Goal: Task Accomplishment & Management: Complete application form

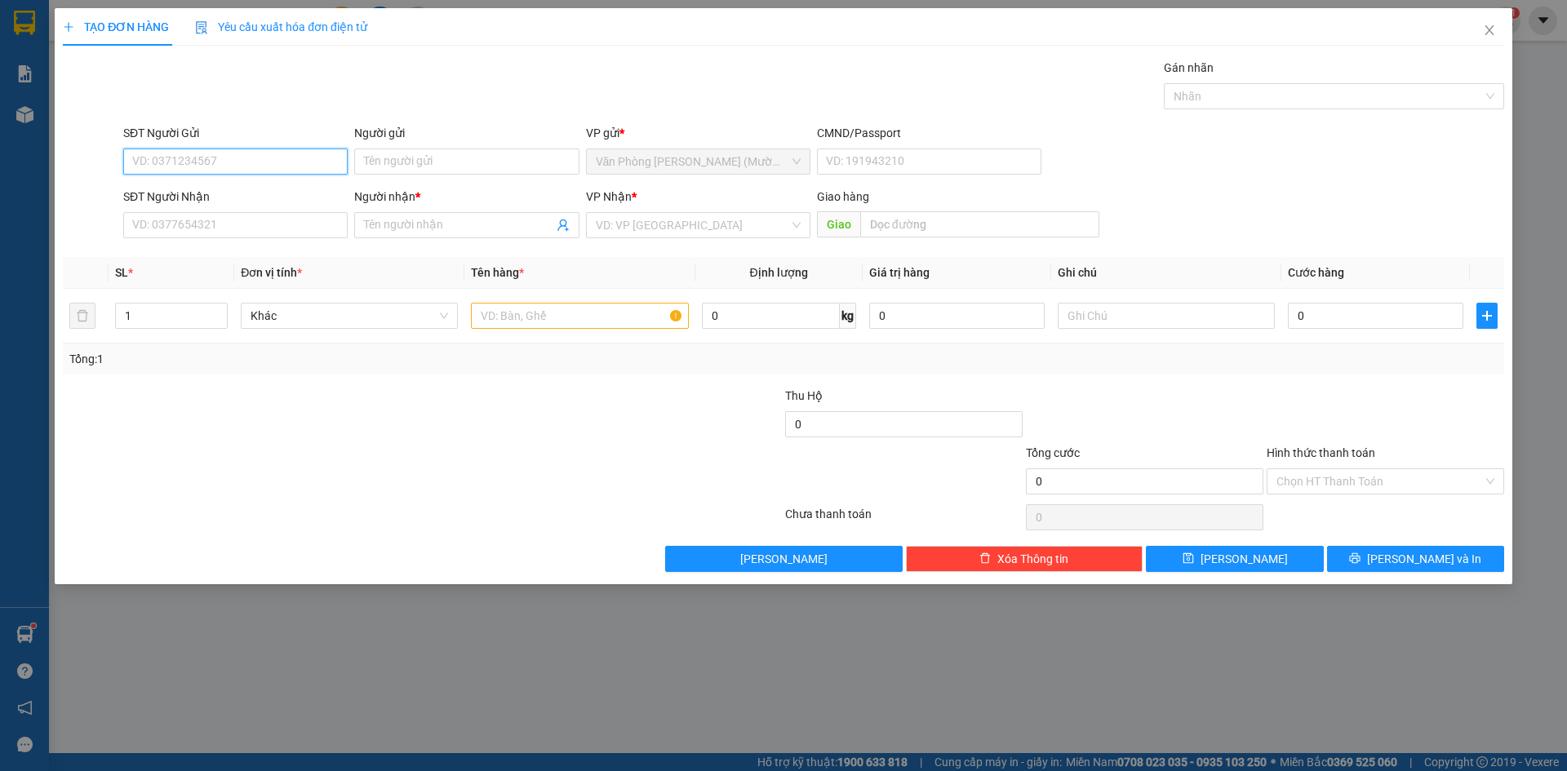
click at [296, 167] on input "SĐT Người Gửi" at bounding box center [235, 162] width 224 height 26
click at [296, 172] on input "SĐT Người Gửi" at bounding box center [235, 162] width 224 height 26
click at [204, 170] on input "SĐT Người Gửi" at bounding box center [235, 162] width 224 height 26
type input "0935800898"
click at [236, 194] on div "0935800898 - [PERSON_NAME]" at bounding box center [235, 194] width 205 height 18
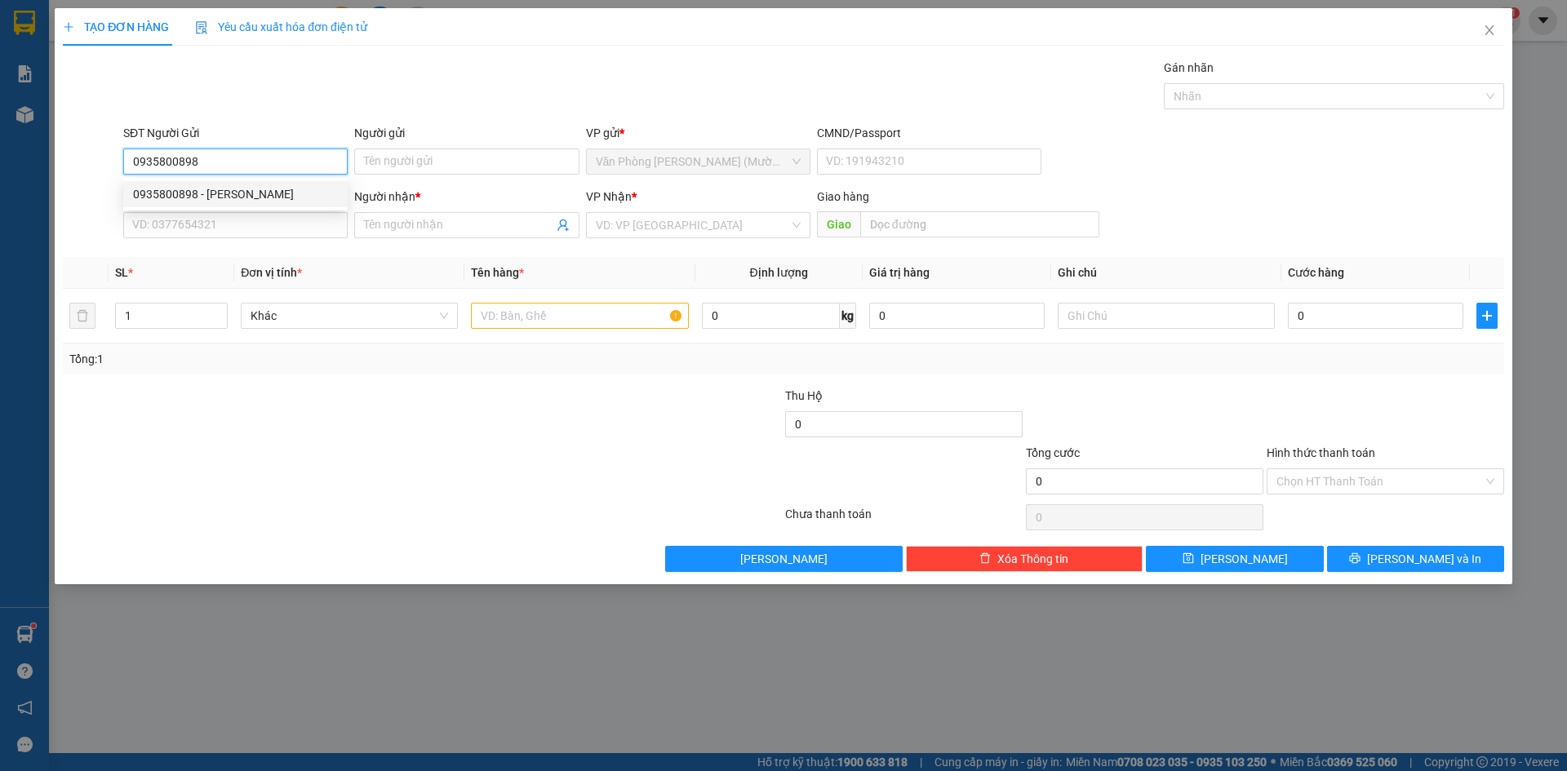
type input "A MINH"
type input "0935800898"
click at [347, 65] on div "Gói vận chuyển * Tiêu chuẩn Gán nhãn Nhãn" at bounding box center [814, 87] width 1388 height 57
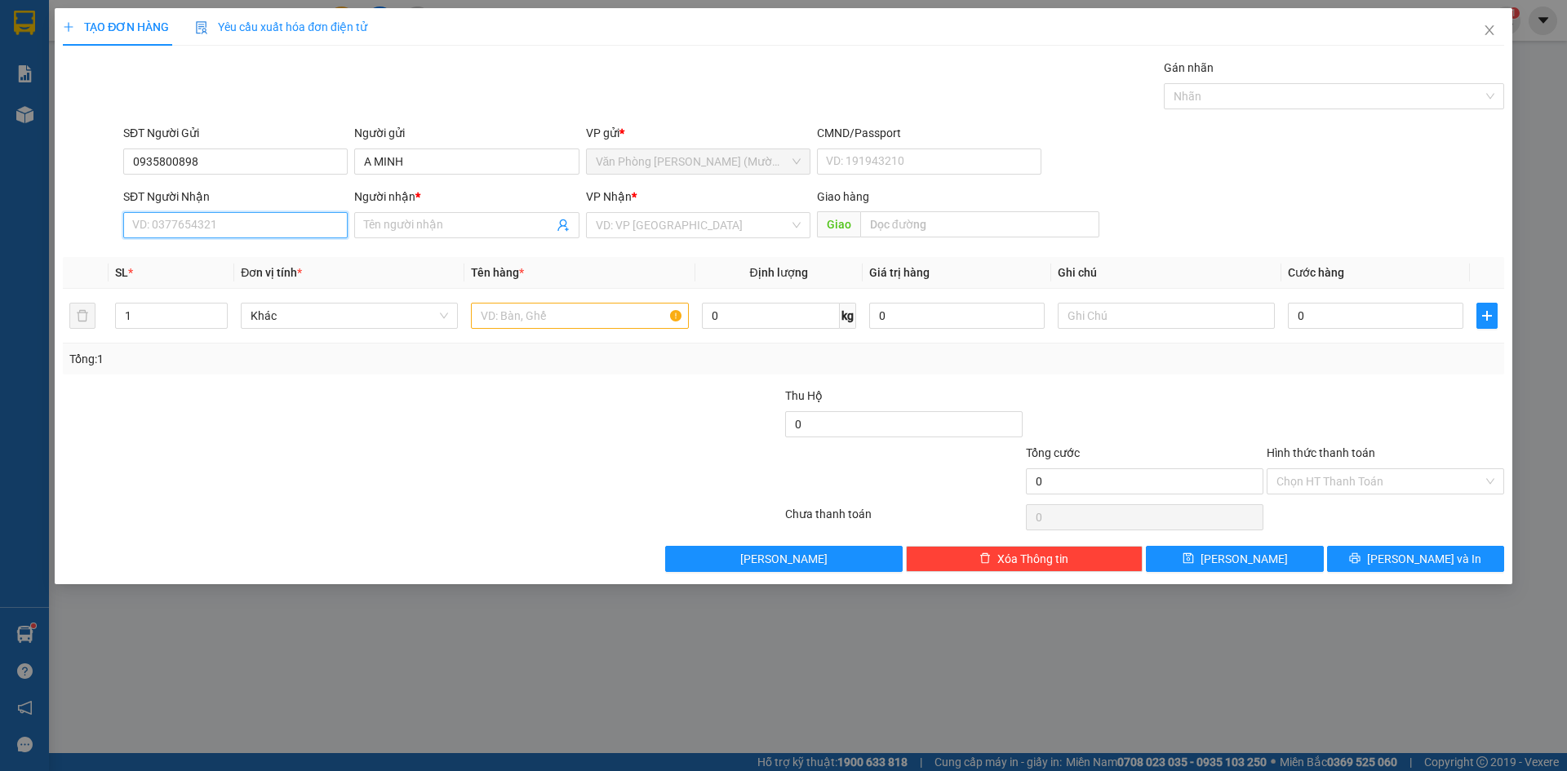
click at [269, 229] on input "SĐT Người Nhận" at bounding box center [235, 225] width 224 height 26
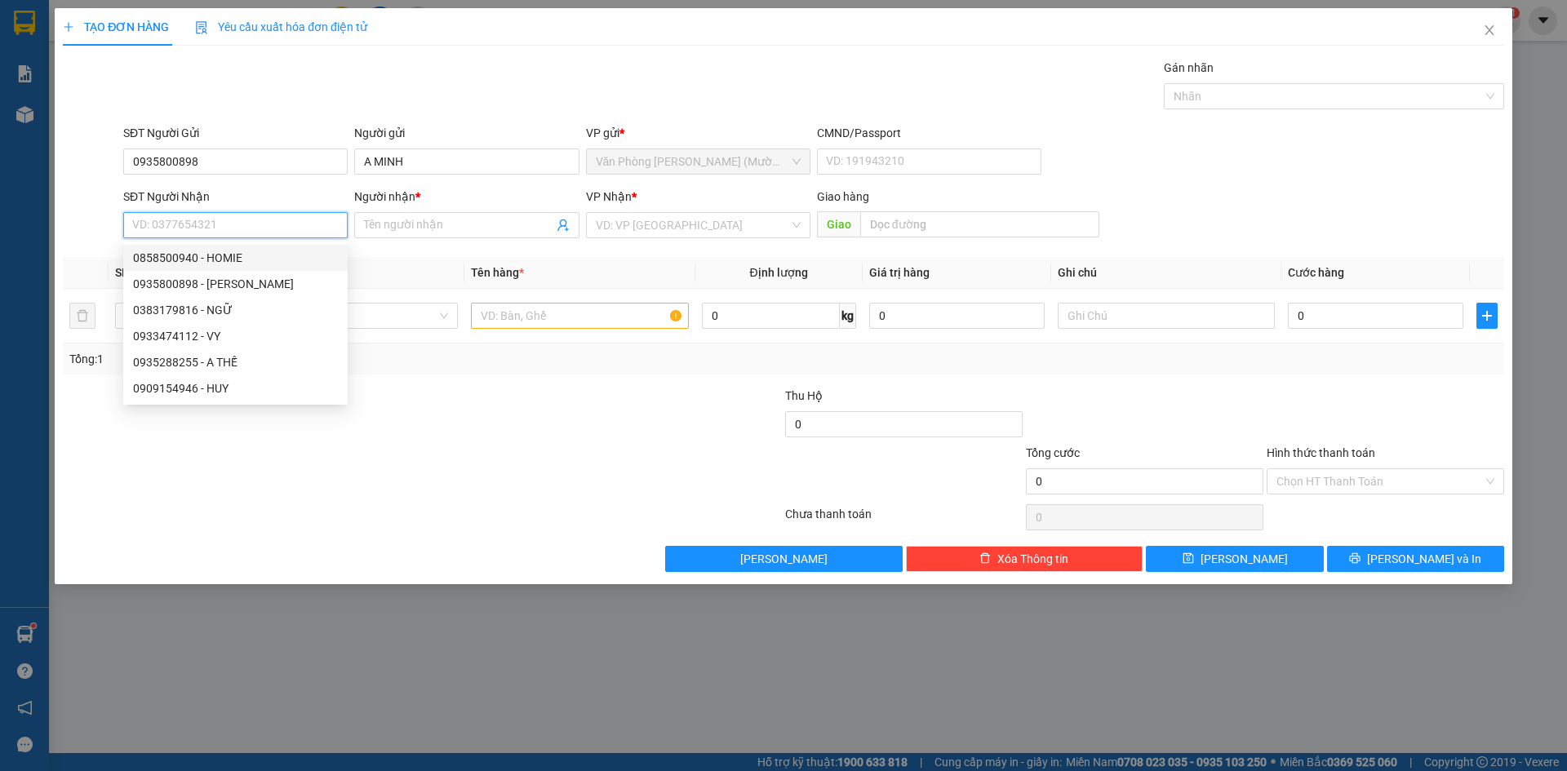
click at [227, 232] on input "SĐT Người Nhận" at bounding box center [235, 225] width 224 height 26
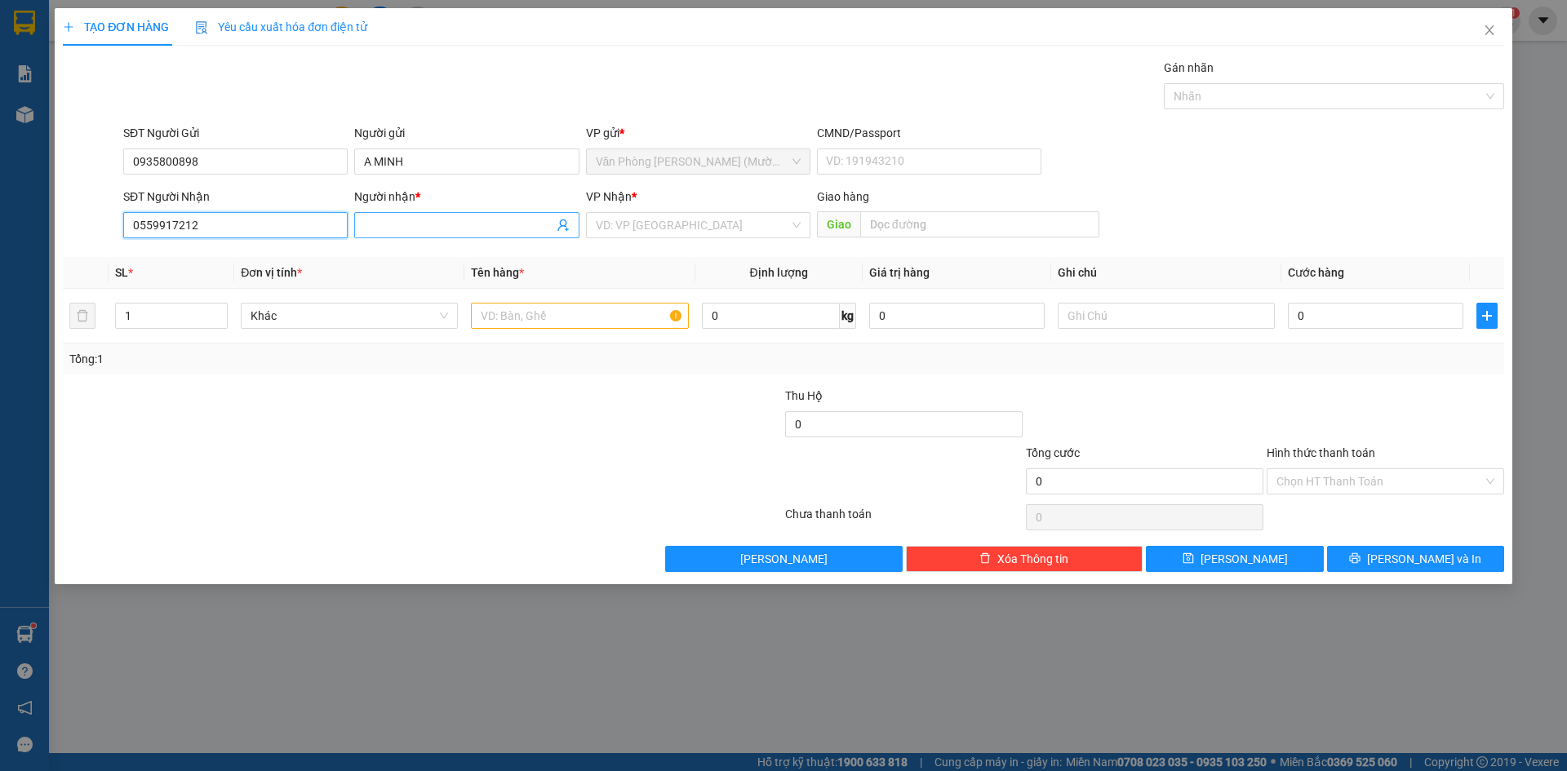
type input "0559917212"
click at [458, 219] on input "Người nhận *" at bounding box center [458, 225] width 189 height 18
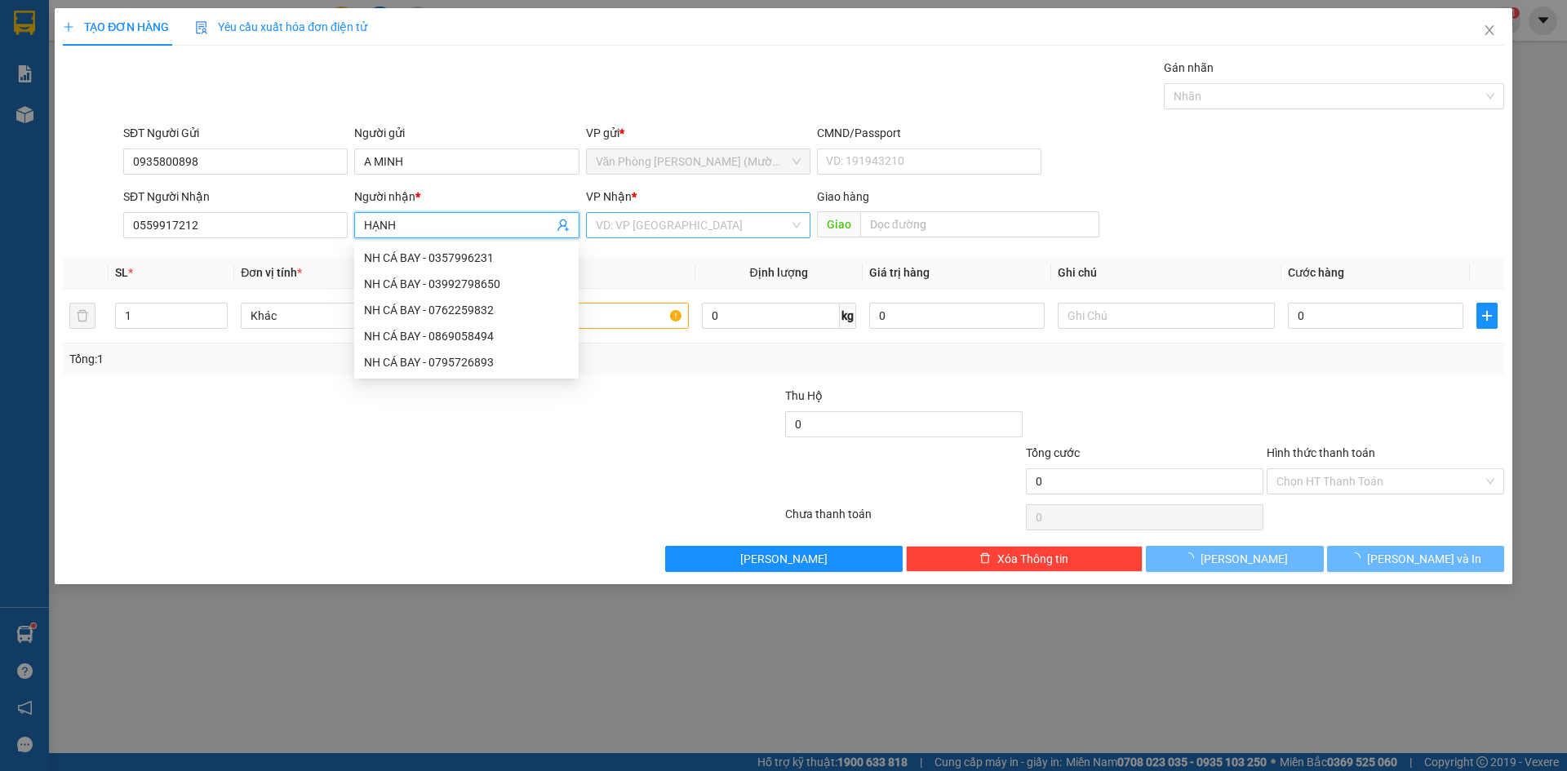
type input "HẠNH"
click at [718, 225] on input "search" at bounding box center [692, 225] width 193 height 24
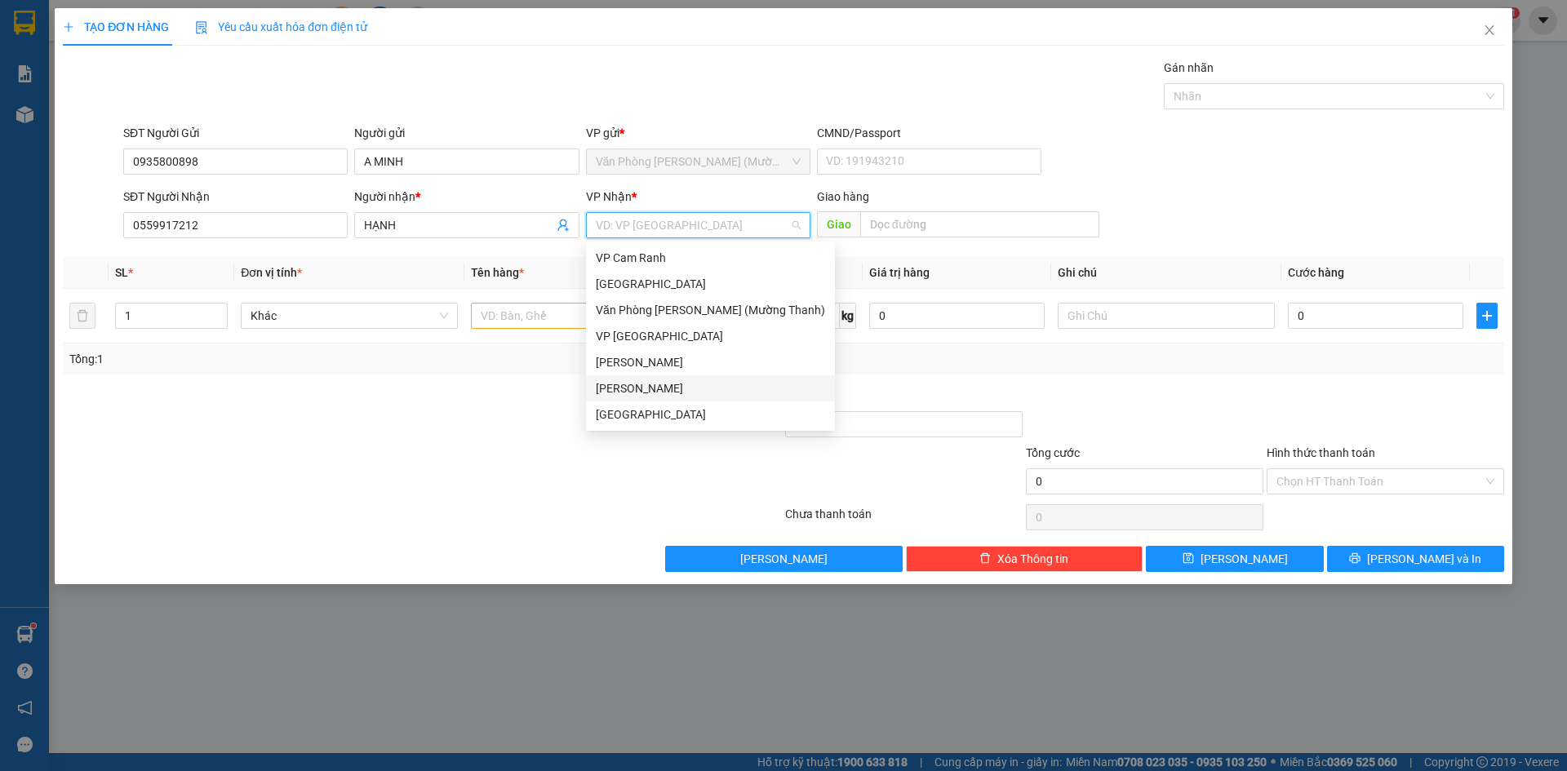
click at [682, 389] on div "[PERSON_NAME]" at bounding box center [710, 389] width 229 height 18
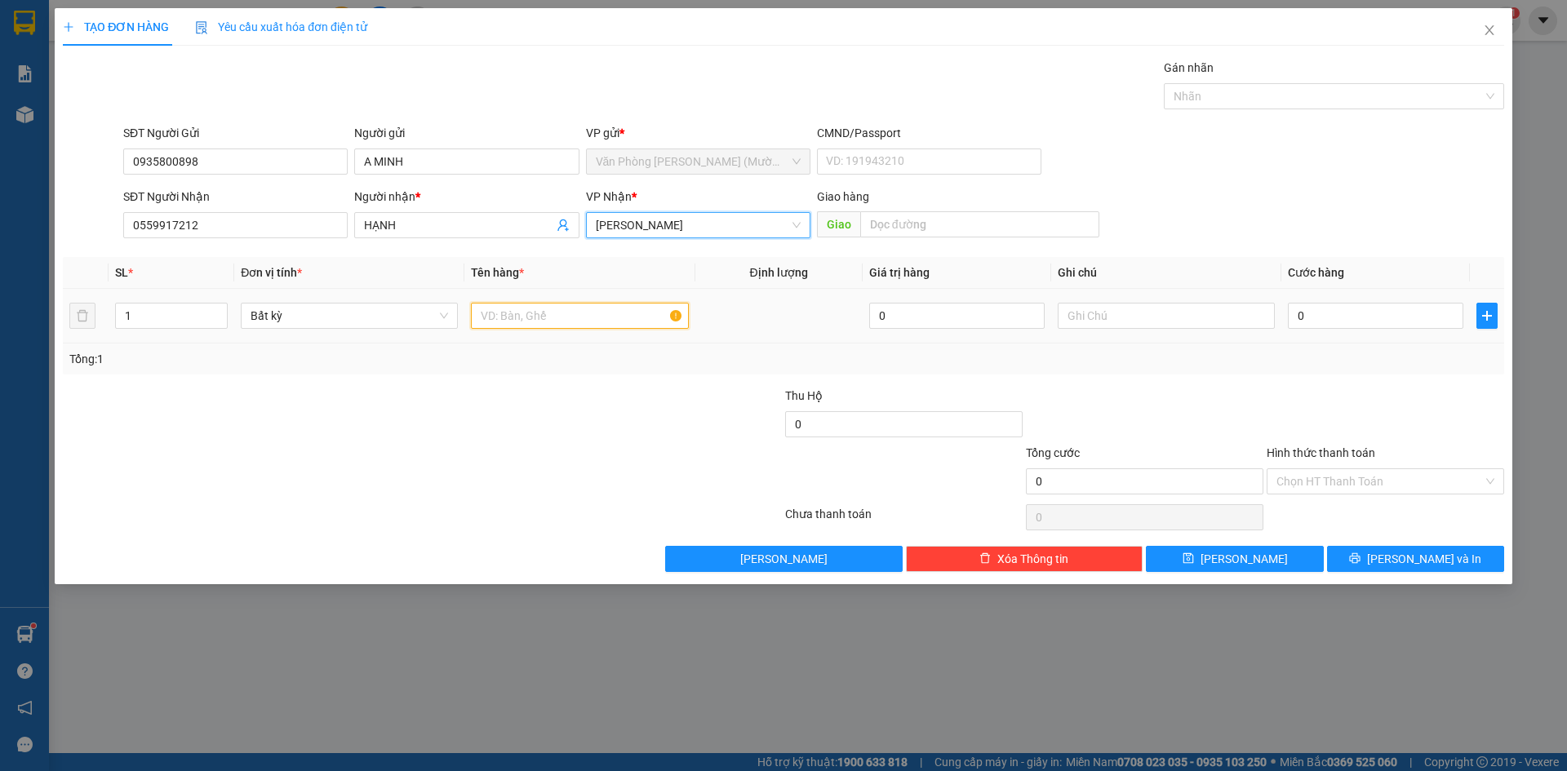
click at [595, 326] on input "text" at bounding box center [579, 316] width 217 height 26
type input "1H"
drag, startPoint x: 1415, startPoint y: 162, endPoint x: 1406, endPoint y: 176, distance: 16.3
click at [1406, 164] on div "SĐT Người Gửi 0935800898 Người gửi A MINH VP gửi * Văn Phòng [PERSON_NAME] ([PE…" at bounding box center [814, 152] width 1388 height 57
click at [1358, 305] on input "0" at bounding box center [1376, 316] width 176 height 26
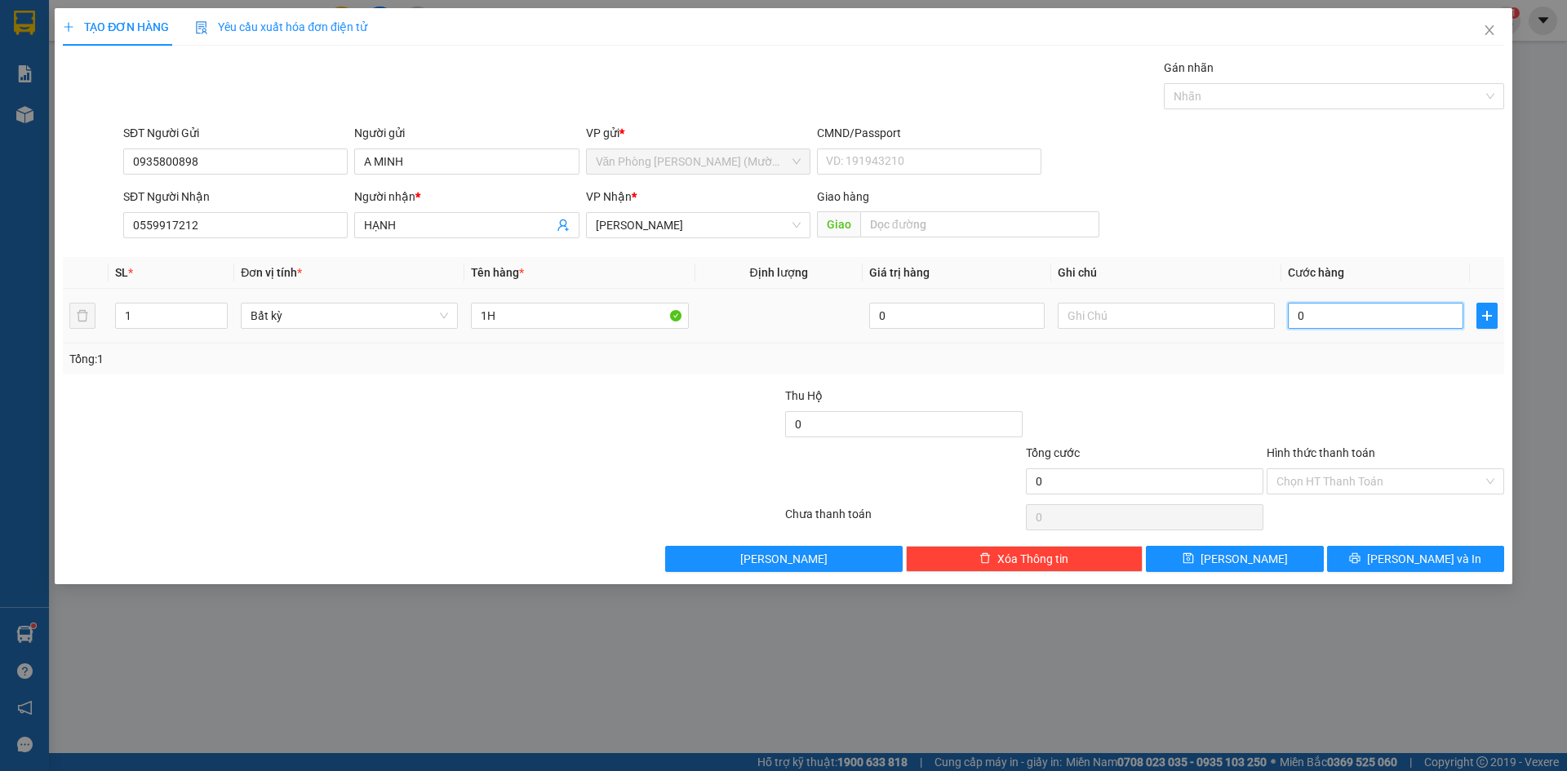
type input "2"
type input "20"
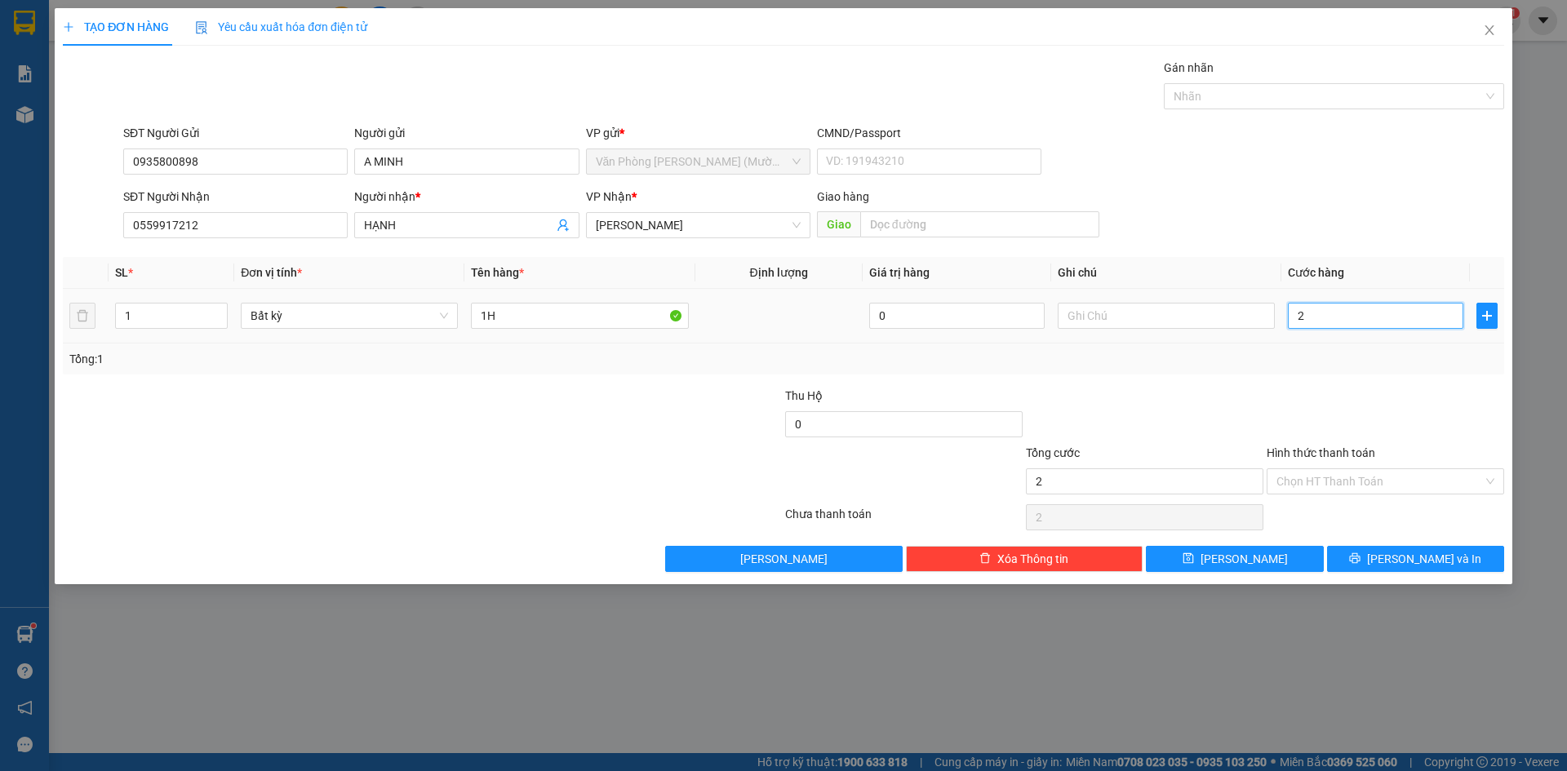
type input "20"
type input "20.000"
drag, startPoint x: 1341, startPoint y: 177, endPoint x: 1358, endPoint y: 346, distance: 169.8
click at [1344, 211] on form "SĐT Người Gửi 0935800898 Người gửi A MINH VP gửi * Văn Phòng [PERSON_NAME] ([PE…" at bounding box center [784, 184] width 1442 height 121
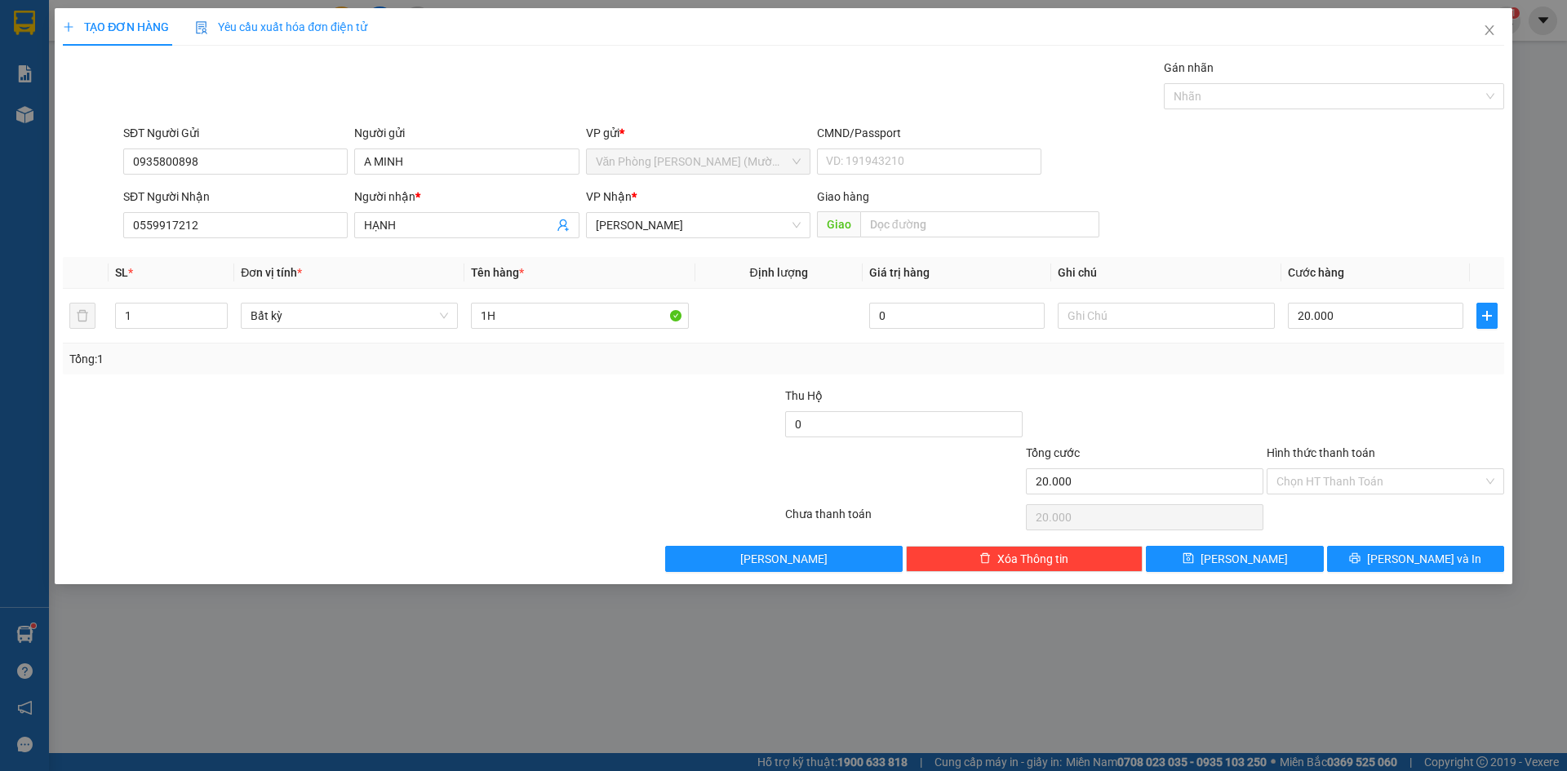
click at [1360, 362] on div "Tổng: 1" at bounding box center [783, 359] width 1429 height 18
click at [1374, 491] on input "Hình thức thanh toán" at bounding box center [1380, 481] width 207 height 24
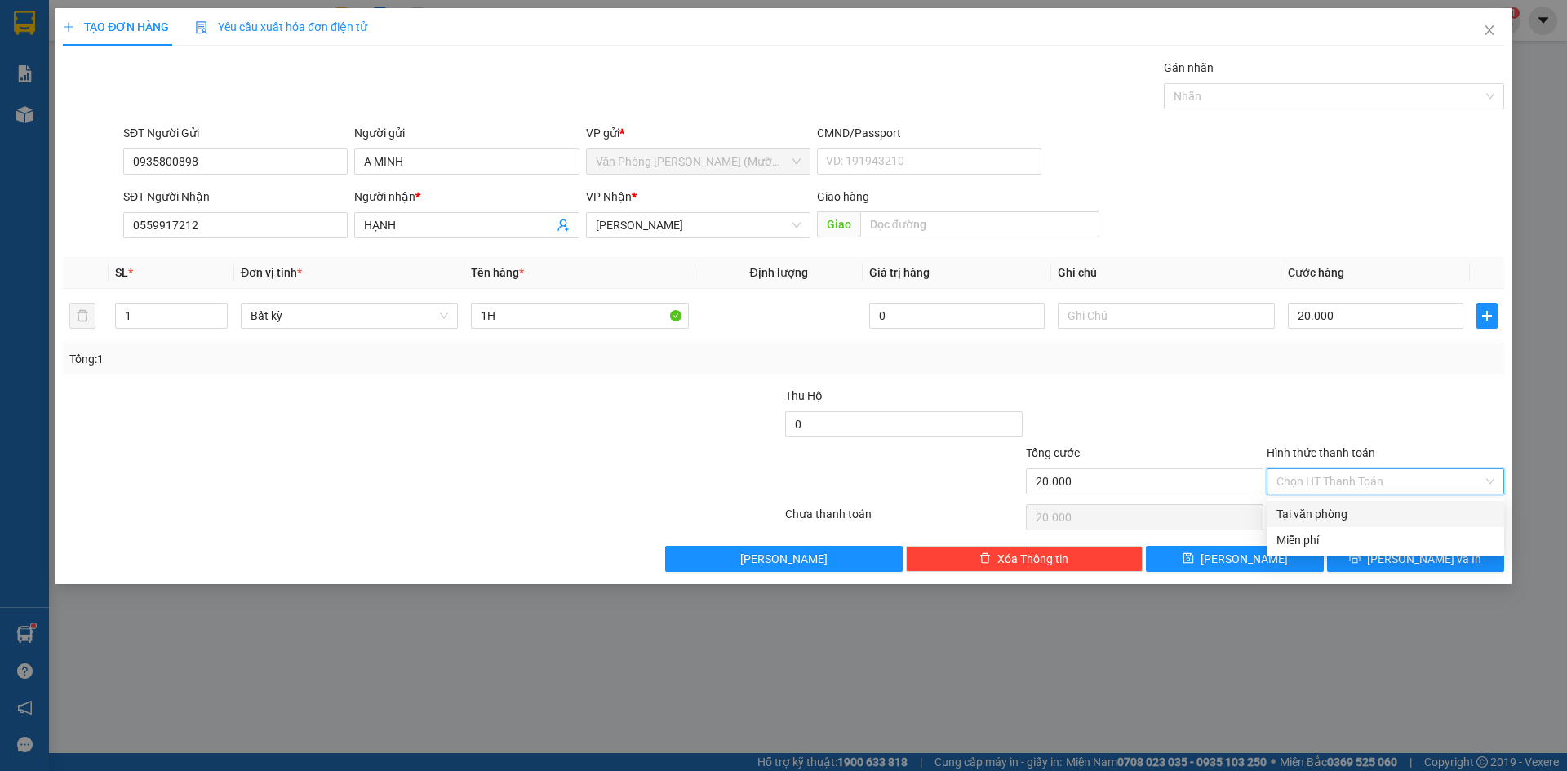
click at [1358, 511] on div "Tại văn phòng" at bounding box center [1386, 514] width 218 height 18
type input "0"
drag, startPoint x: 1397, startPoint y: 411, endPoint x: 1397, endPoint y: 522, distance: 111.0
click at [1397, 418] on div at bounding box center [1385, 415] width 241 height 57
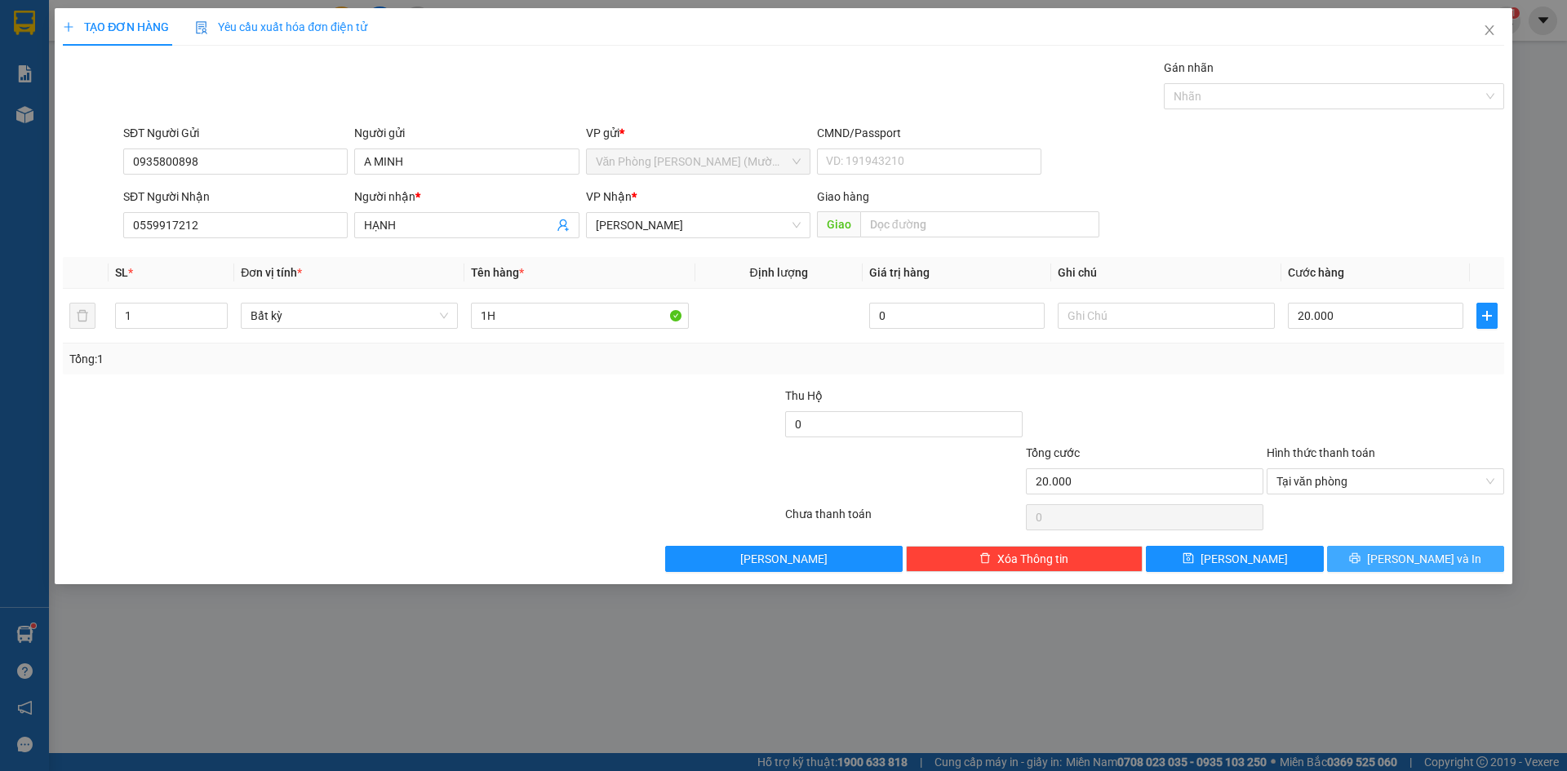
click at [1424, 563] on span "[PERSON_NAME] và In" at bounding box center [1424, 559] width 114 height 18
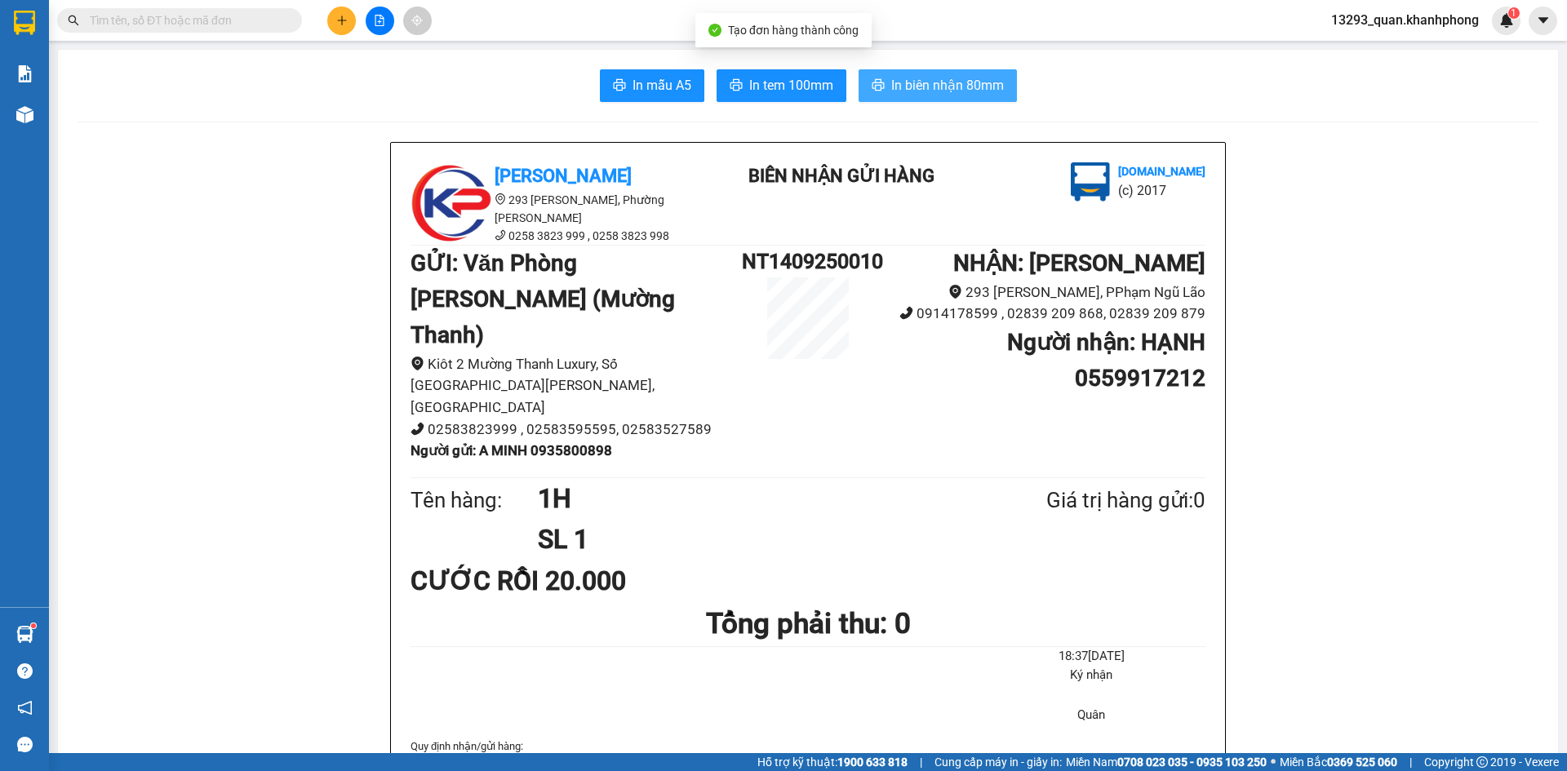
drag, startPoint x: 948, startPoint y: 60, endPoint x: 958, endPoint y: 89, distance: 30.5
click at [958, 89] on span "In biên nhận 80mm" at bounding box center [947, 85] width 113 height 20
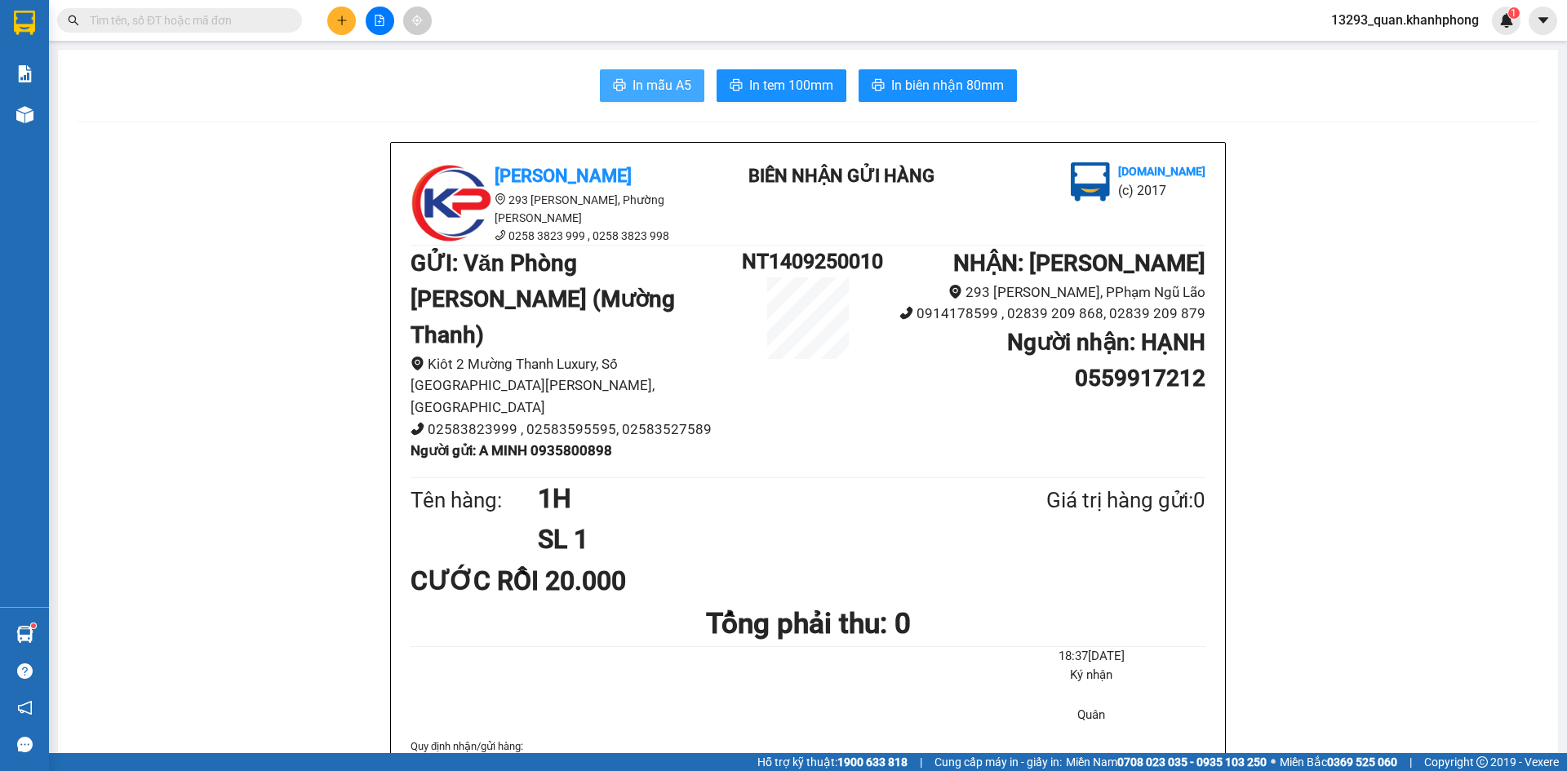
click at [645, 85] on span "In mẫu A5" at bounding box center [662, 85] width 59 height 20
click at [633, 78] on span "In mẫu A5" at bounding box center [662, 85] width 59 height 20
drag, startPoint x: 1438, startPoint y: 384, endPoint x: 1558, endPoint y: 130, distance: 281.2
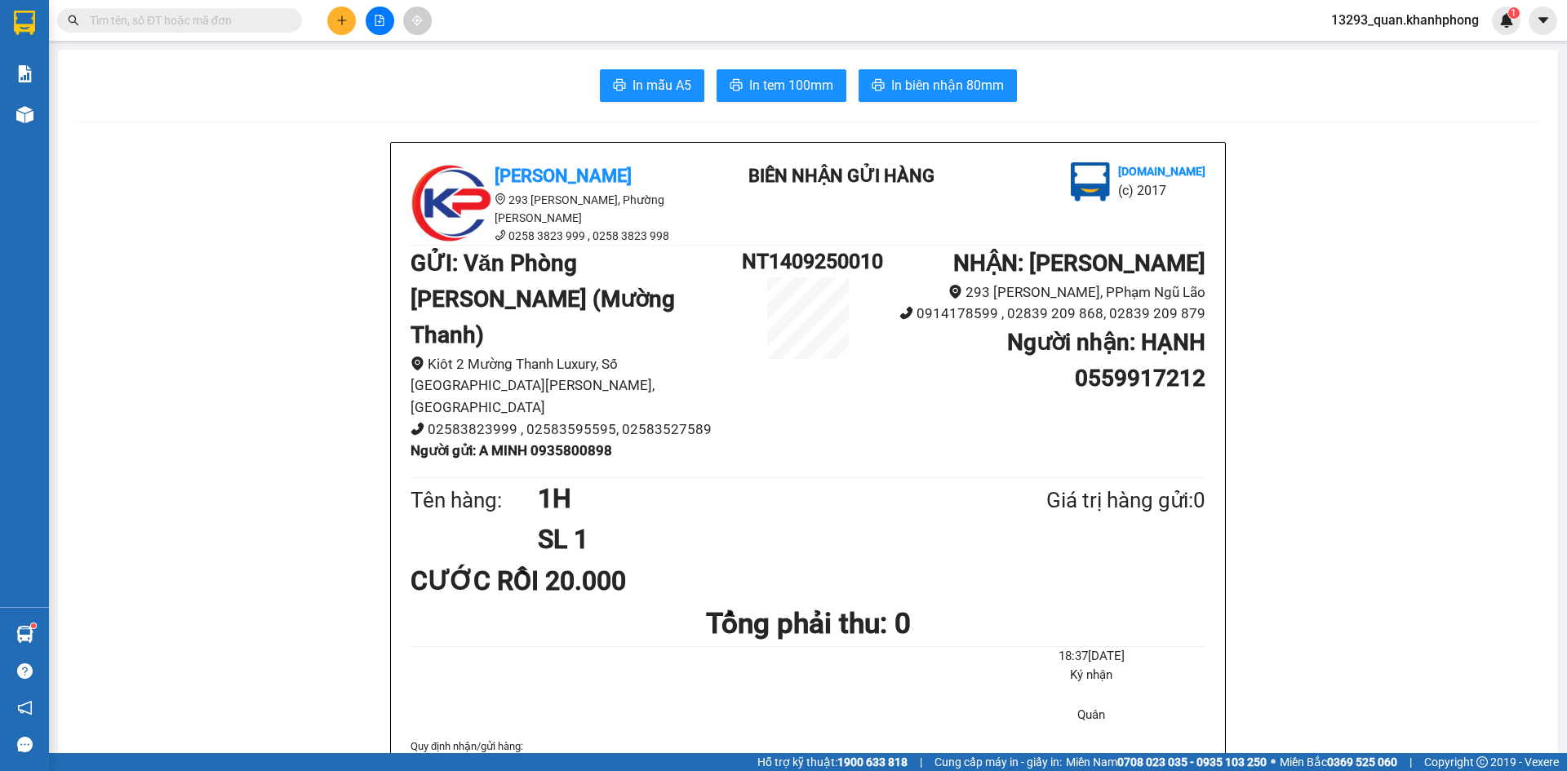
drag, startPoint x: 1497, startPoint y: 190, endPoint x: 1546, endPoint y: 151, distance: 62.7
click at [344, 24] on icon "plus" at bounding box center [341, 20] width 11 height 11
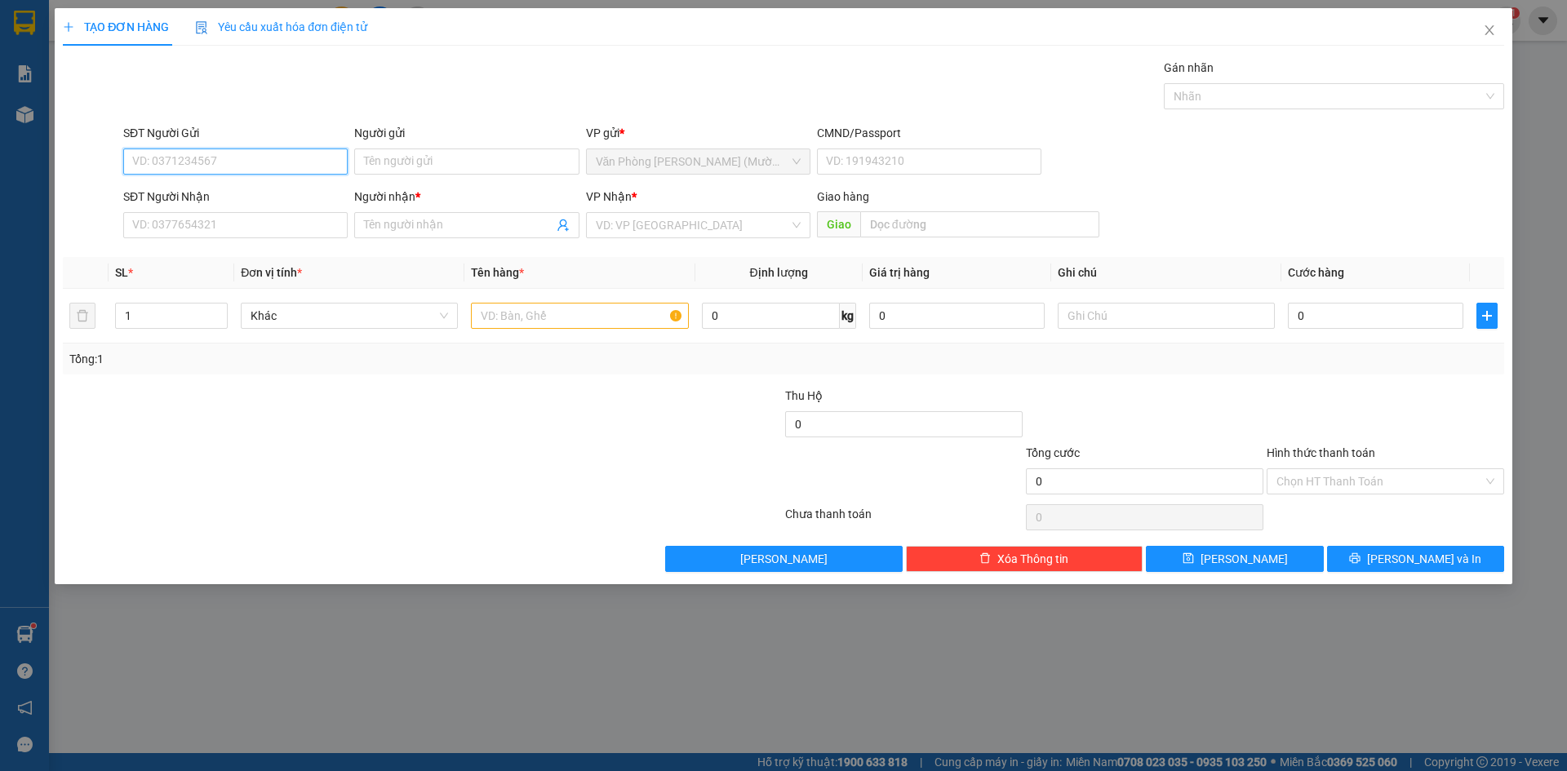
click at [288, 151] on input "SĐT Người Gửi" at bounding box center [235, 162] width 224 height 26
click at [262, 165] on input "0337588067" at bounding box center [235, 162] width 224 height 26
type input "0337588067"
click at [400, 163] on input "Người gửi" at bounding box center [466, 162] width 224 height 26
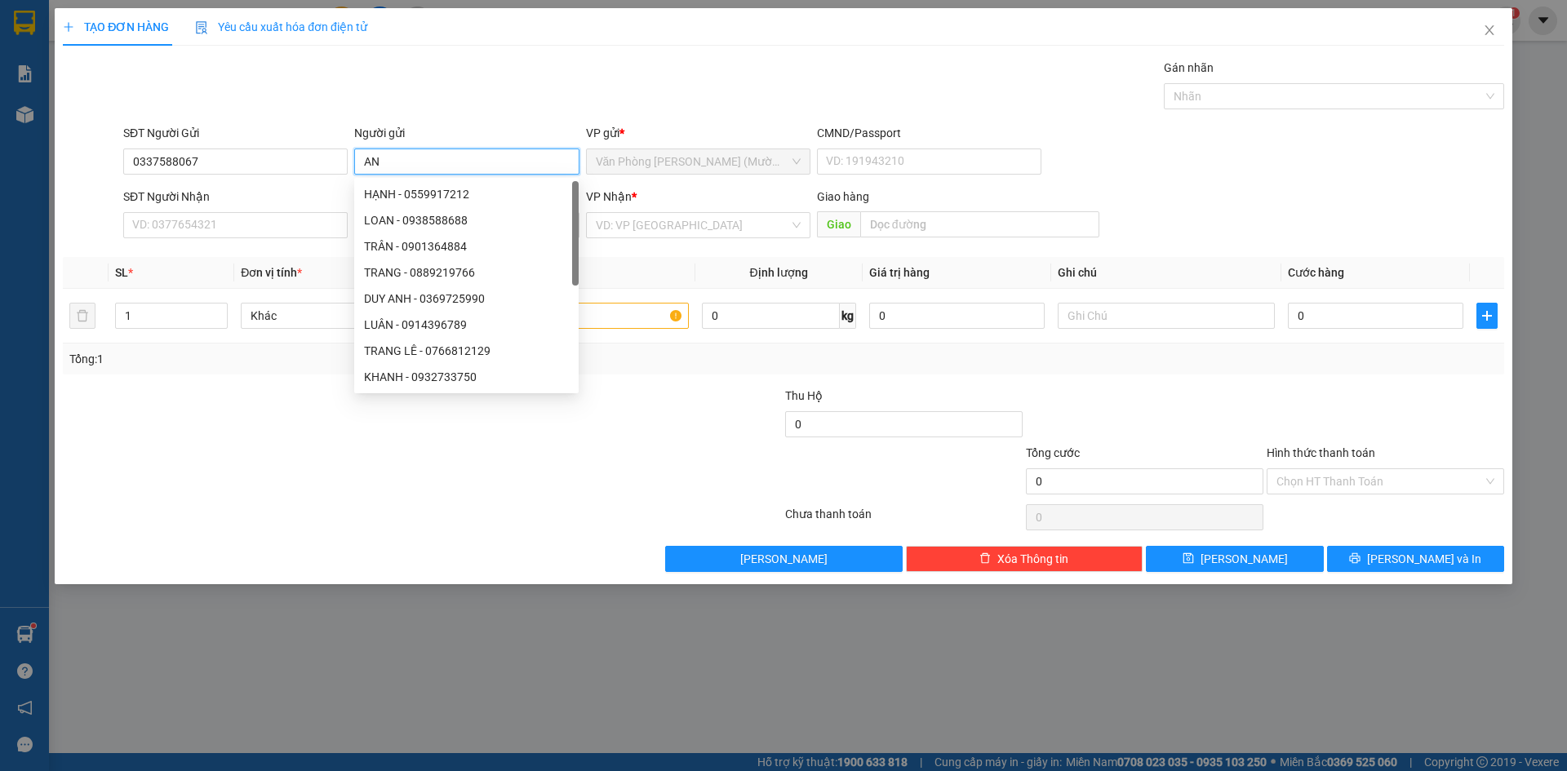
type input "AN"
click at [414, 95] on div "Gói vận chuyển * Tiêu chuẩn Gán nhãn Nhãn" at bounding box center [814, 87] width 1388 height 57
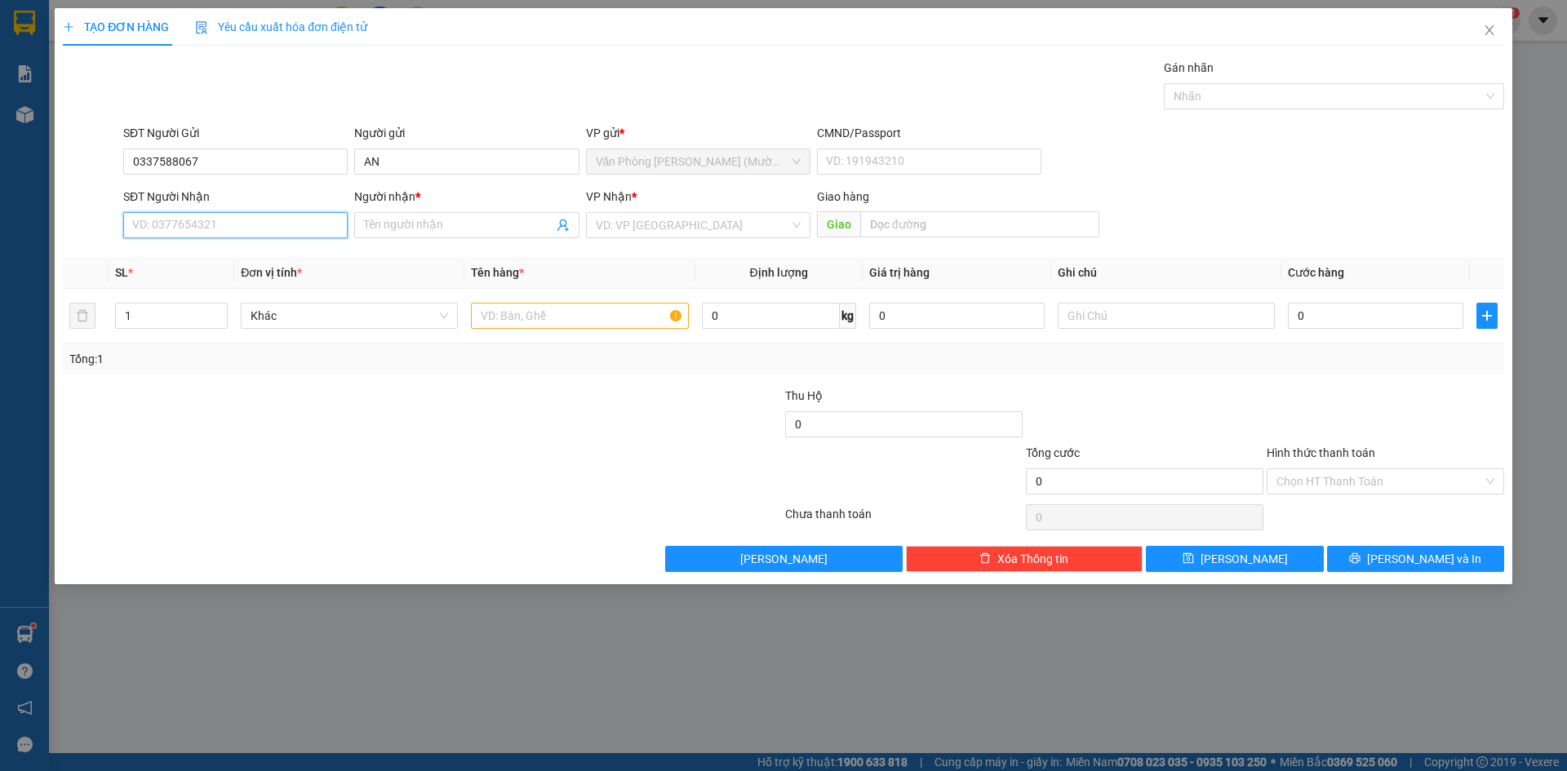
click at [226, 219] on input "SĐT Người Nhận" at bounding box center [235, 225] width 224 height 26
click at [237, 167] on input "0337588067" at bounding box center [235, 162] width 224 height 26
click at [430, 164] on input "AN" at bounding box center [466, 162] width 224 height 26
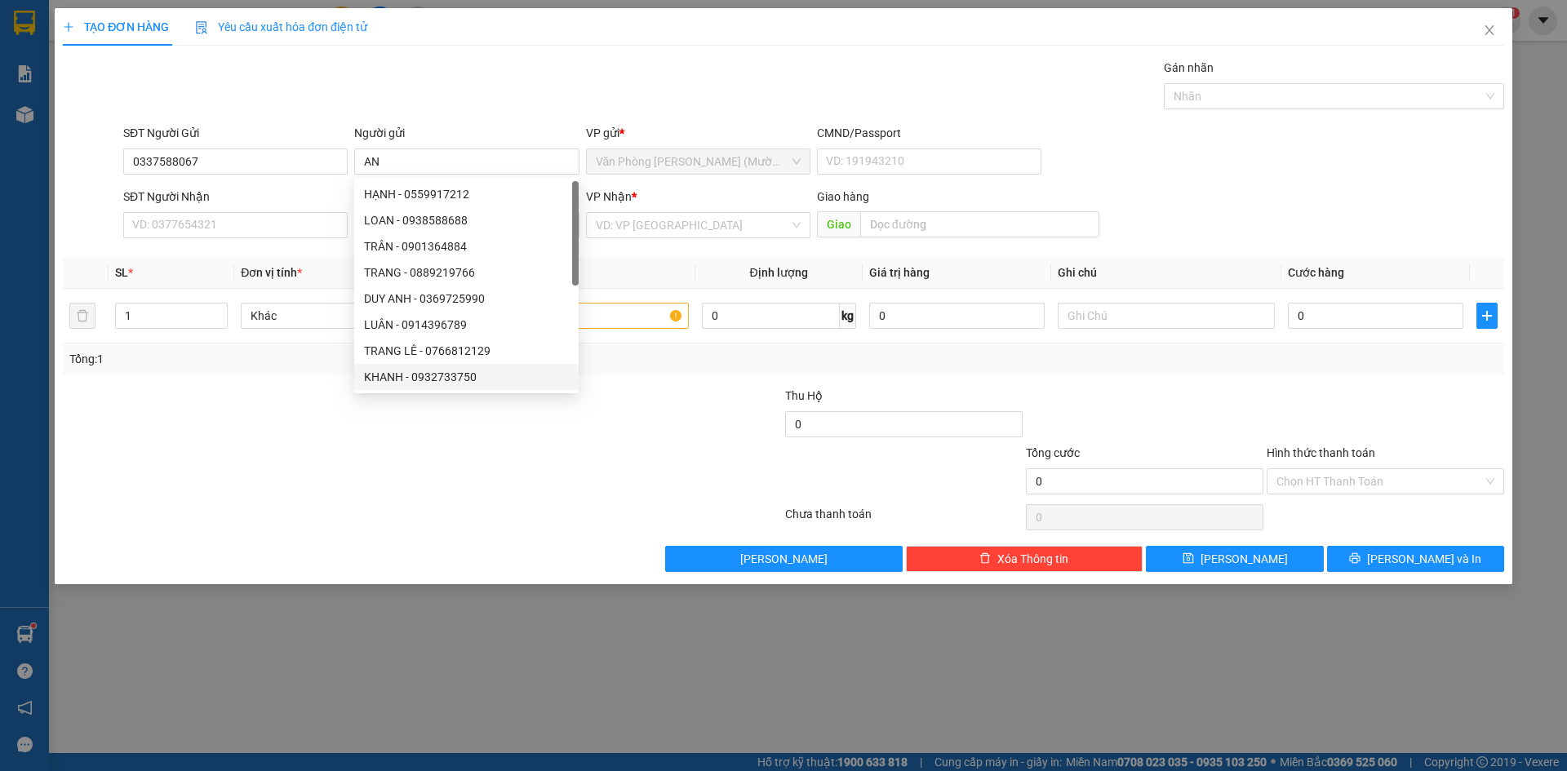
click at [351, 85] on div "Gói vận chuyển * Tiêu chuẩn Gán nhãn Nhãn" at bounding box center [814, 87] width 1388 height 57
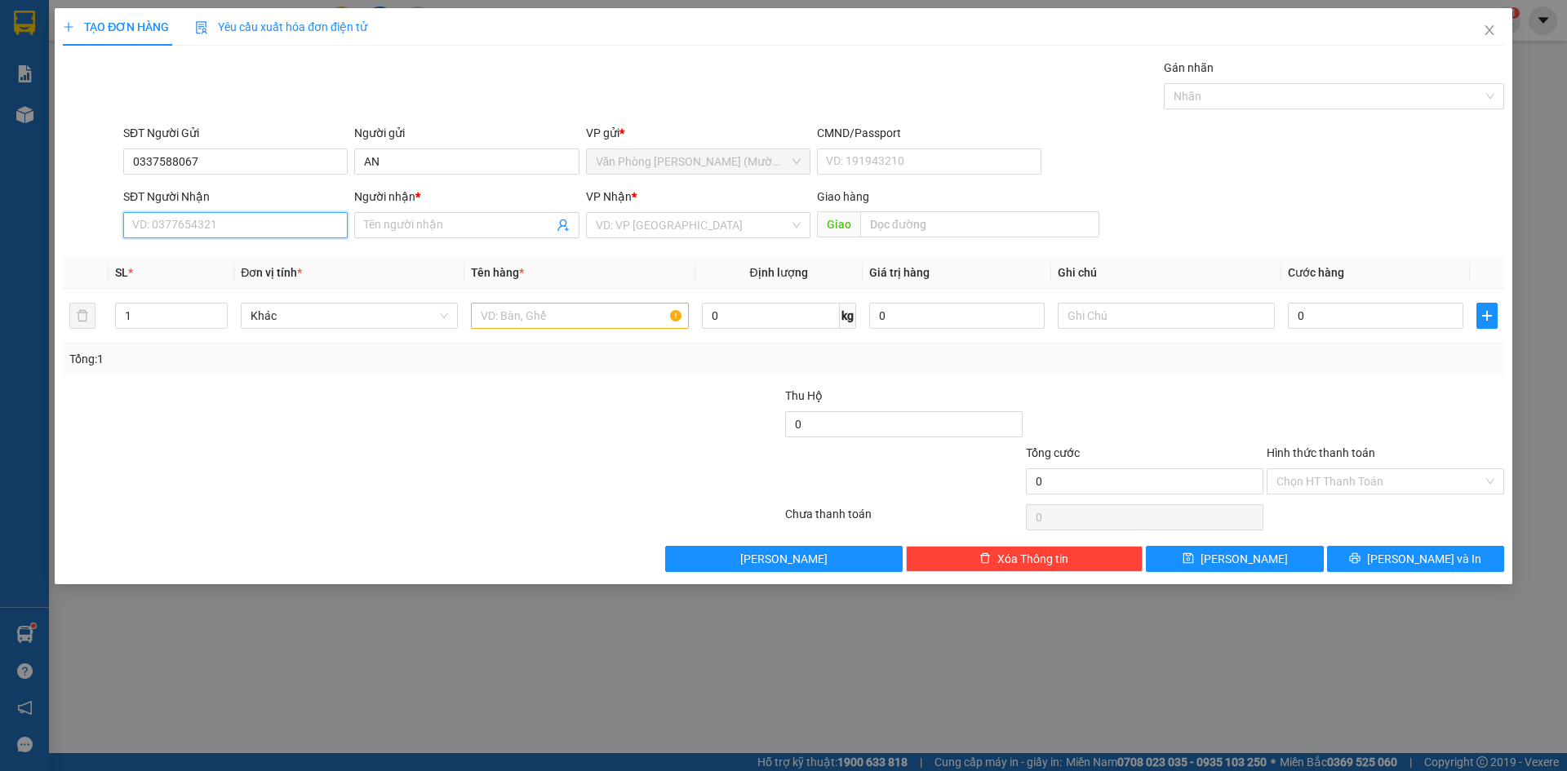
click at [223, 229] on input "SĐT Người Nhận" at bounding box center [235, 225] width 224 height 26
click at [424, 110] on div "Gói vận chuyển * Tiêu chuẩn Gán nhãn Nhãn" at bounding box center [814, 87] width 1388 height 57
click at [247, 218] on input "SĐT Người Nhận" at bounding box center [235, 225] width 224 height 26
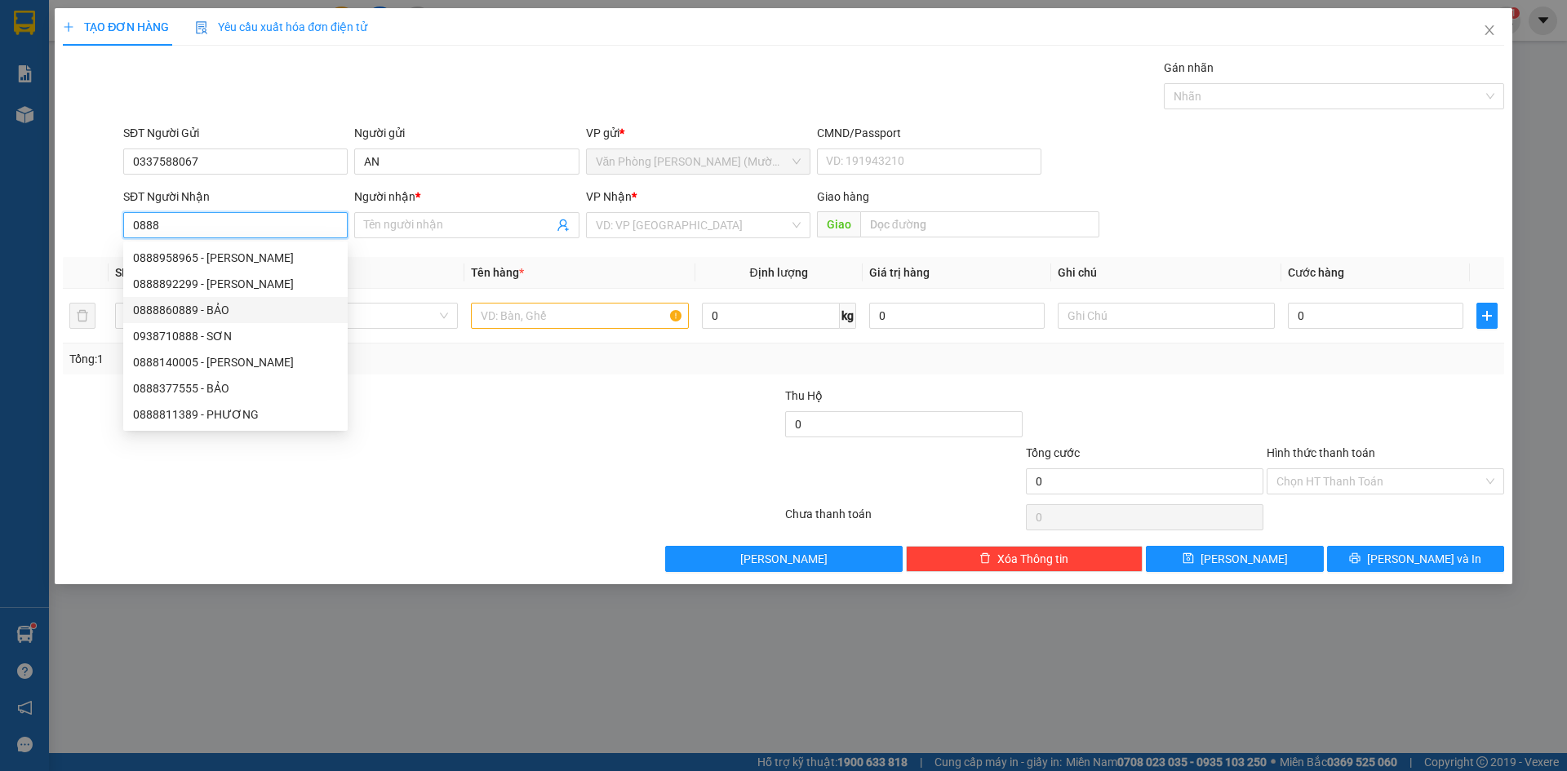
click at [169, 309] on div "0888860889 - BẢO" at bounding box center [235, 310] width 205 height 18
type input "0888860889"
type input "BẢO"
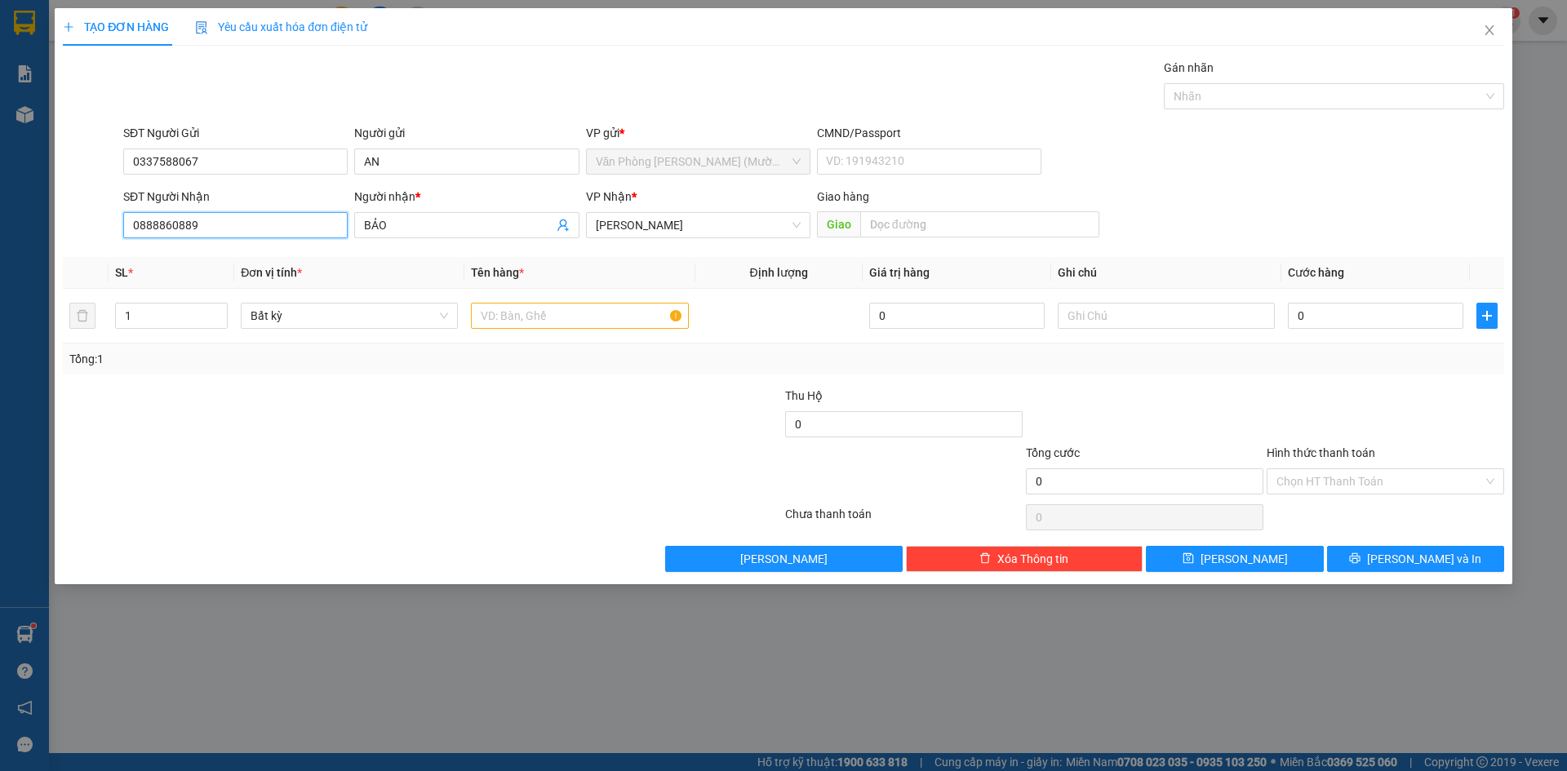
type input "0888860889"
click at [527, 77] on div "Gói vận chuyển * Tiêu chuẩn Gán nhãn Nhãn" at bounding box center [814, 87] width 1388 height 57
click at [593, 317] on input "text" at bounding box center [579, 316] width 217 height 26
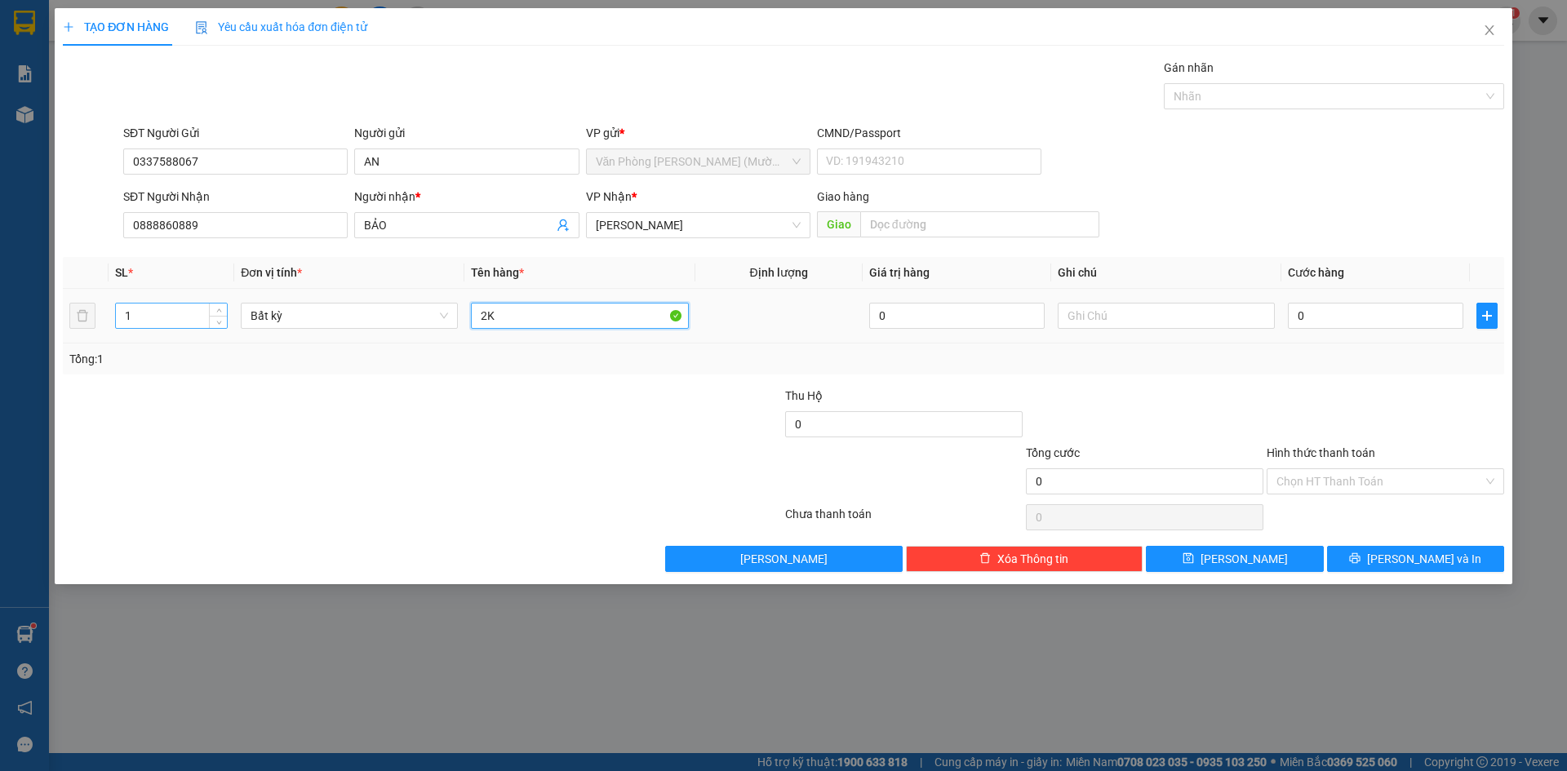
type input "2K"
click at [136, 323] on div "1" at bounding box center [171, 316] width 113 height 26
drag, startPoint x: 139, startPoint y: 322, endPoint x: 121, endPoint y: 322, distance: 18.0
click at [121, 322] on input "1" at bounding box center [171, 316] width 111 height 24
type input "2"
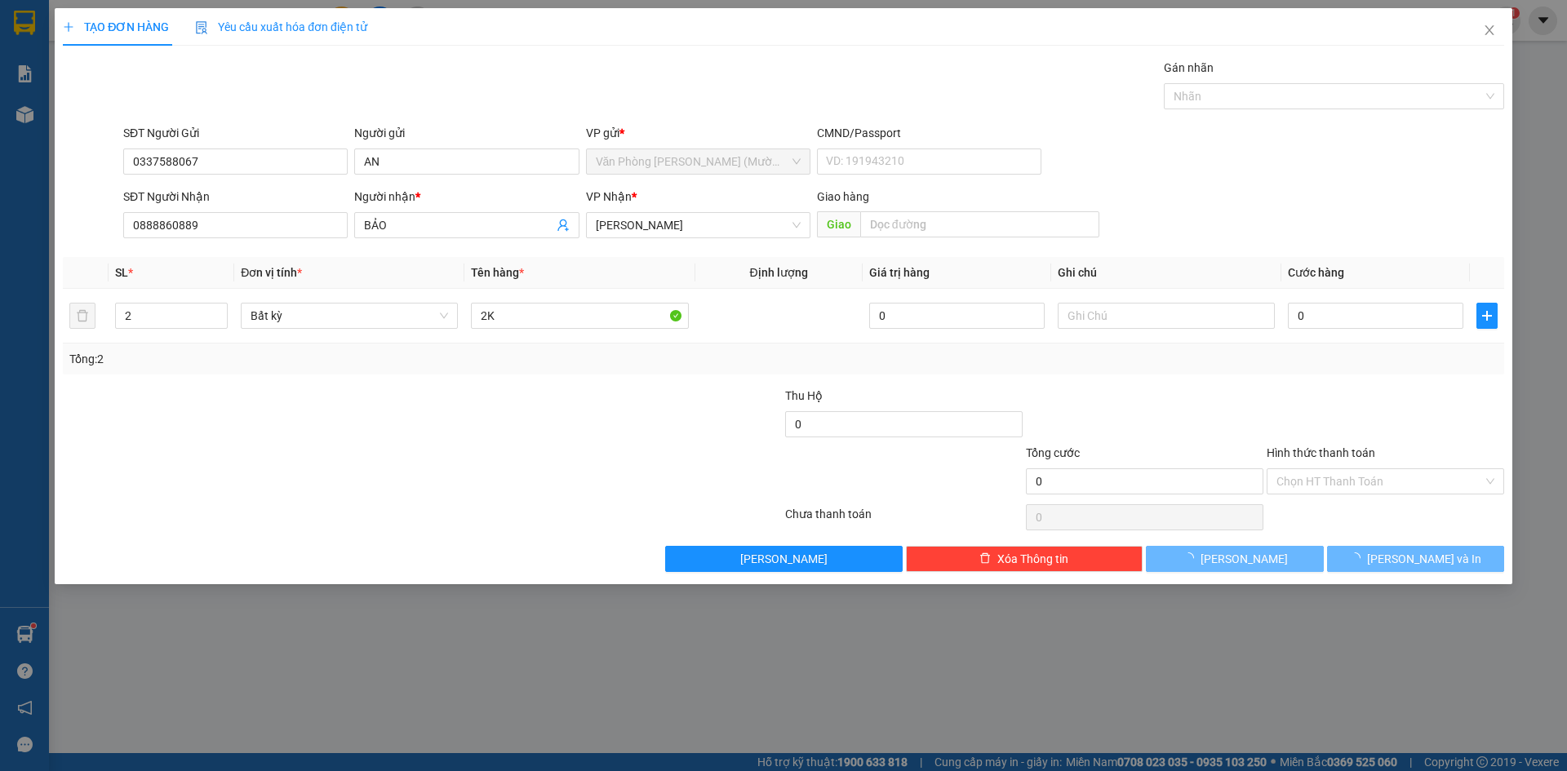
click at [1398, 143] on div "SĐT Người Gửi 0337588067 Người gửi AN VP gửi * Văn Phòng [PERSON_NAME] ([PERSON…" at bounding box center [814, 152] width 1388 height 57
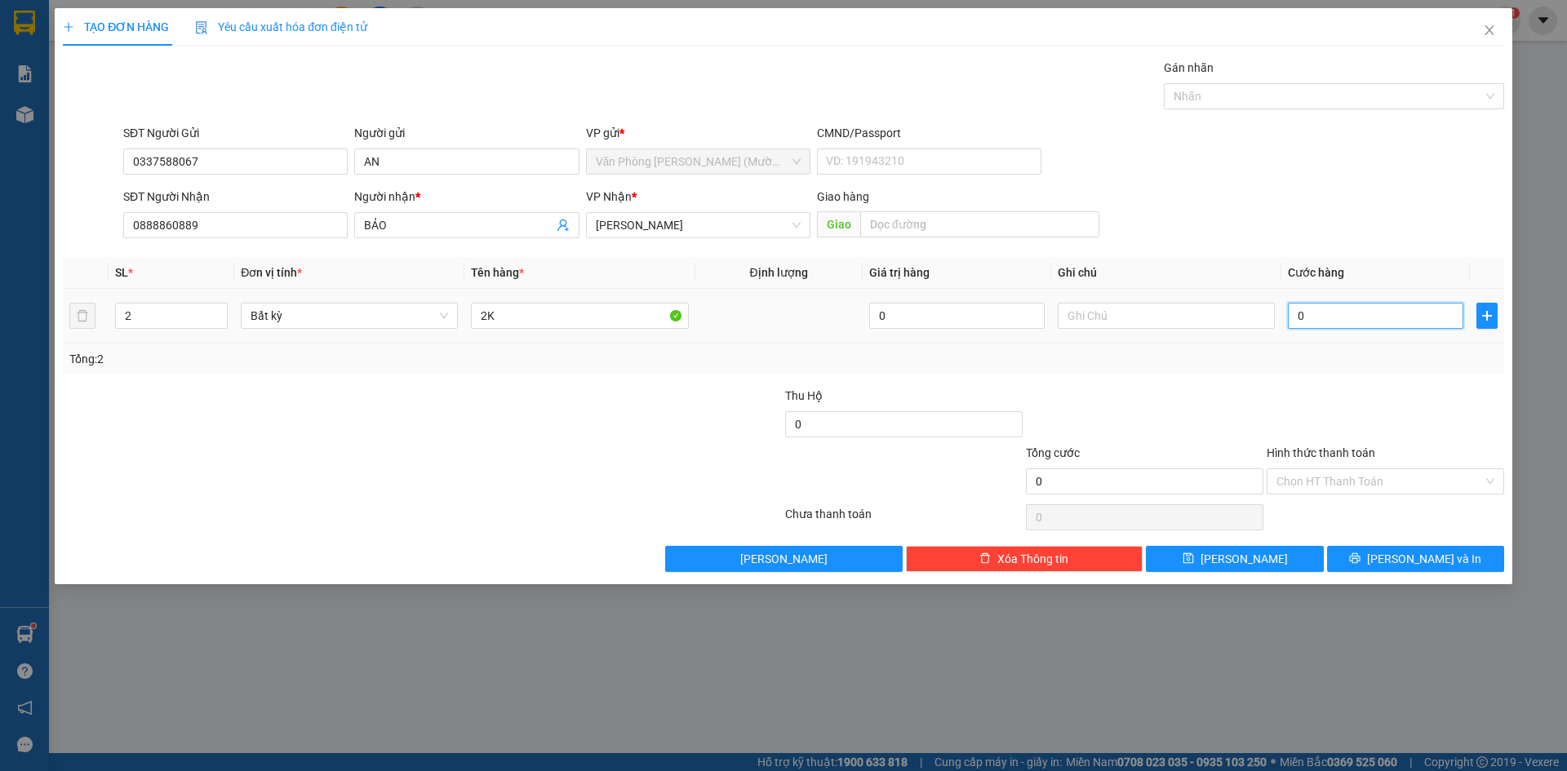
click at [1326, 325] on input "0" at bounding box center [1376, 316] width 176 height 26
type input "1"
type input "10"
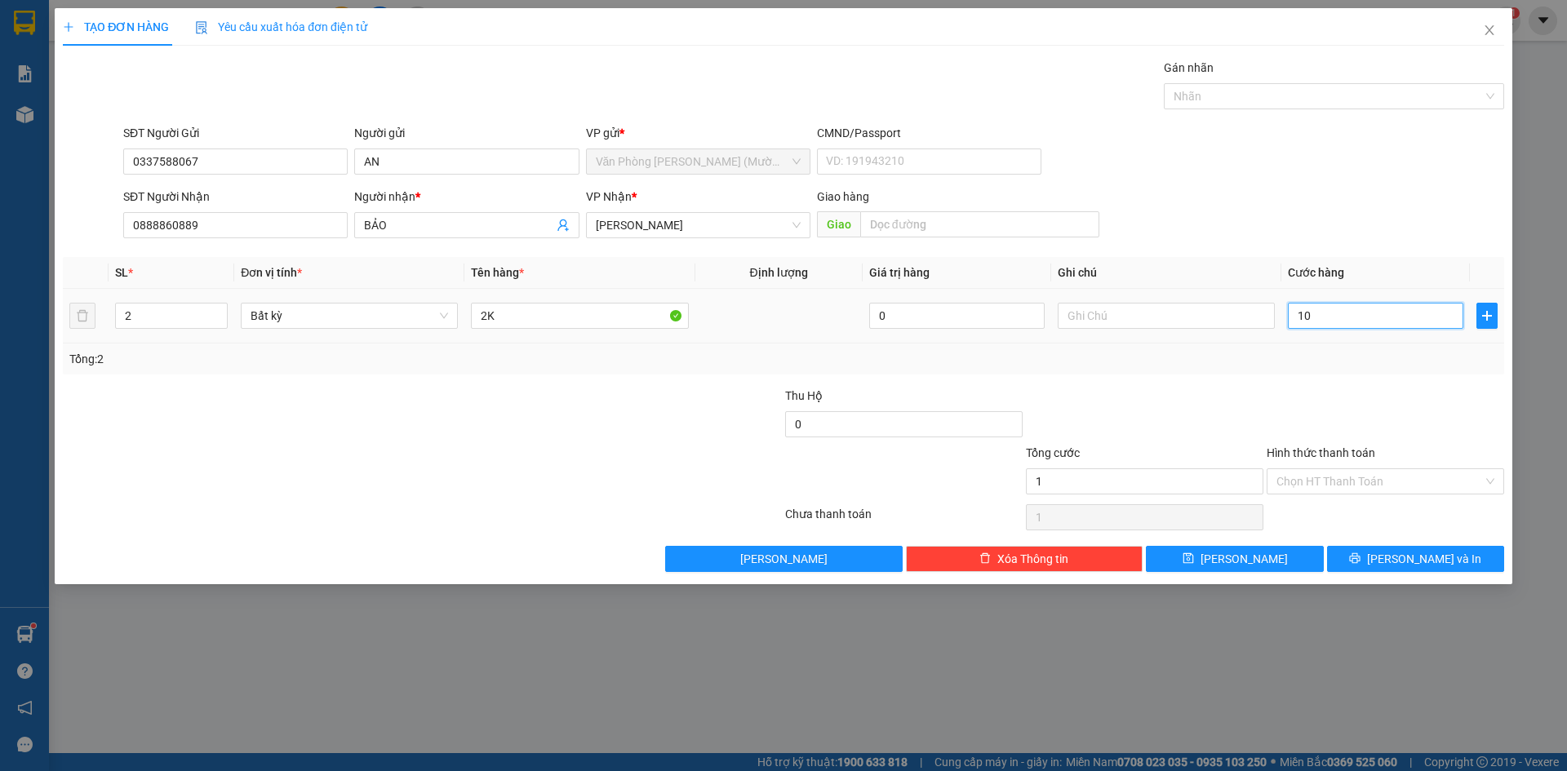
type input "10"
type input "100"
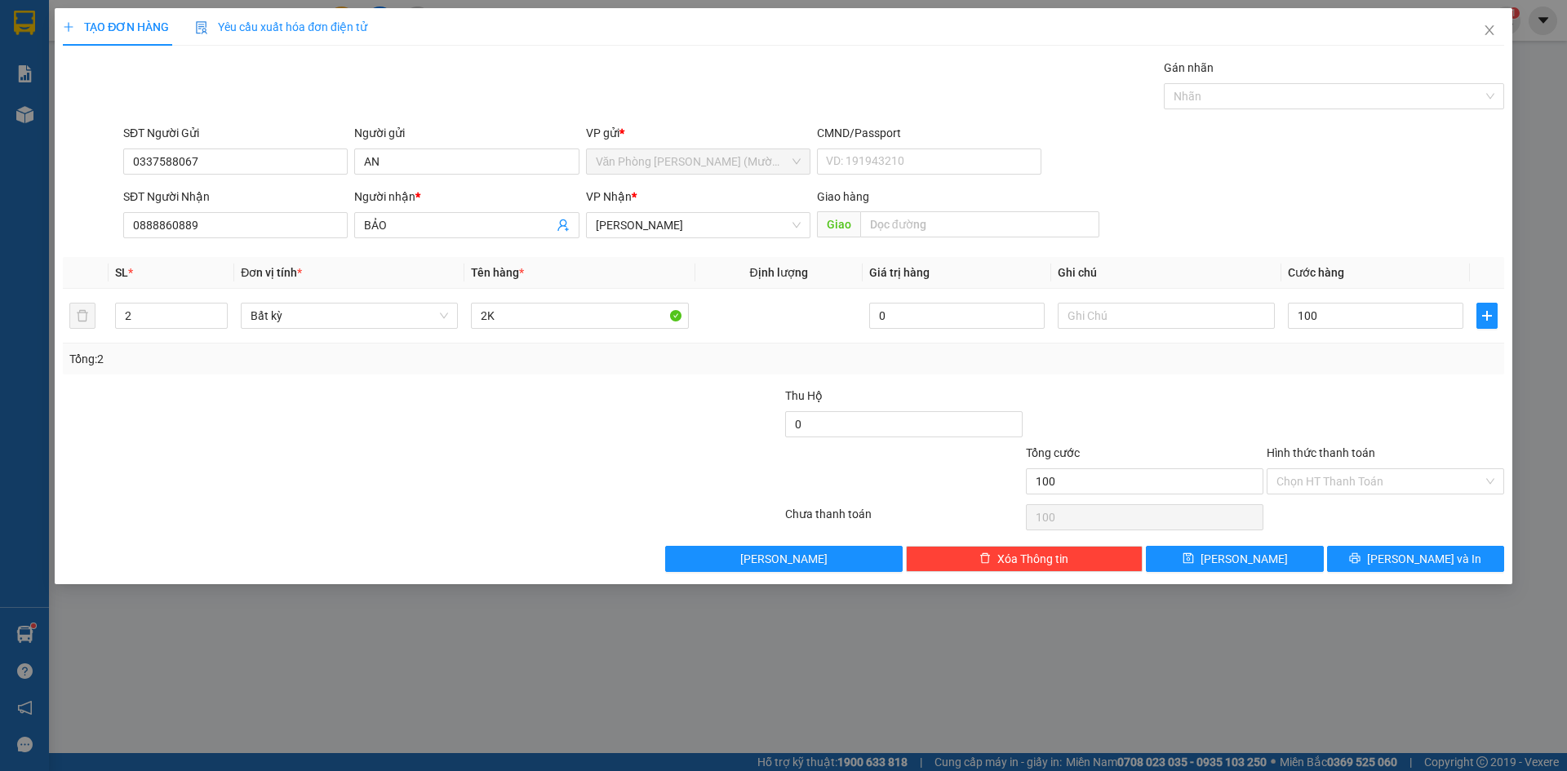
type input "100.000"
click at [1322, 184] on form "SĐT Người Gửi 0337588067 Người gửi AN VP gửi * Văn Phòng [PERSON_NAME] ([PERSON…" at bounding box center [784, 184] width 1442 height 121
click at [1353, 382] on div "Transit Pickup Surcharge Ids Transit Deliver Surcharge Ids Transit Deliver Surc…" at bounding box center [784, 315] width 1442 height 513
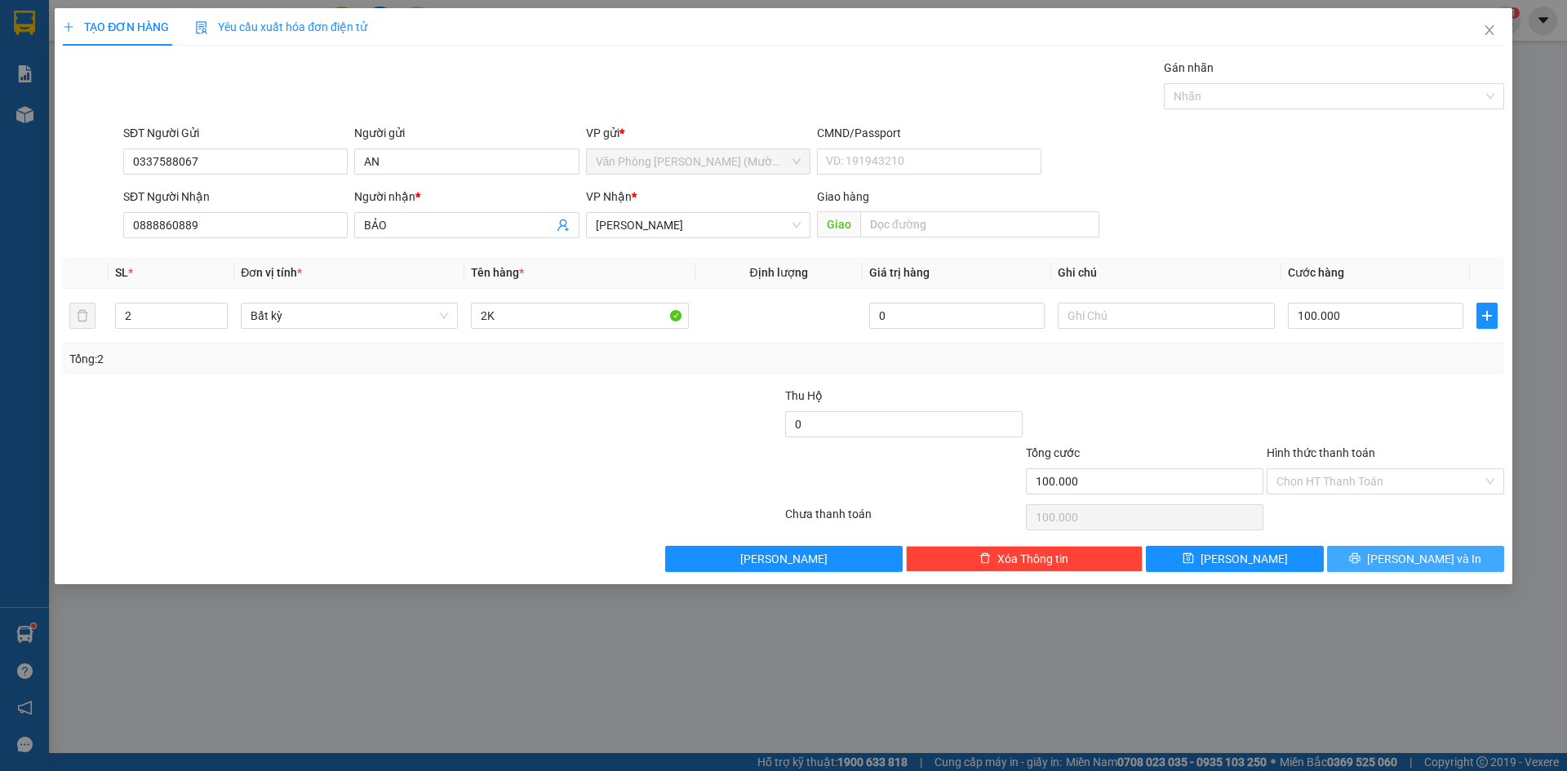
click at [1409, 550] on span "[PERSON_NAME] và In" at bounding box center [1424, 559] width 114 height 18
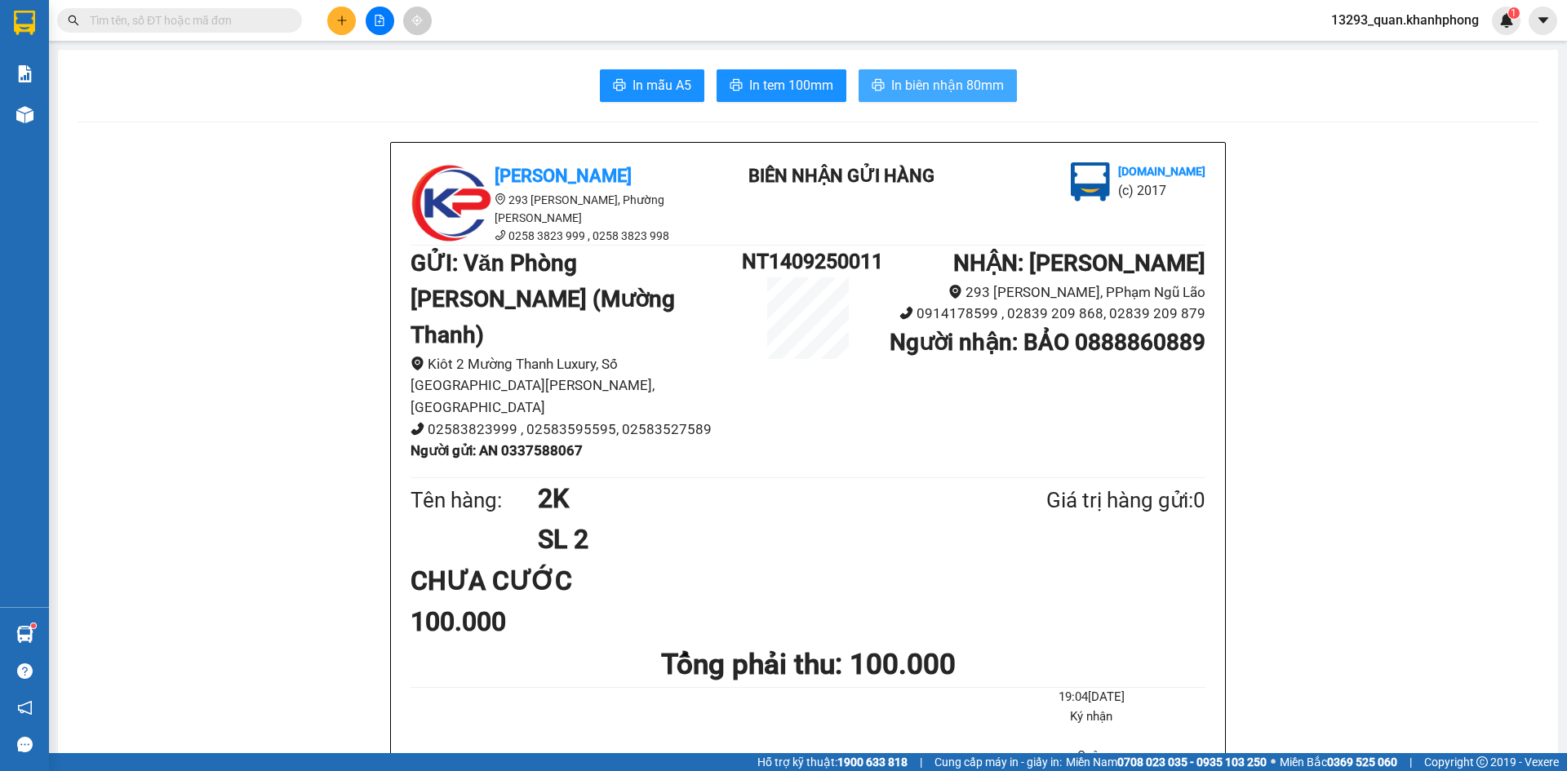
click at [962, 87] on span "In biên nhận 80mm" at bounding box center [947, 85] width 113 height 20
click at [667, 95] on span "In mẫu A5" at bounding box center [662, 85] width 59 height 20
click at [1549, 24] on icon "caret-down" at bounding box center [1543, 20] width 15 height 15
click at [1416, 25] on span "13293_quan.khanhphong" at bounding box center [1405, 20] width 174 height 20
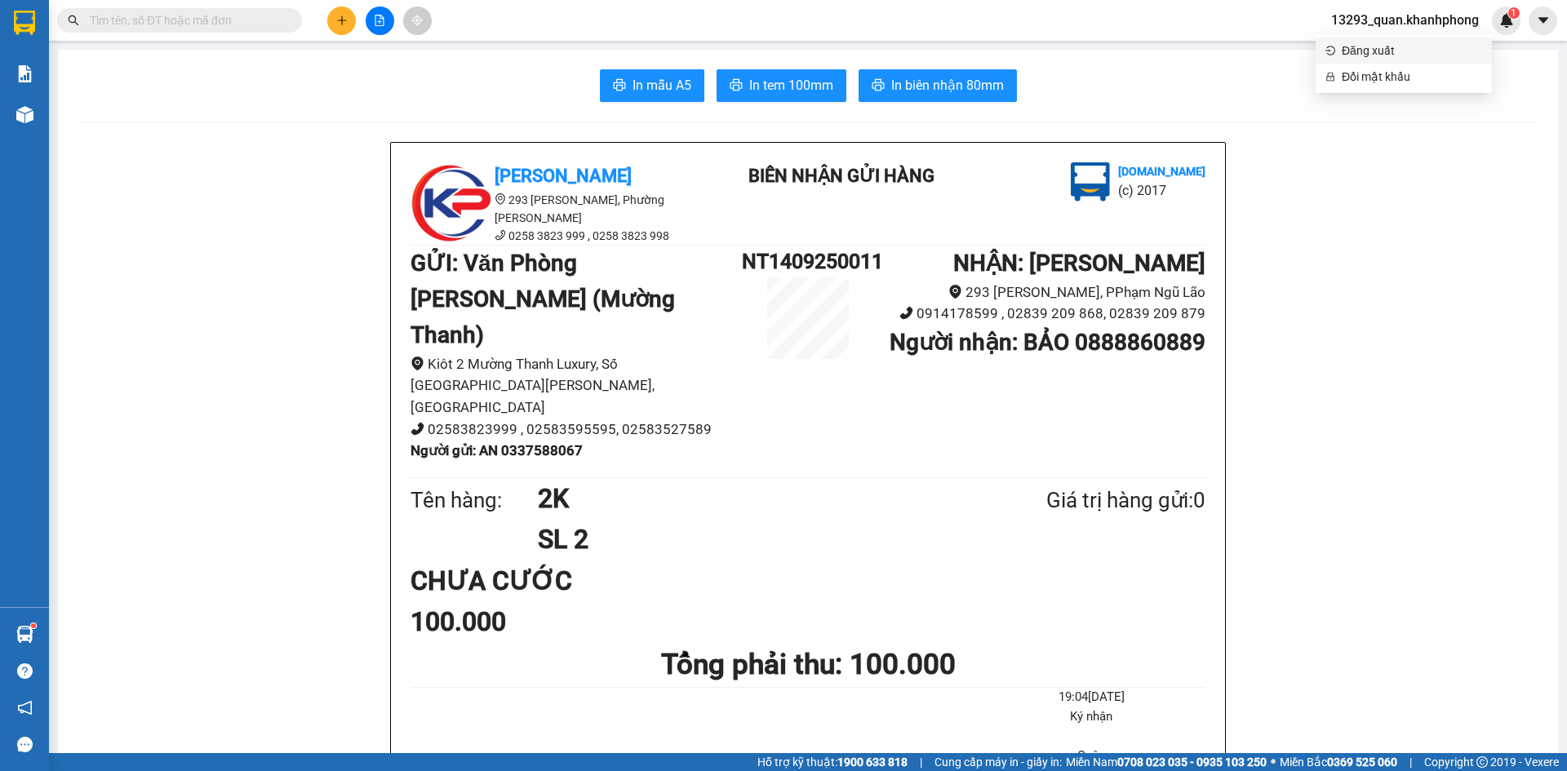
click at [1401, 56] on span "Đăng xuất" at bounding box center [1412, 51] width 140 height 18
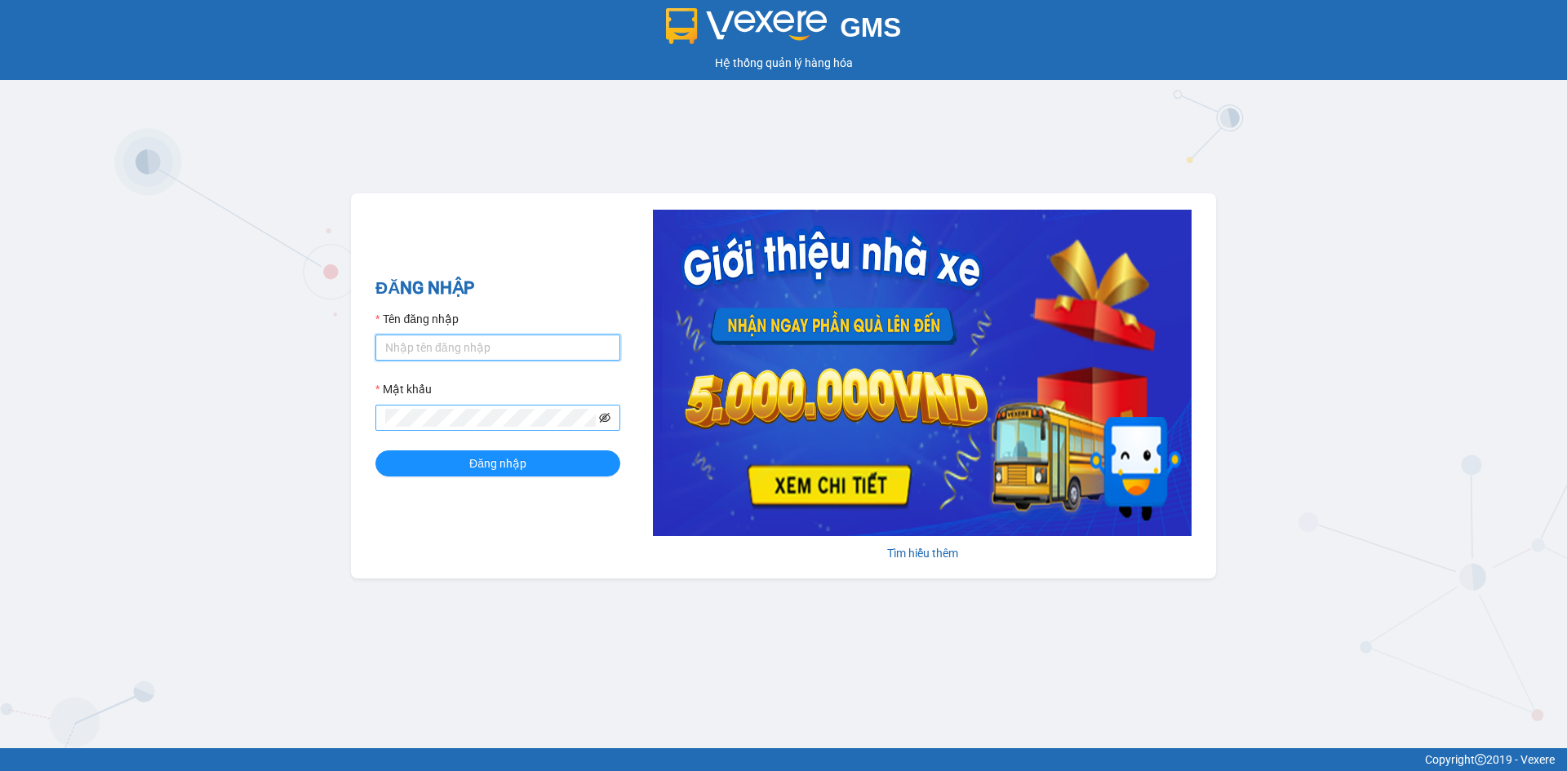
type input "quan.khanhphong"
click at [605, 417] on icon "eye-invisible" at bounding box center [604, 417] width 11 height 11
click at [522, 460] on span "Đăng nhập" at bounding box center [497, 464] width 57 height 18
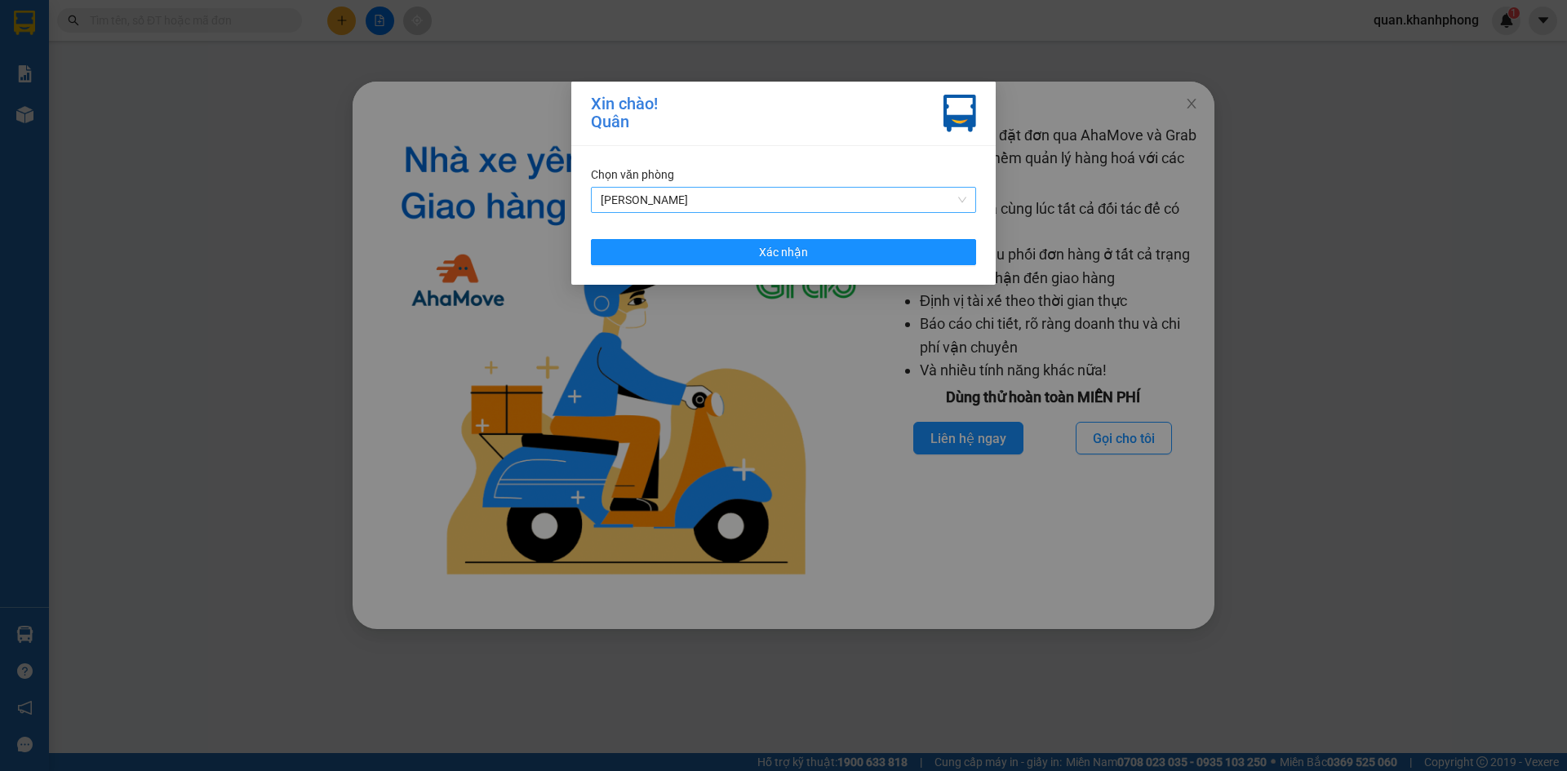
click at [806, 204] on span "[PERSON_NAME]" at bounding box center [784, 200] width 366 height 24
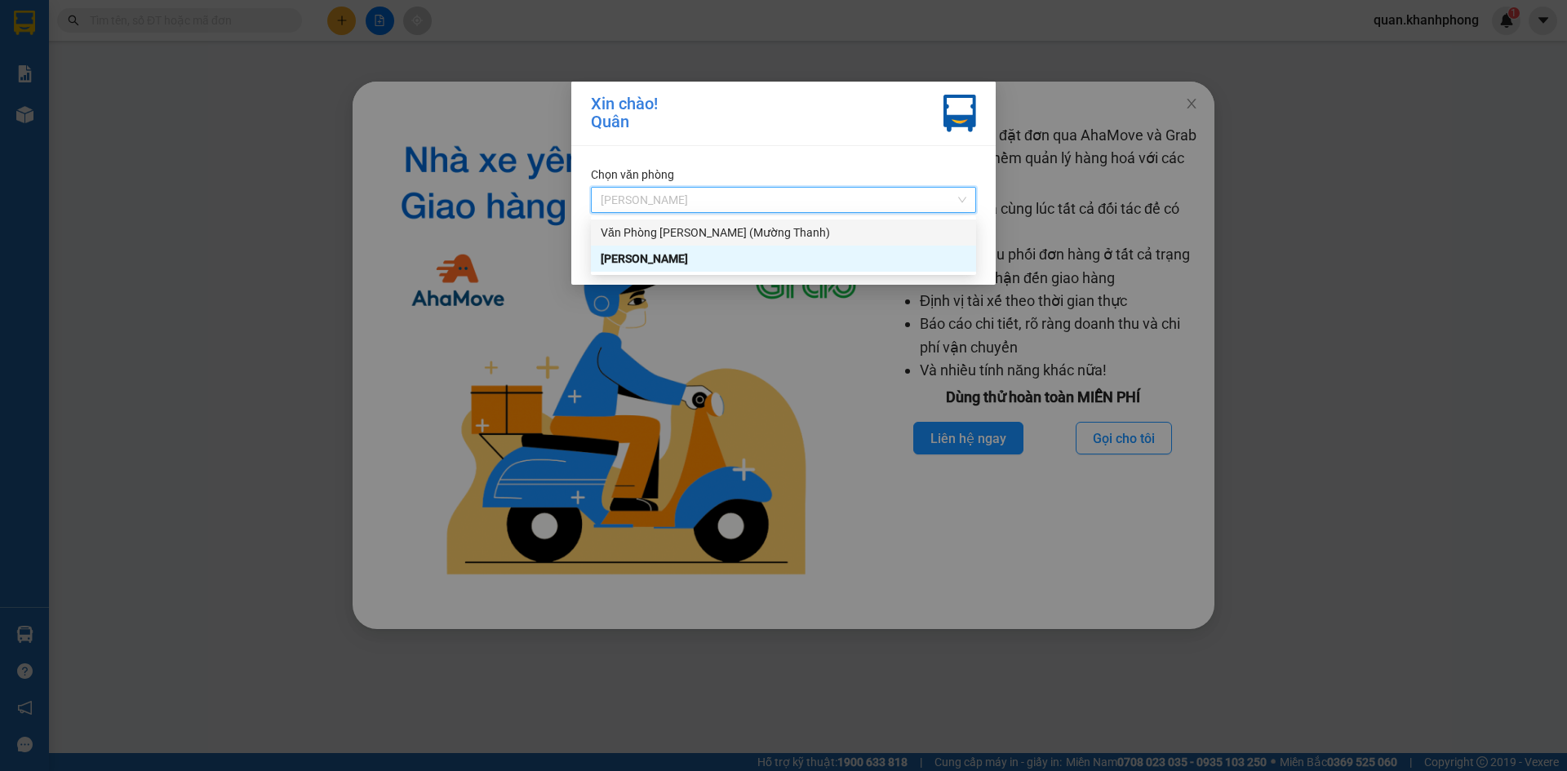
click at [802, 229] on div "Văn Phòng [PERSON_NAME] (Mường Thanh)" at bounding box center [784, 233] width 366 height 18
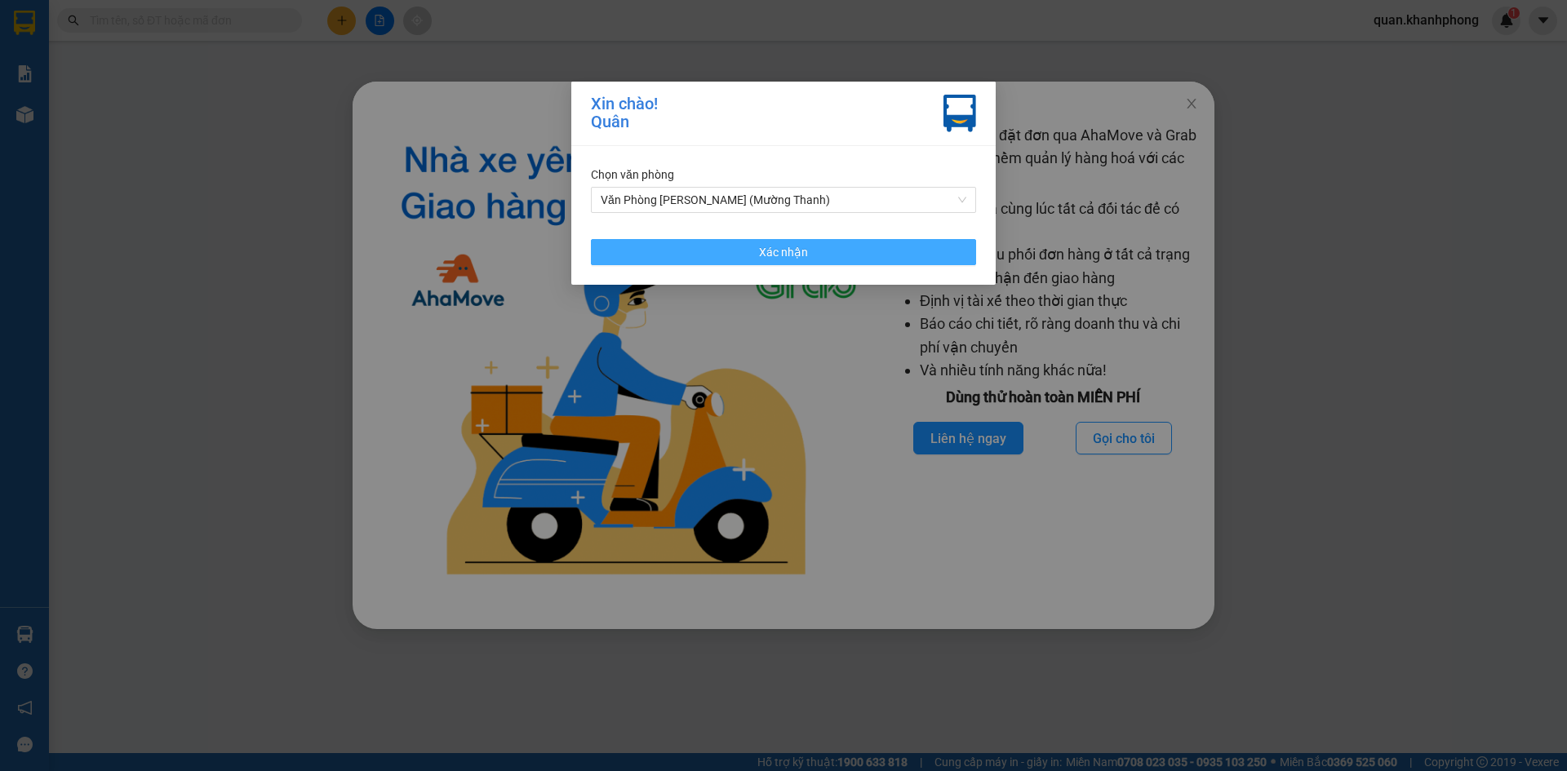
click at [802, 250] on span "Xác nhận" at bounding box center [783, 252] width 49 height 18
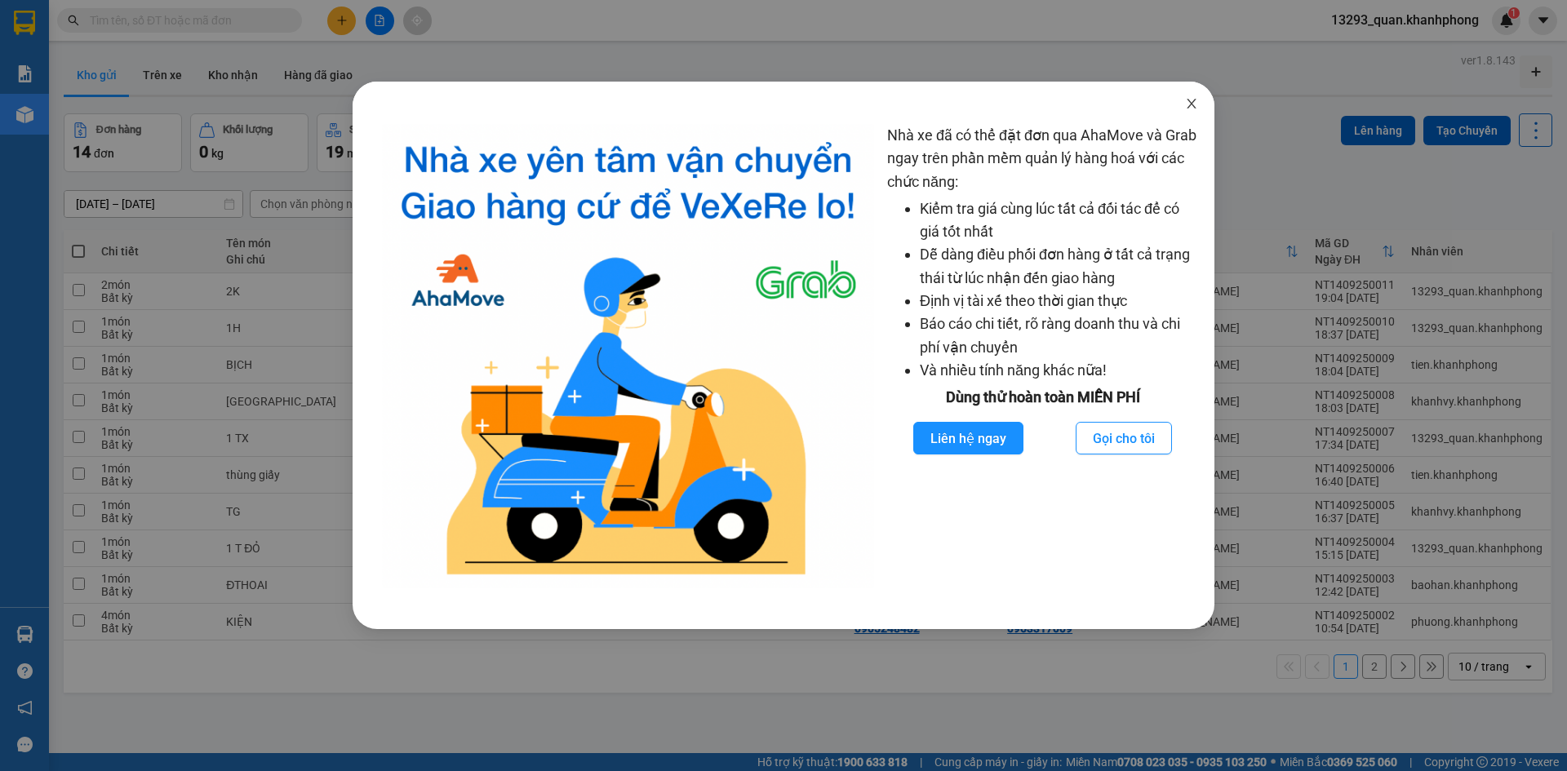
click at [1193, 105] on icon "close" at bounding box center [1191, 103] width 13 height 13
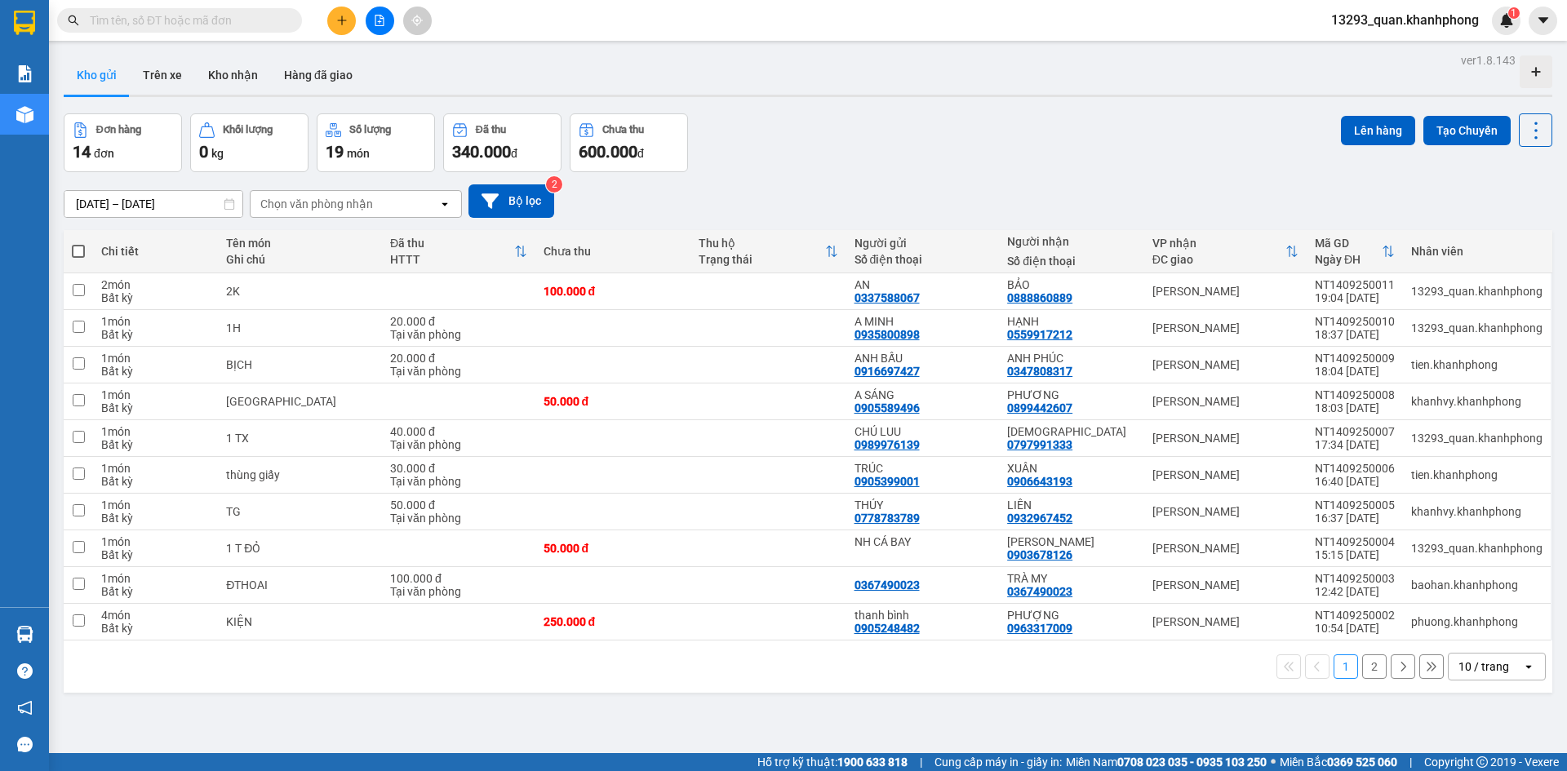
click at [1146, 144] on div "Đơn hàng 14 đơn Khối lượng 0 kg Số lượng 19 món Đã thu 340.000 đ Chưa thu 600.0…" at bounding box center [808, 142] width 1489 height 59
click at [1094, 149] on div "Đơn hàng 14 đơn Khối lượng 0 kg Số lượng 19 món Đã thu 340.000 đ Chưa thu 600.0…" at bounding box center [808, 142] width 1489 height 59
click at [1015, 152] on div "Đơn hàng 14 đơn Khối lượng 0 kg Số lượng 19 món Đã thu 340.000 đ Chưa thu 600.0…" at bounding box center [808, 142] width 1489 height 59
click at [342, 16] on icon "plus" at bounding box center [341, 20] width 11 height 11
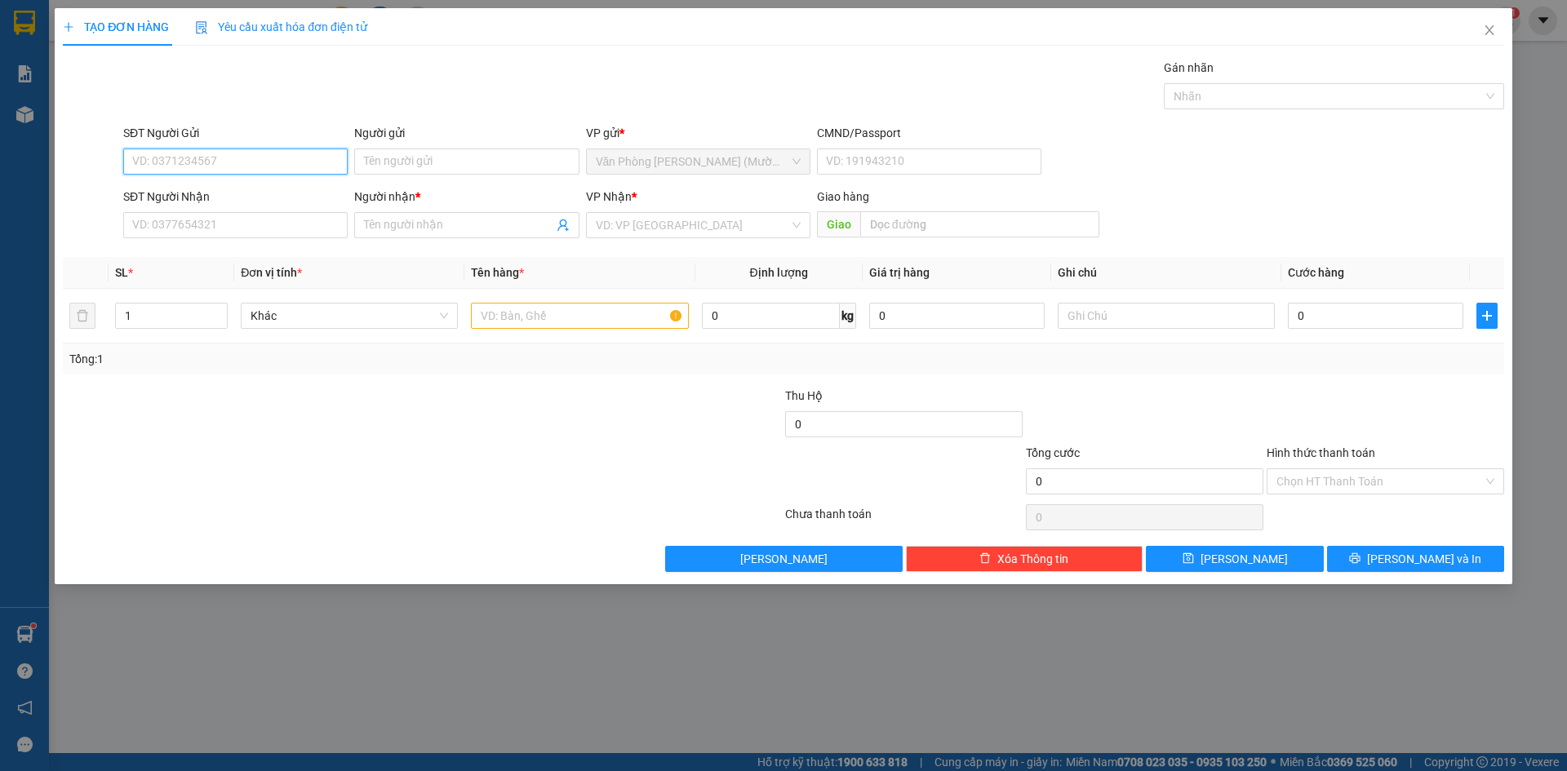
click at [229, 160] on input "SĐT Người Gửi" at bounding box center [235, 162] width 224 height 26
type input "0935210586"
click at [207, 190] on div "0935210586 - YẾN" at bounding box center [235, 194] width 205 height 18
type input "YẾN"
type input "0935210586"
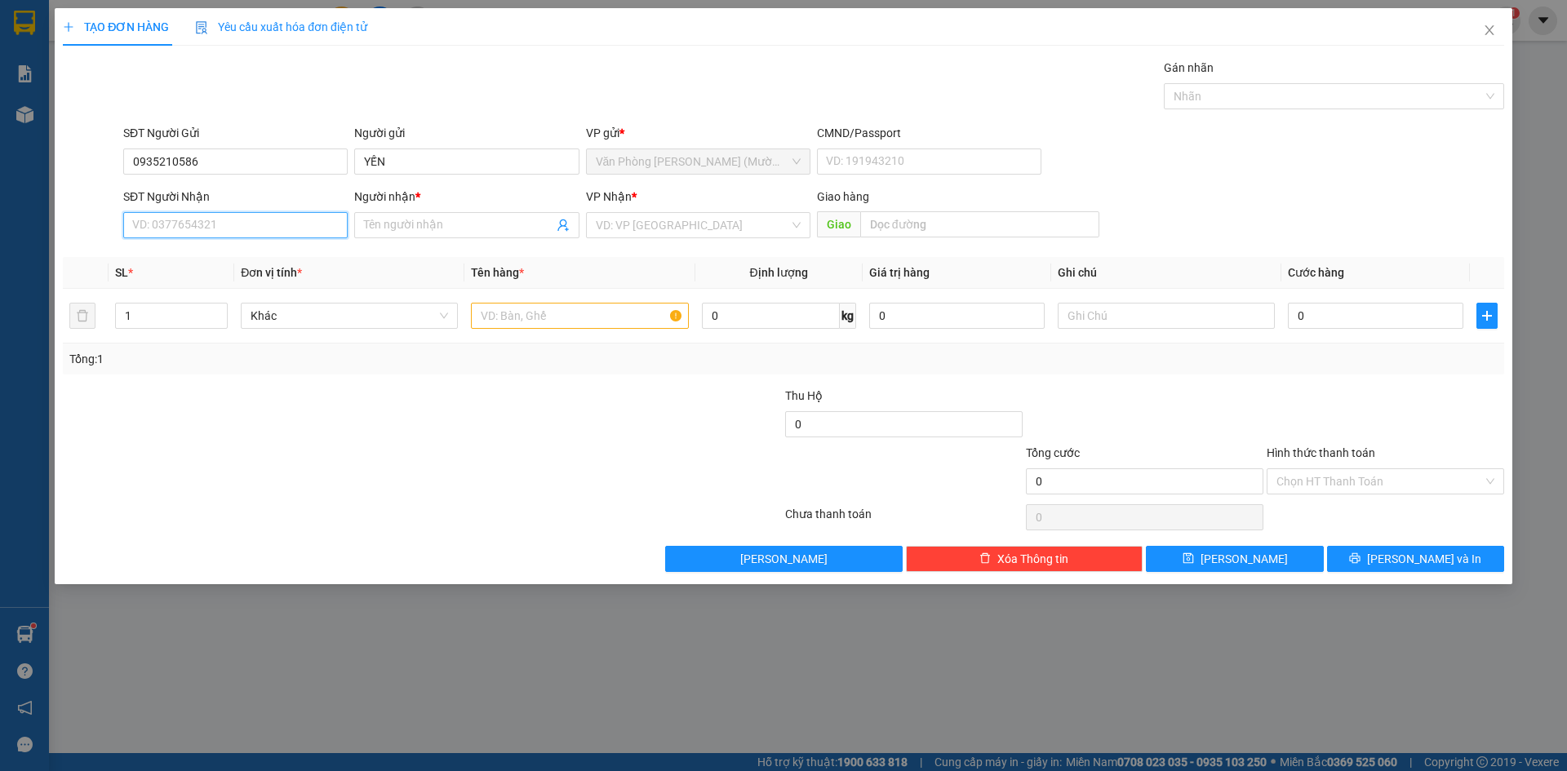
click at [207, 229] on input "SĐT Người Nhận" at bounding box center [235, 225] width 224 height 26
click at [226, 287] on div "0909789960 - NHÂN" at bounding box center [235, 284] width 205 height 18
type input "0909789960"
type input "NHÂN"
click at [1251, 180] on div "SĐT Người Gửi 0935210586 Người gửi YẾN VP gửi * Văn Phòng Trần Phú (Mường Thanh…" at bounding box center [814, 152] width 1388 height 57
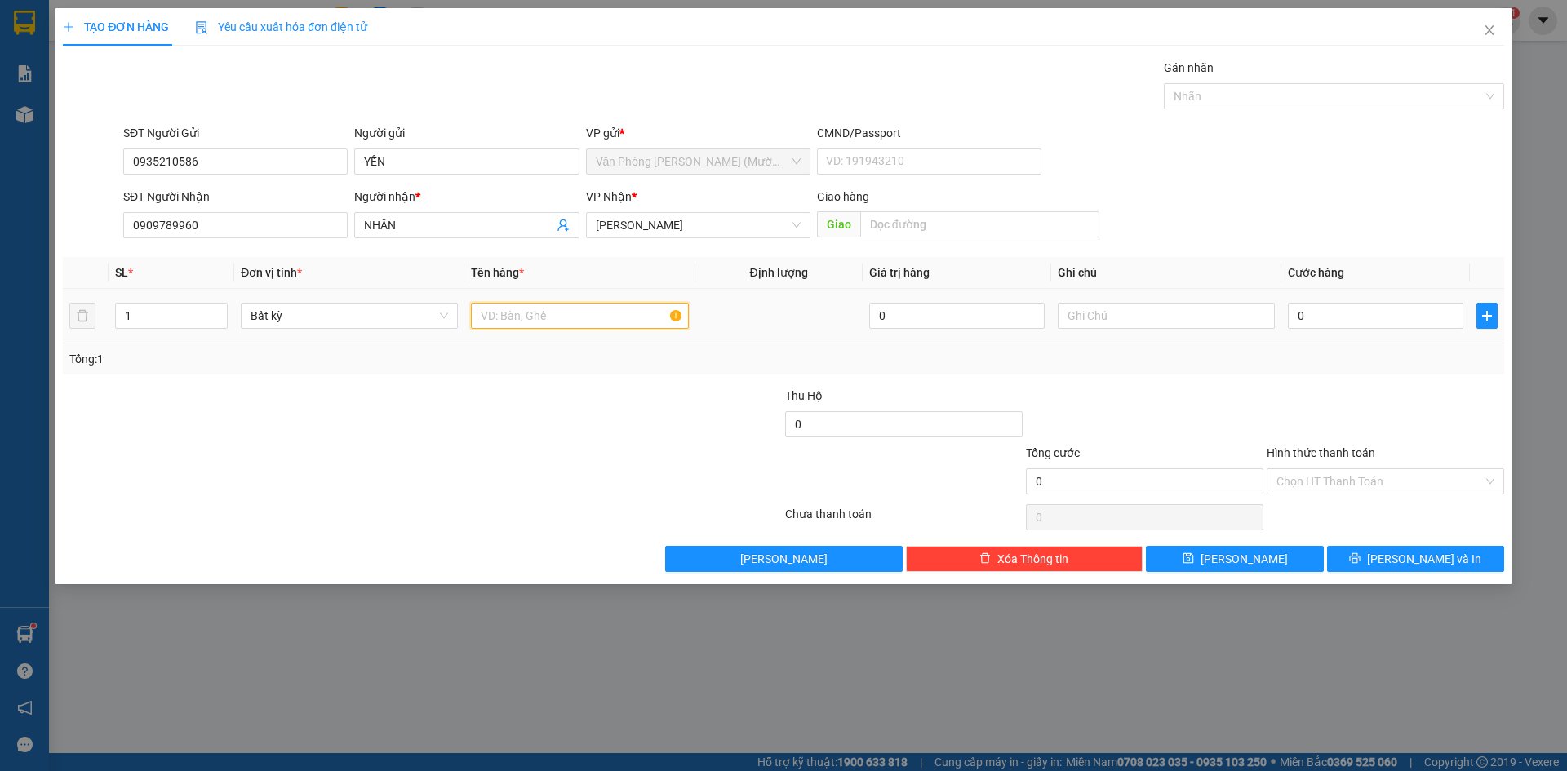
click at [513, 310] on input "text" at bounding box center [579, 316] width 217 height 26
type input "1T"
click at [1392, 318] on input "0" at bounding box center [1376, 316] width 176 height 26
type input "3"
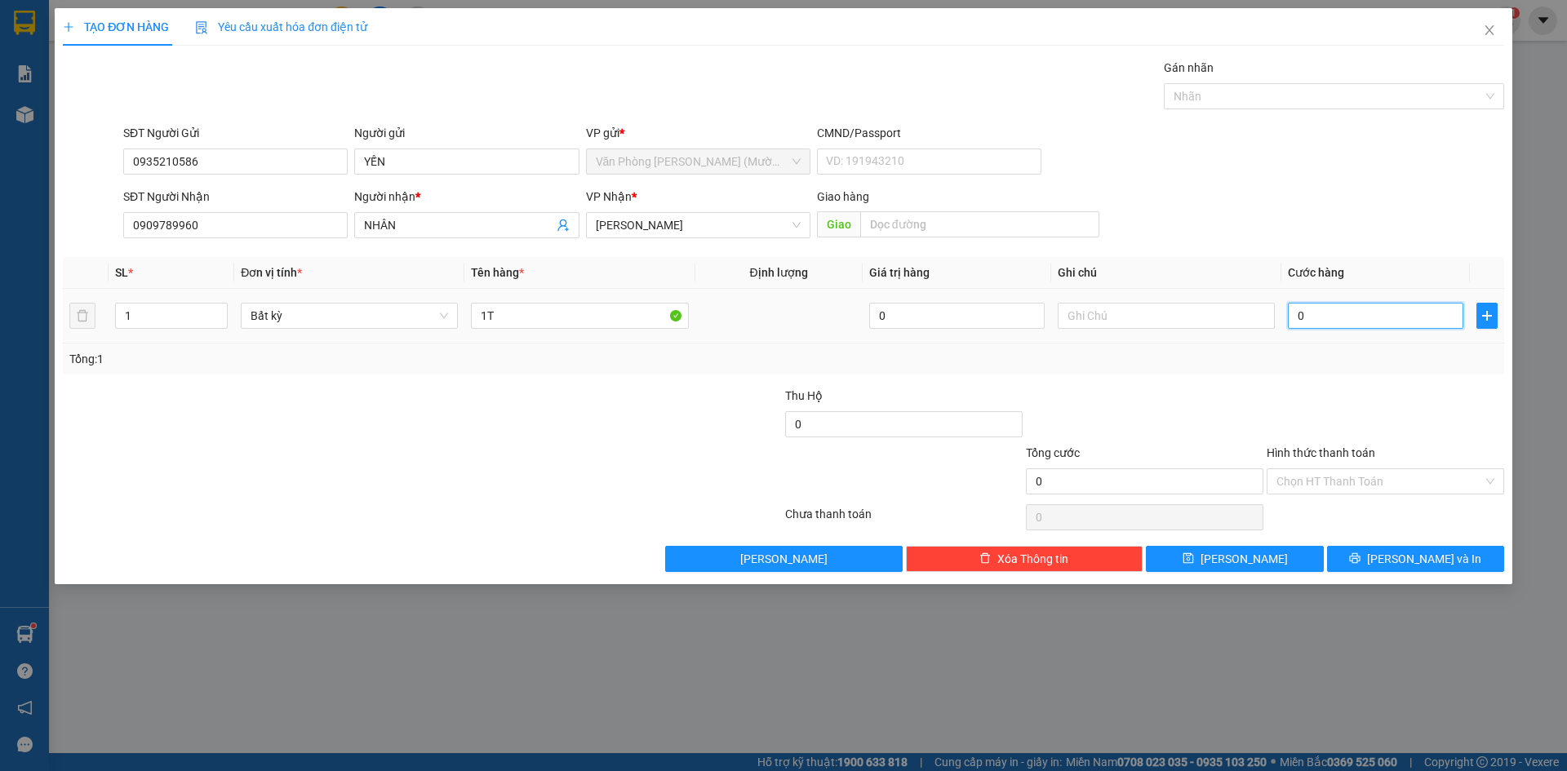
type input "3"
type input "30"
type input "30.000"
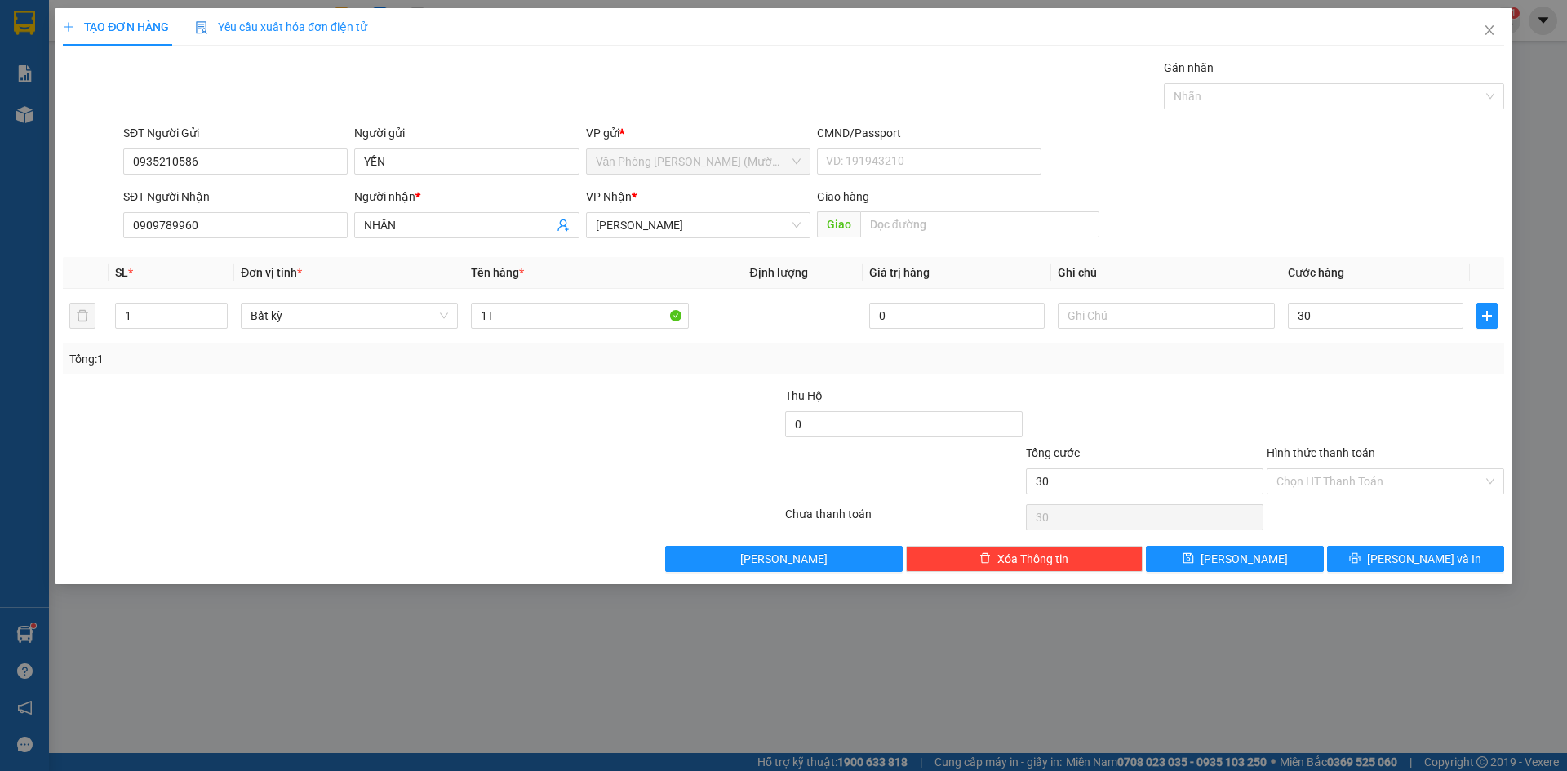
type input "30.000"
click at [1375, 165] on div "SĐT Người Gửi 0935210586 Người gửi YẾN VP gửi * Văn Phòng Trần Phú (Mường Thanh…" at bounding box center [814, 152] width 1388 height 57
click at [1464, 172] on div "SĐT Người Gửi 0935210586 Người gửi YẾN VP gửi * Văn Phòng Trần Phú (Mường Thanh…" at bounding box center [814, 152] width 1388 height 57
drag, startPoint x: 1359, startPoint y: 421, endPoint x: 1422, endPoint y: 202, distance: 228.4
click at [1365, 418] on div at bounding box center [1385, 415] width 241 height 57
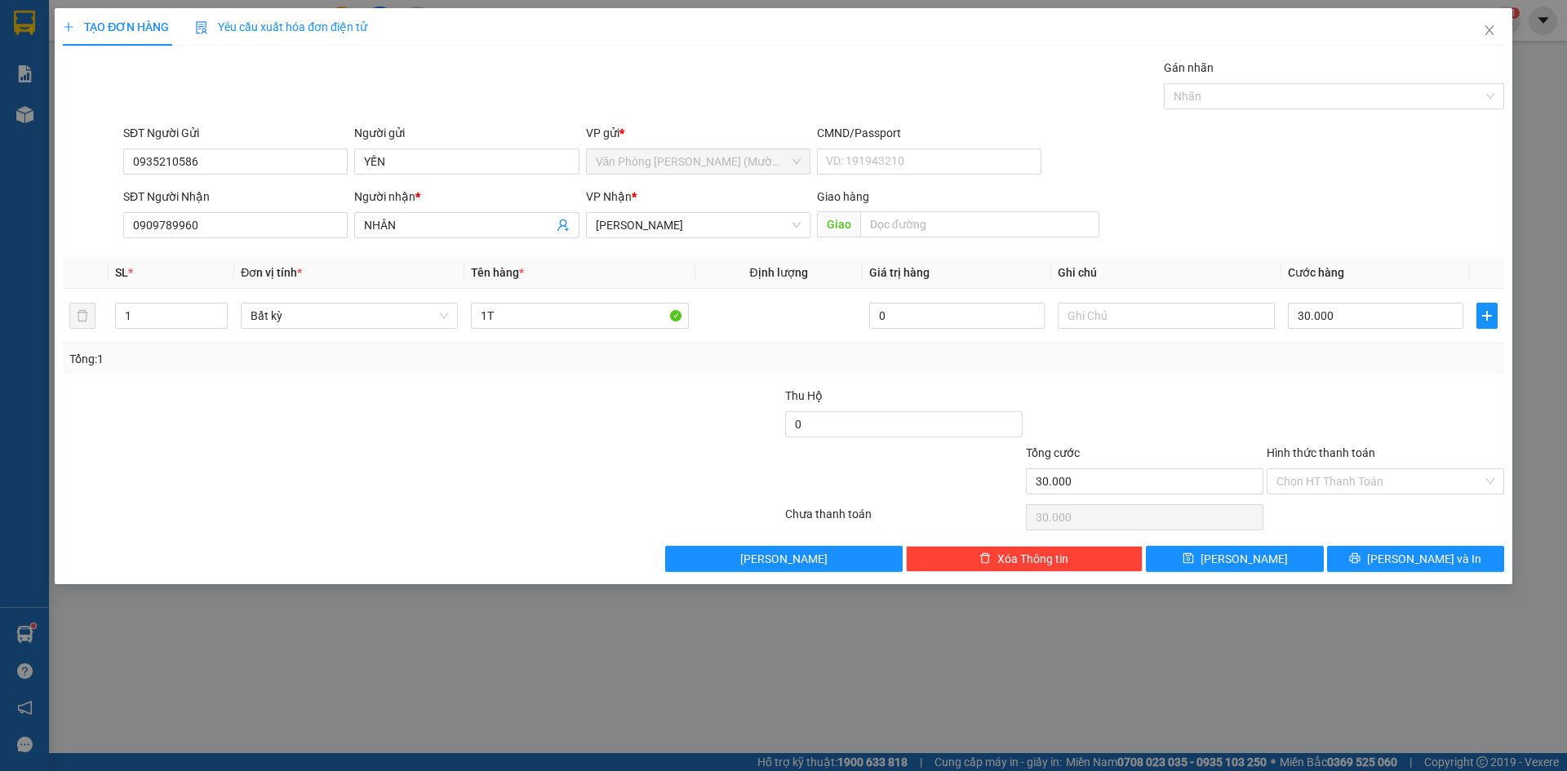
click at [1414, 176] on div "SĐT Người Gửi 0935210586 Người gửi YẾN VP gửi * Văn Phòng Trần Phú (Mường Thanh…" at bounding box center [814, 152] width 1388 height 57
click at [1424, 387] on div at bounding box center [1385, 415] width 241 height 57
click at [1412, 488] on input "Hình thức thanh toán" at bounding box center [1380, 481] width 207 height 24
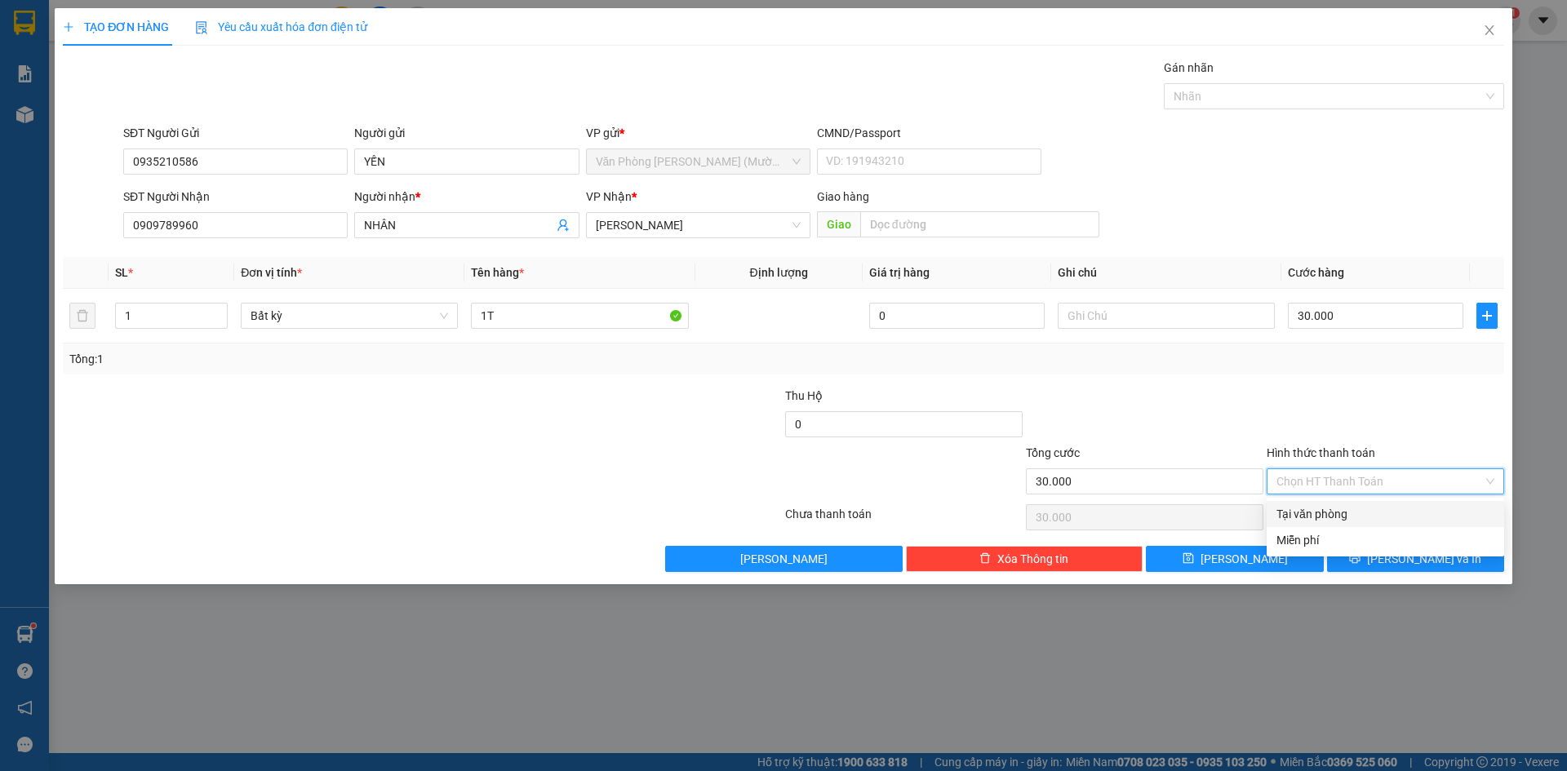
click at [1398, 516] on div "Tại văn phòng" at bounding box center [1386, 514] width 218 height 18
type input "0"
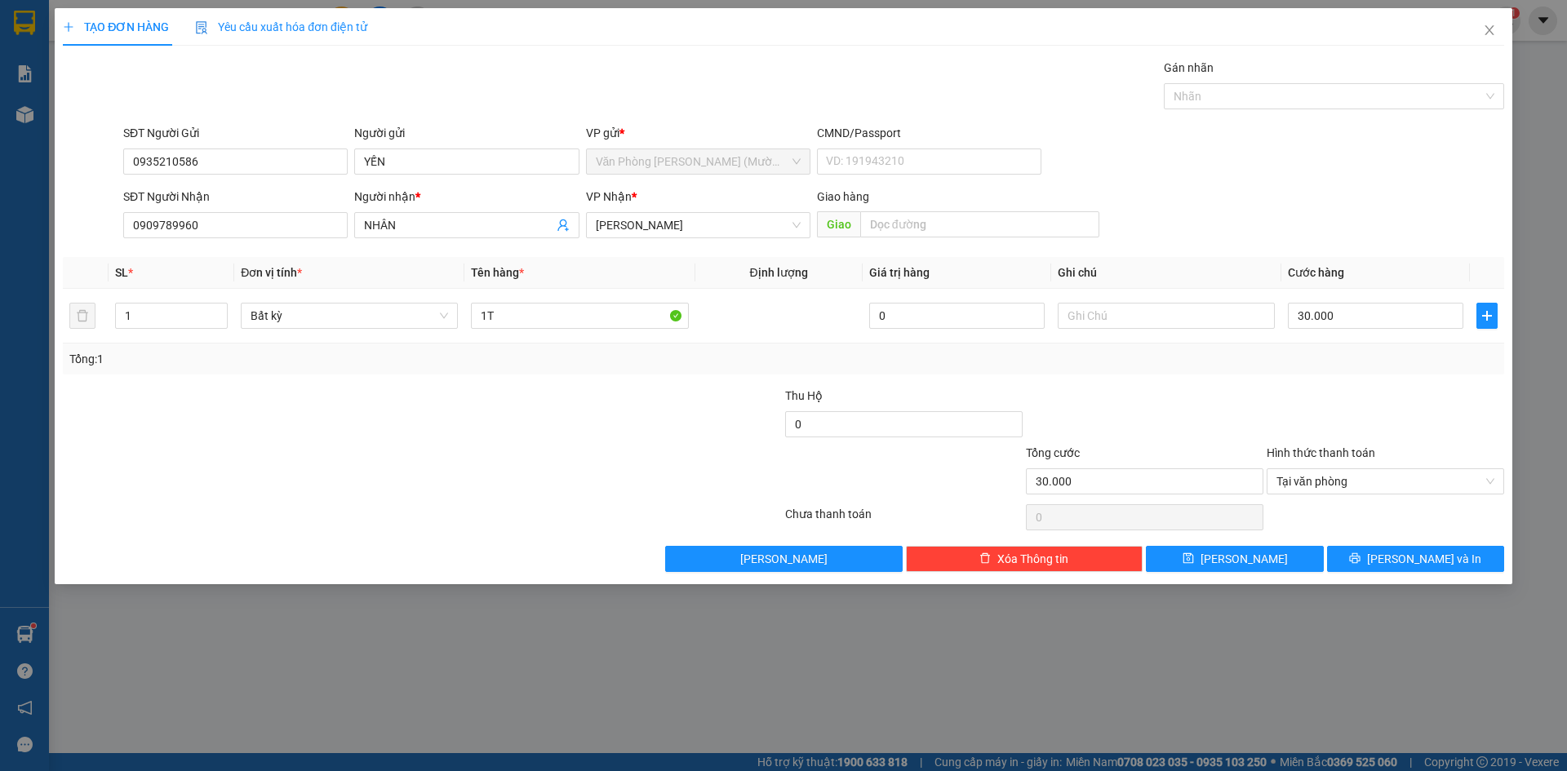
click at [1423, 420] on div at bounding box center [1385, 415] width 241 height 57
click at [1420, 557] on span "[PERSON_NAME] và In" at bounding box center [1424, 559] width 114 height 18
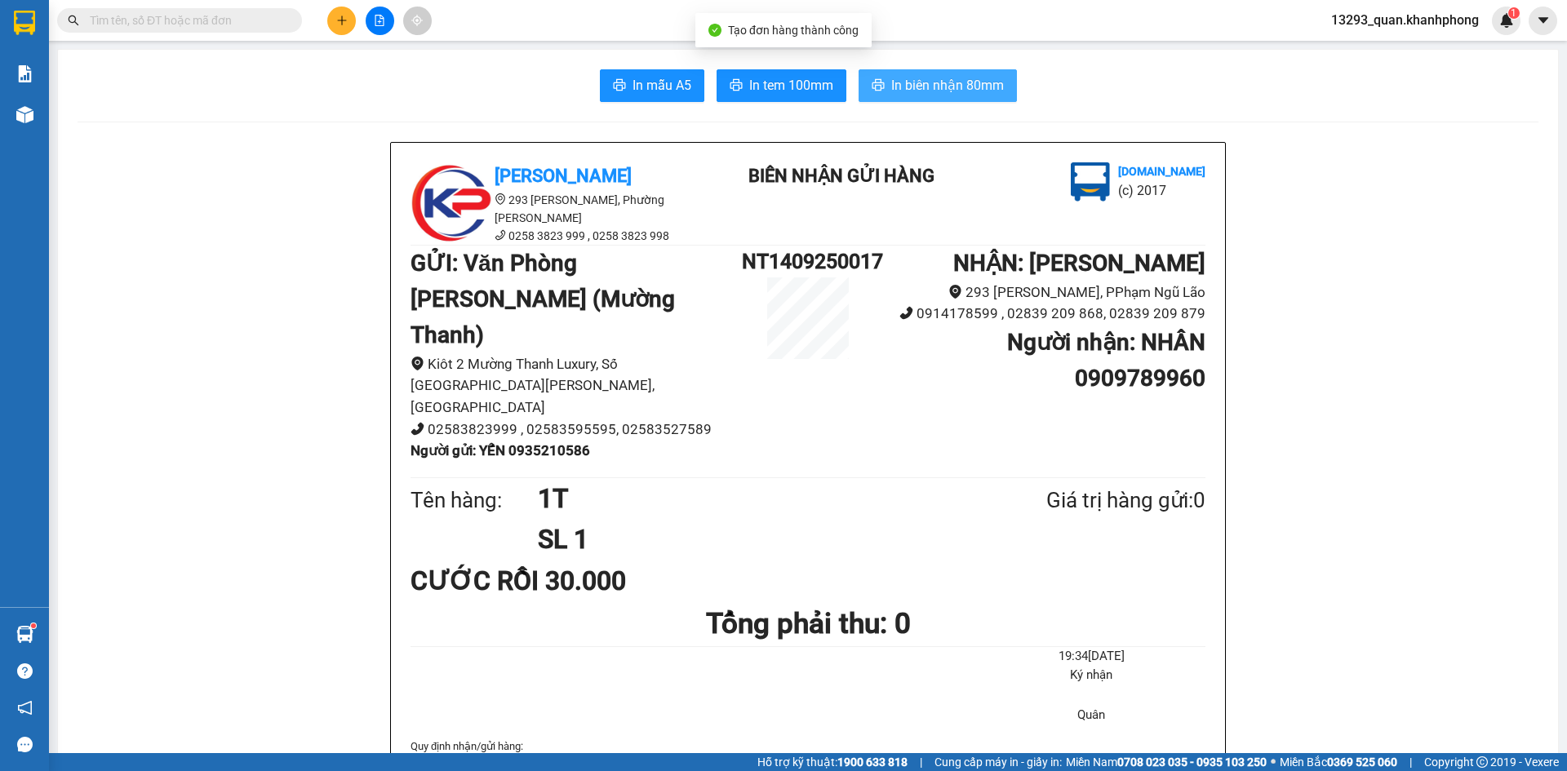
click at [968, 78] on span "In biên nhận 80mm" at bounding box center [947, 85] width 113 height 20
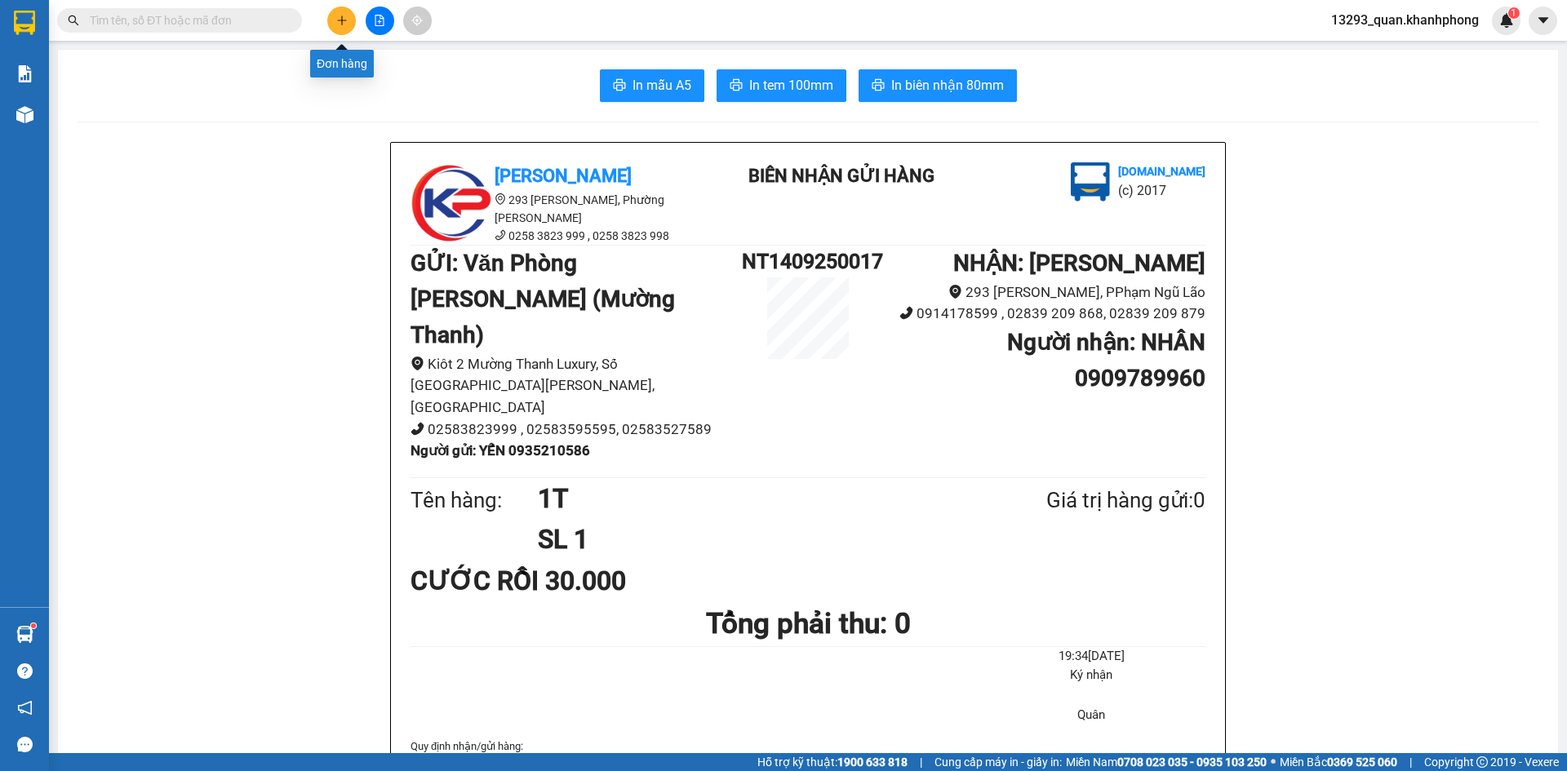
click at [345, 20] on icon "plus" at bounding box center [341, 20] width 11 height 11
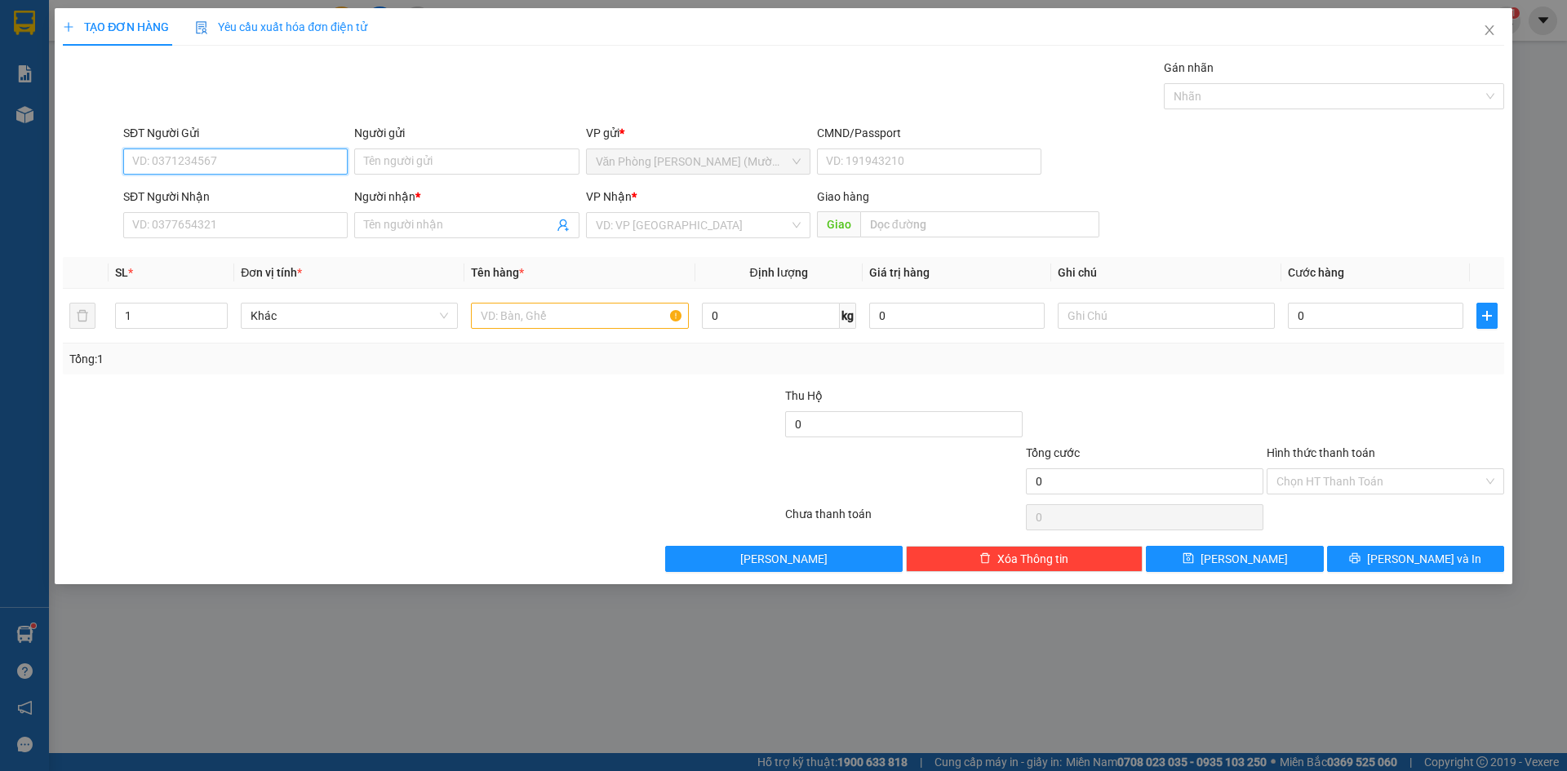
click at [235, 164] on input "SĐT Người Gửi" at bounding box center [235, 162] width 224 height 26
type input "0938163099"
click at [227, 193] on div "0938163099 - TUẤN" at bounding box center [235, 194] width 205 height 18
type input "TUẤN"
type input "0938163099"
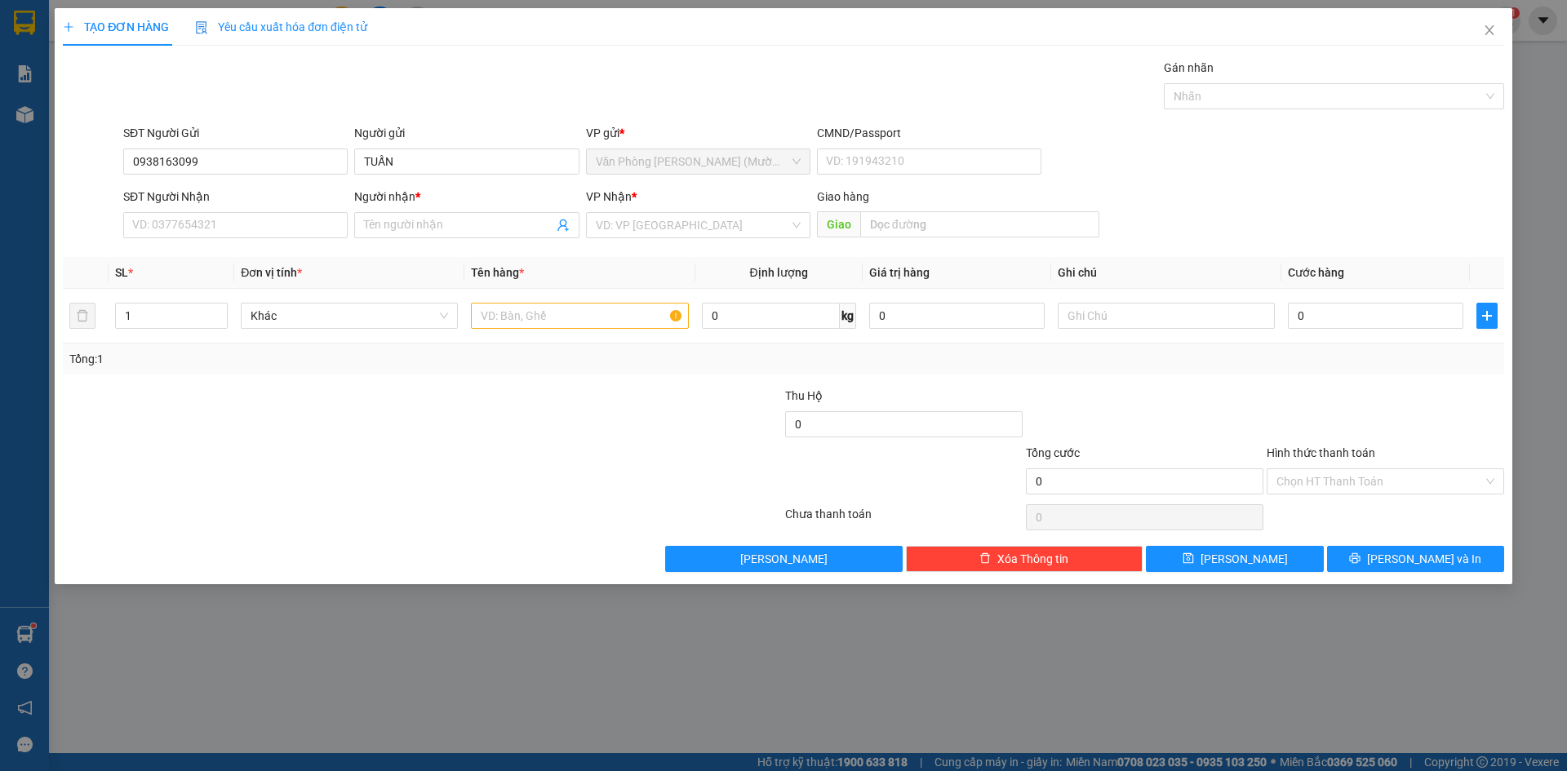
click at [265, 78] on div "Gói vận chuyển * Tiêu chuẩn Gán nhãn Nhãn" at bounding box center [814, 87] width 1388 height 57
drag, startPoint x: 228, startPoint y: 215, endPoint x: 228, endPoint y: 226, distance: 11.4
click at [228, 216] on input "SĐT Người Nhận" at bounding box center [235, 225] width 224 height 26
click at [224, 286] on div "0938163099 - TUẤN" at bounding box center [235, 284] width 205 height 18
type input "0938163099"
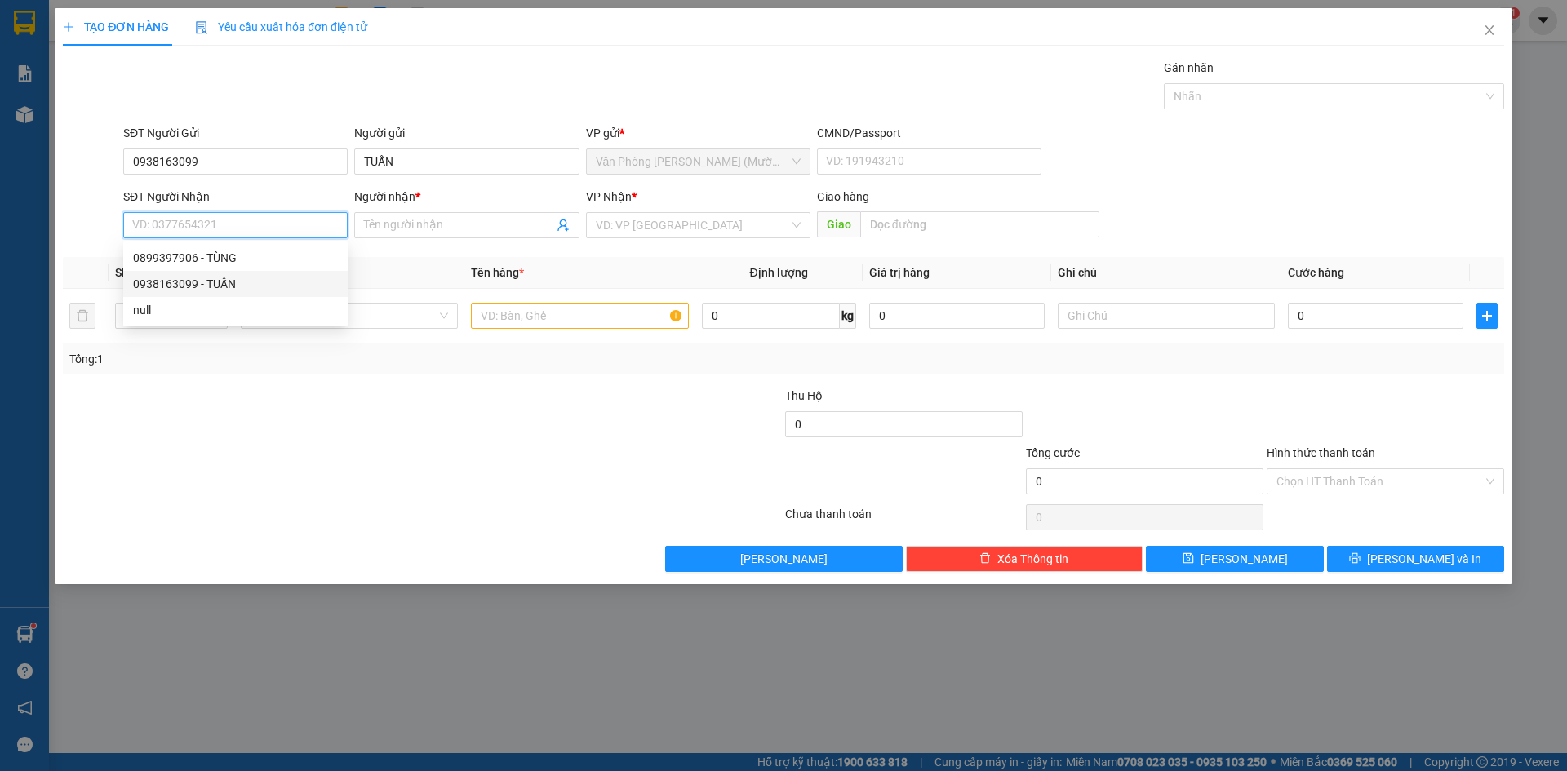
type input "TUẤN"
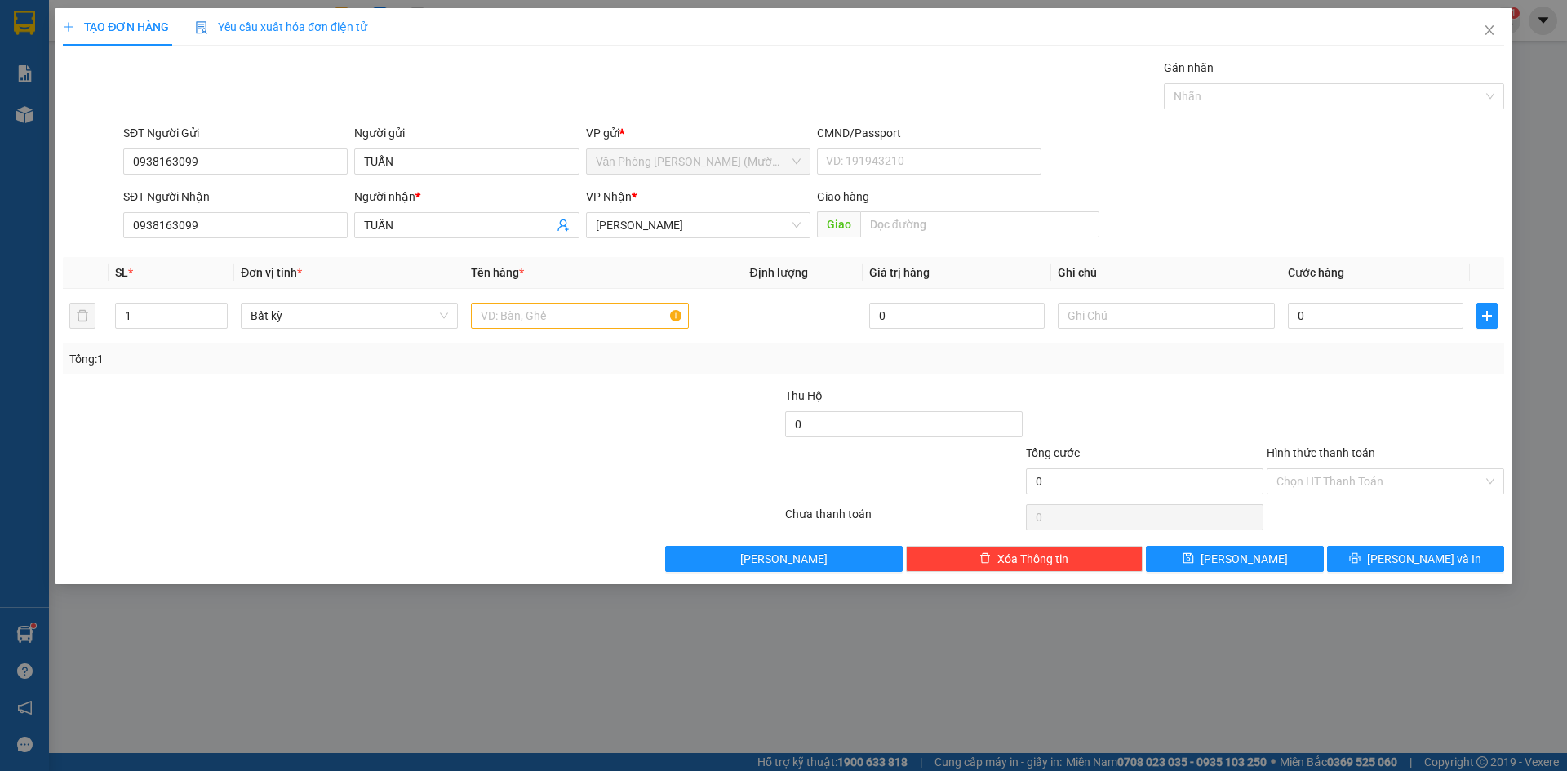
click at [291, 76] on div "Gói vận chuyển * Tiêu chuẩn Gán nhãn Nhãn" at bounding box center [814, 87] width 1388 height 57
click at [558, 314] on input "text" at bounding box center [579, 316] width 217 height 26
type input "1K"
click at [1330, 312] on input "0" at bounding box center [1376, 316] width 176 height 26
type input "4"
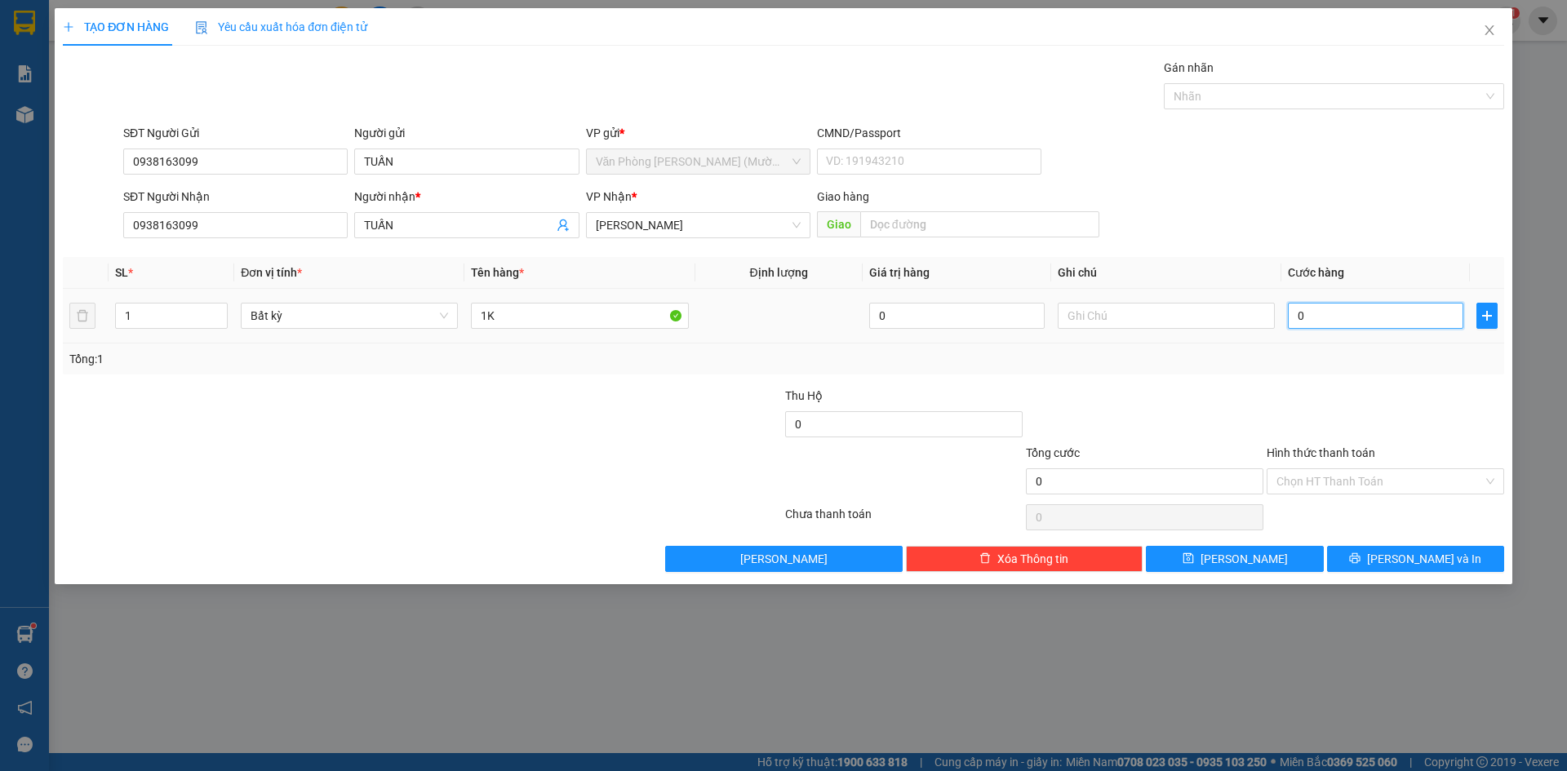
type input "4"
type input "40"
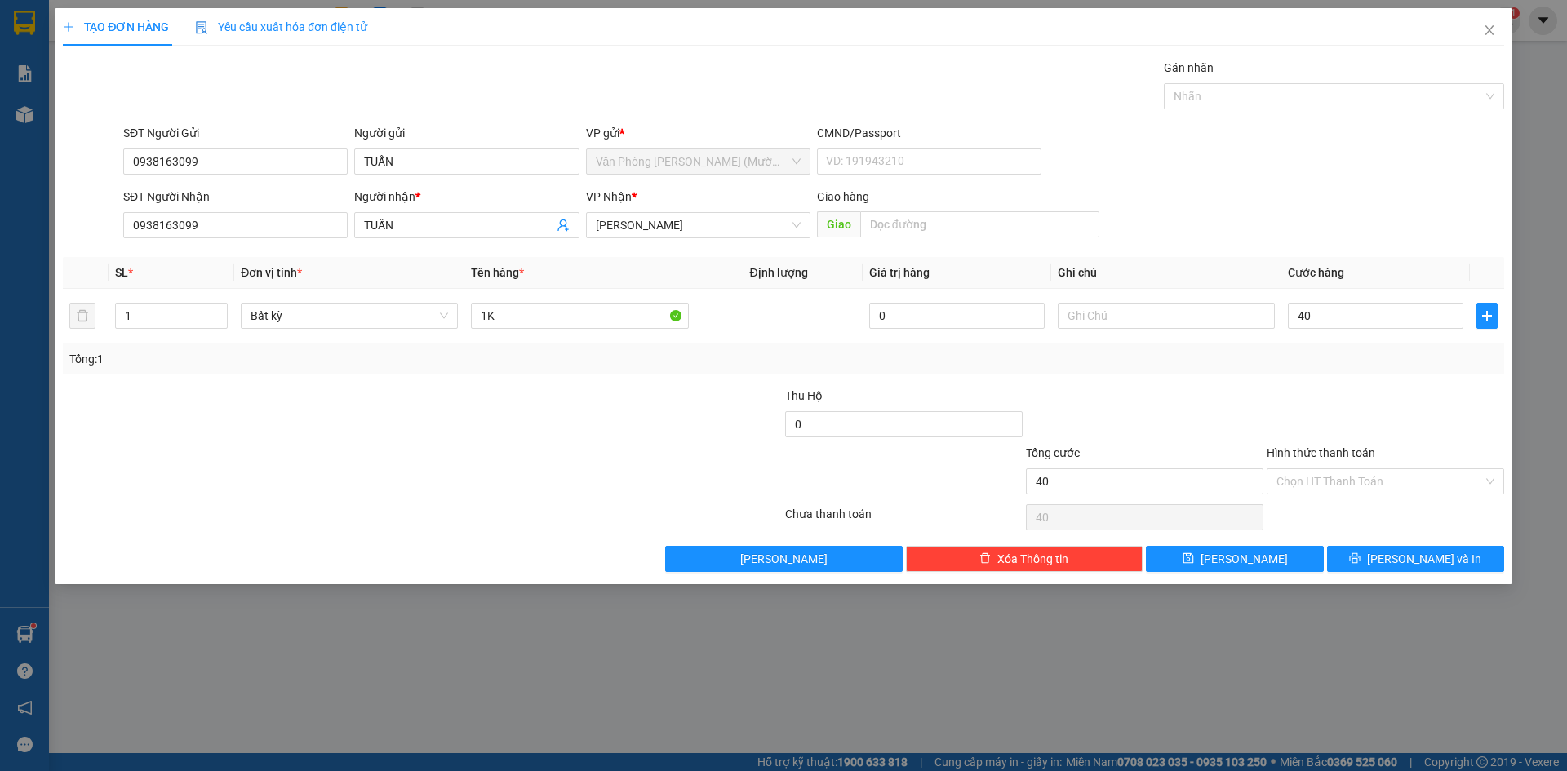
type input "40.000"
click at [1300, 183] on form "SĐT Người Gửi 0938163099 Người gửi TUẤN VP gửi * Văn Phòng Trần Phú (Mường Than…" at bounding box center [784, 184] width 1442 height 121
click at [1328, 393] on div at bounding box center [1385, 415] width 241 height 57
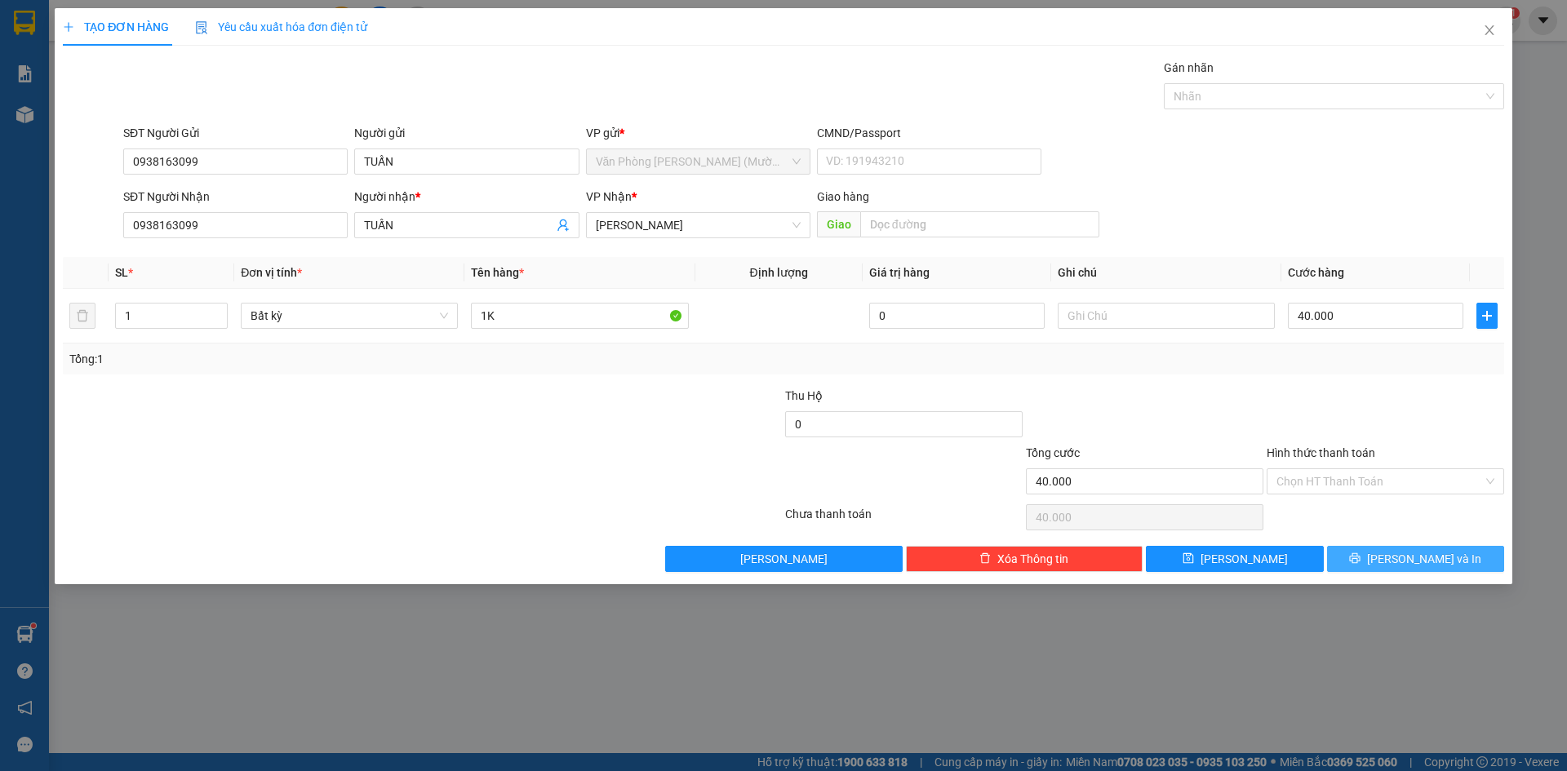
click at [1361, 560] on icon "printer" at bounding box center [1355, 558] width 11 height 11
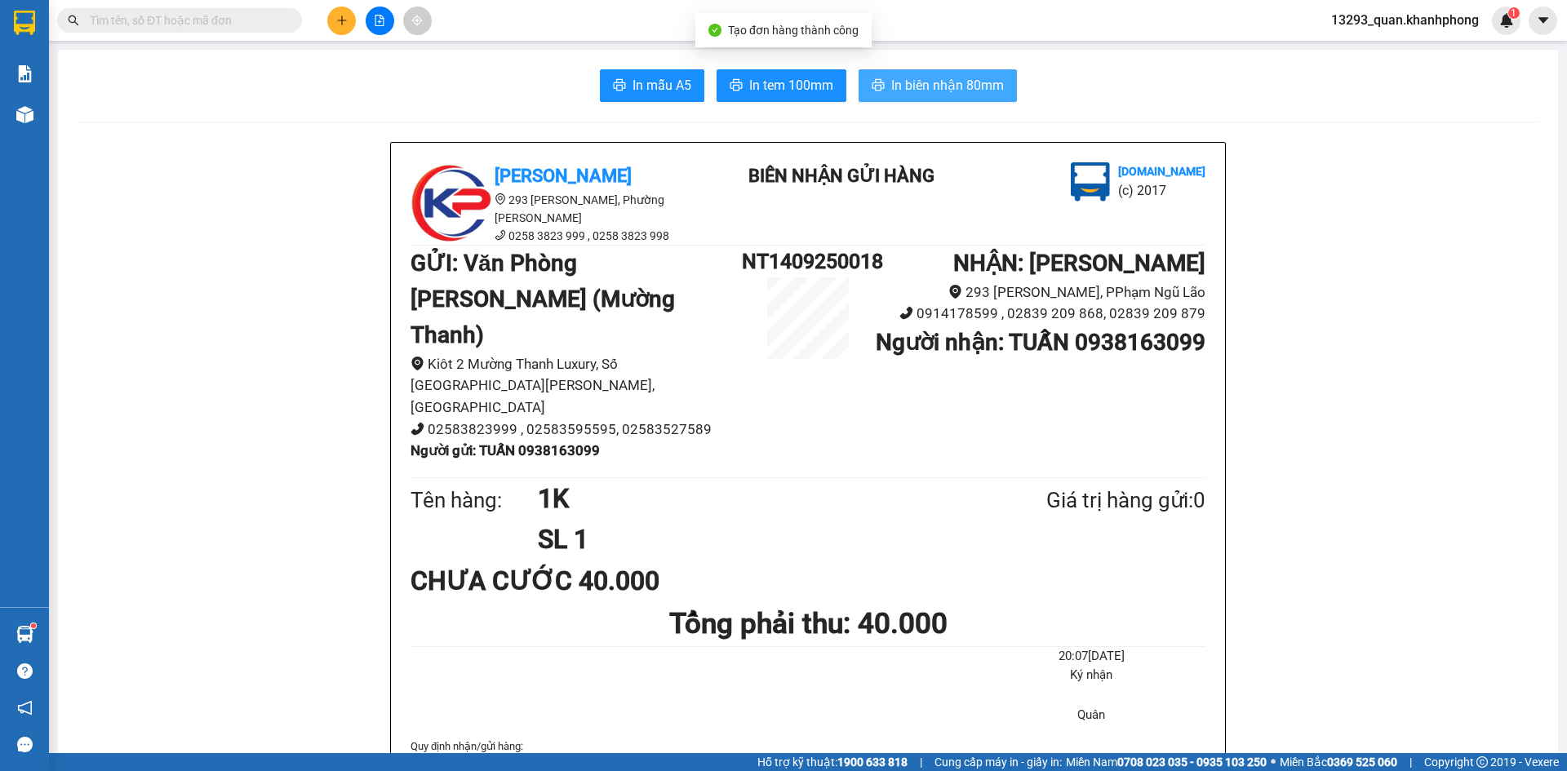
click at [944, 88] on span "In biên nhận 80mm" at bounding box center [947, 85] width 113 height 20
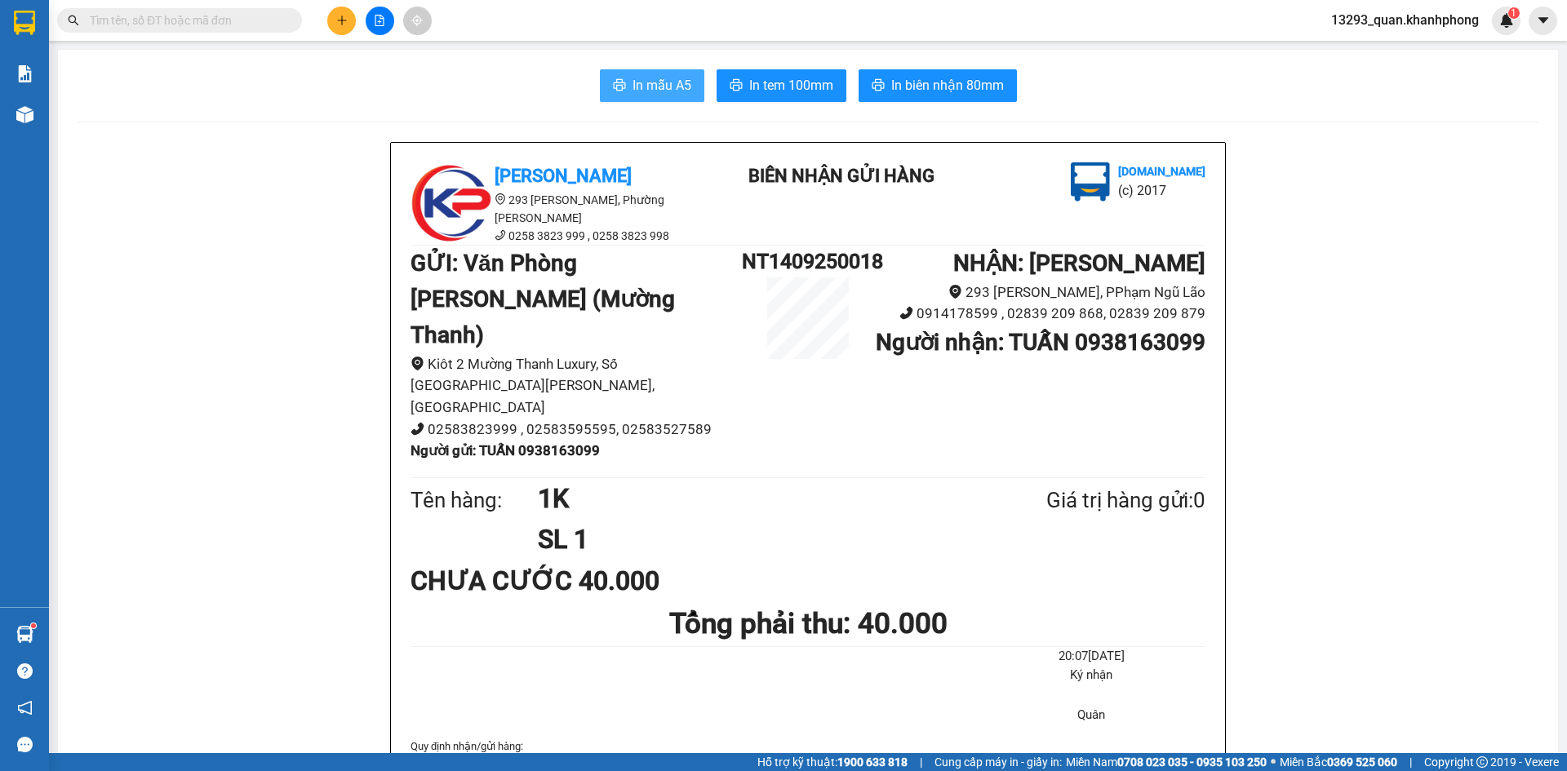
click at [669, 87] on span "In mẫu A5" at bounding box center [662, 85] width 59 height 20
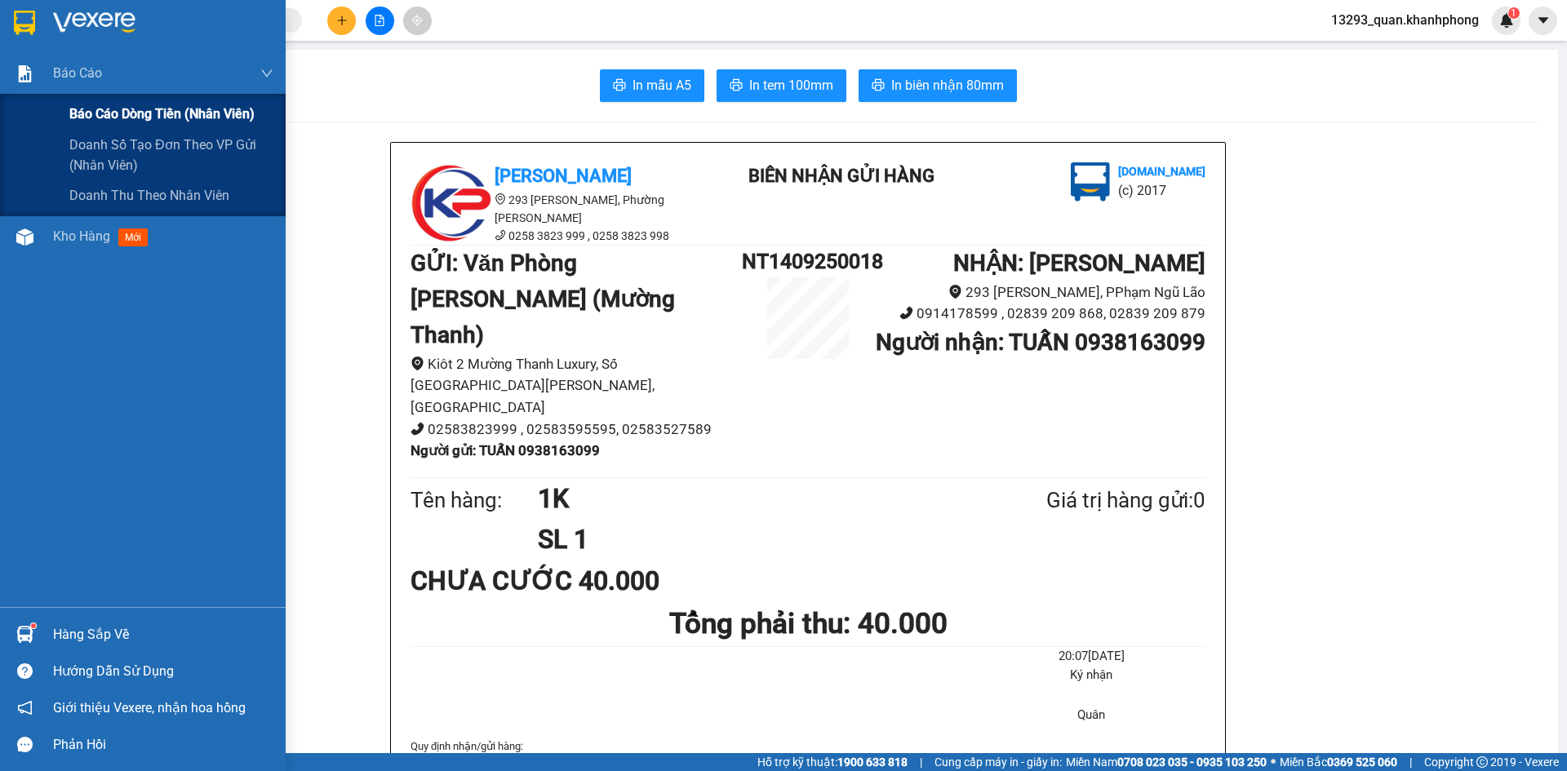
click at [103, 118] on span "Báo cáo dòng tiền (nhân viên)" at bounding box center [161, 114] width 185 height 20
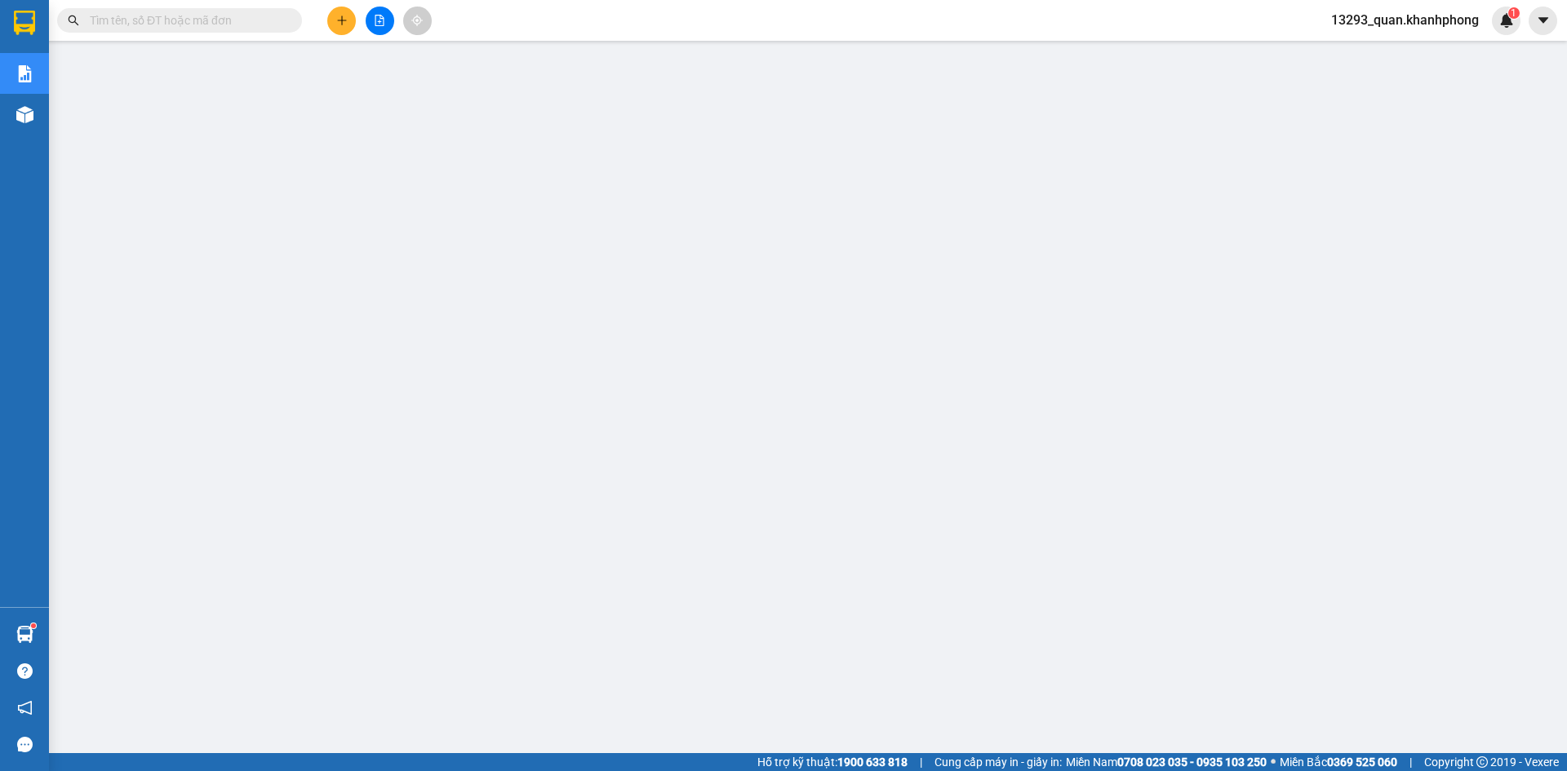
click at [339, 17] on icon "plus" at bounding box center [341, 20] width 11 height 11
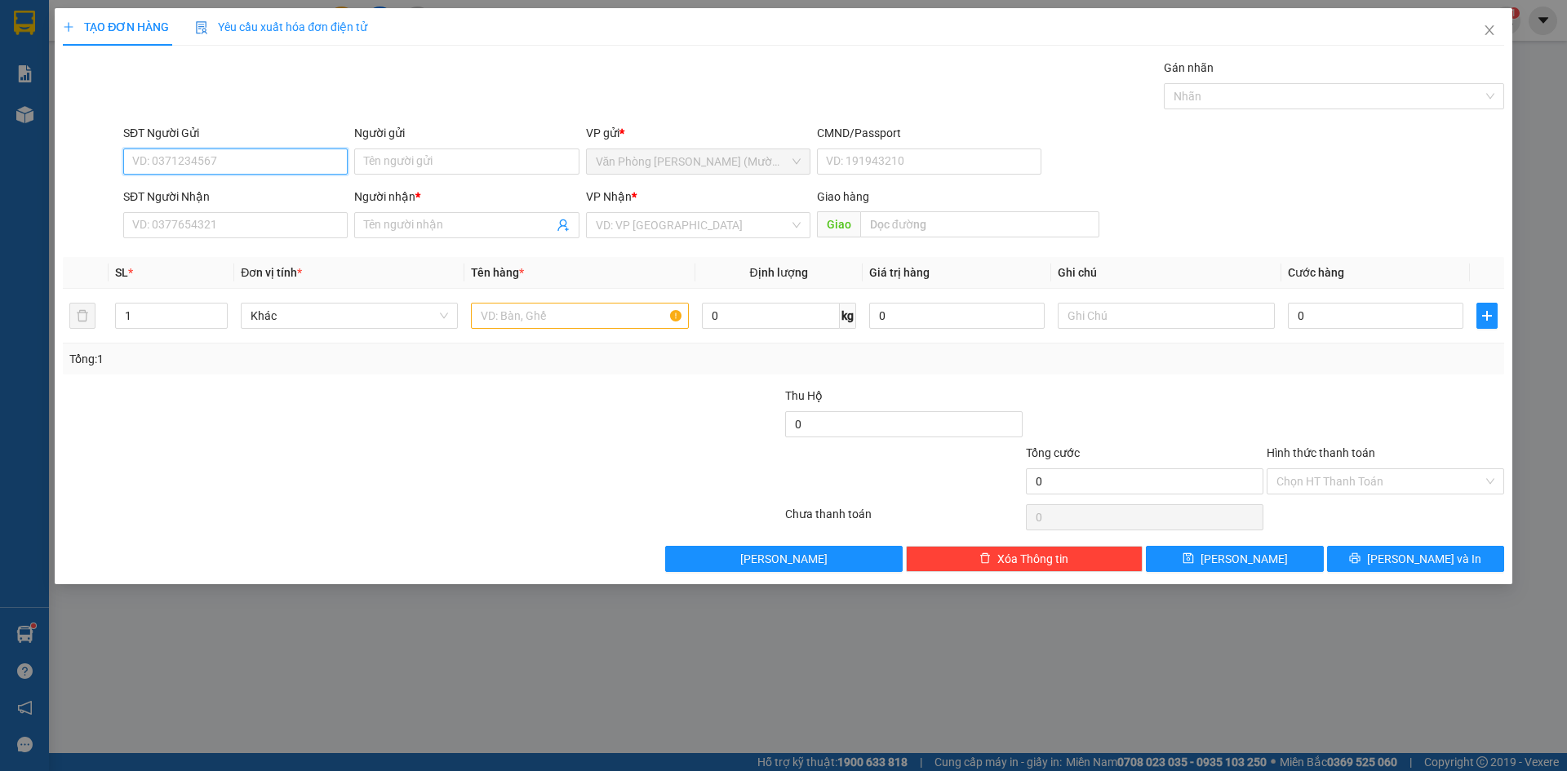
click at [241, 171] on input "SĐT Người Gửi" at bounding box center [235, 162] width 224 height 26
type input "0961381530"
click at [244, 196] on div "0961381530 - QUYÊN" at bounding box center [235, 194] width 205 height 18
type input "QUYÊN"
type input "0961381530"
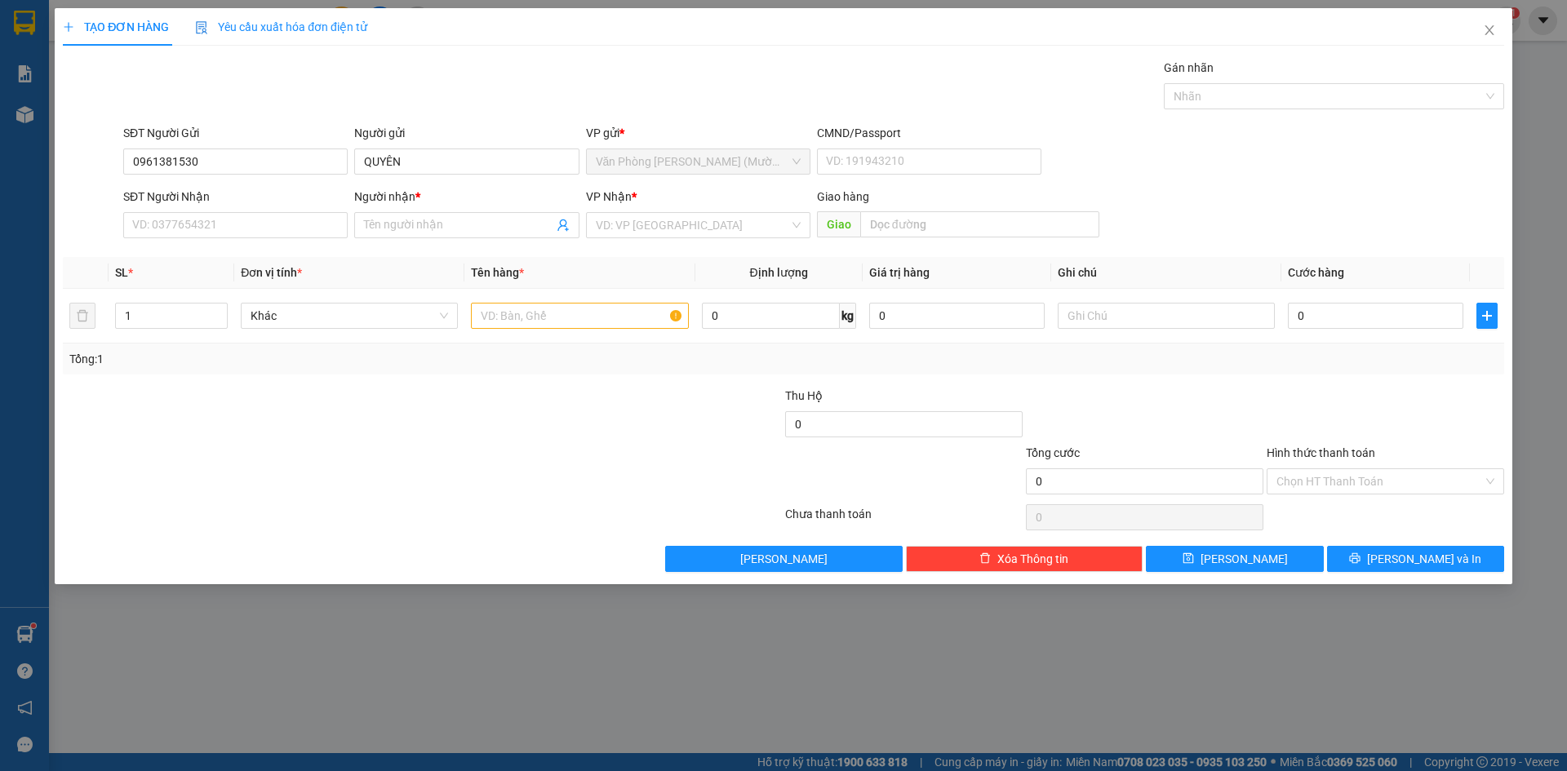
drag, startPoint x: 273, startPoint y: 109, endPoint x: 278, endPoint y: 123, distance: 14.7
click at [273, 109] on div "Gói vận chuyển * Tiêu chuẩn Gán nhãn Nhãn" at bounding box center [814, 87] width 1388 height 57
click at [274, 226] on input "SĐT Người Nhận" at bounding box center [235, 225] width 224 height 26
click at [260, 288] on div "0963140123 - MEDLATEC HCM" at bounding box center [235, 284] width 205 height 18
type input "0963140123"
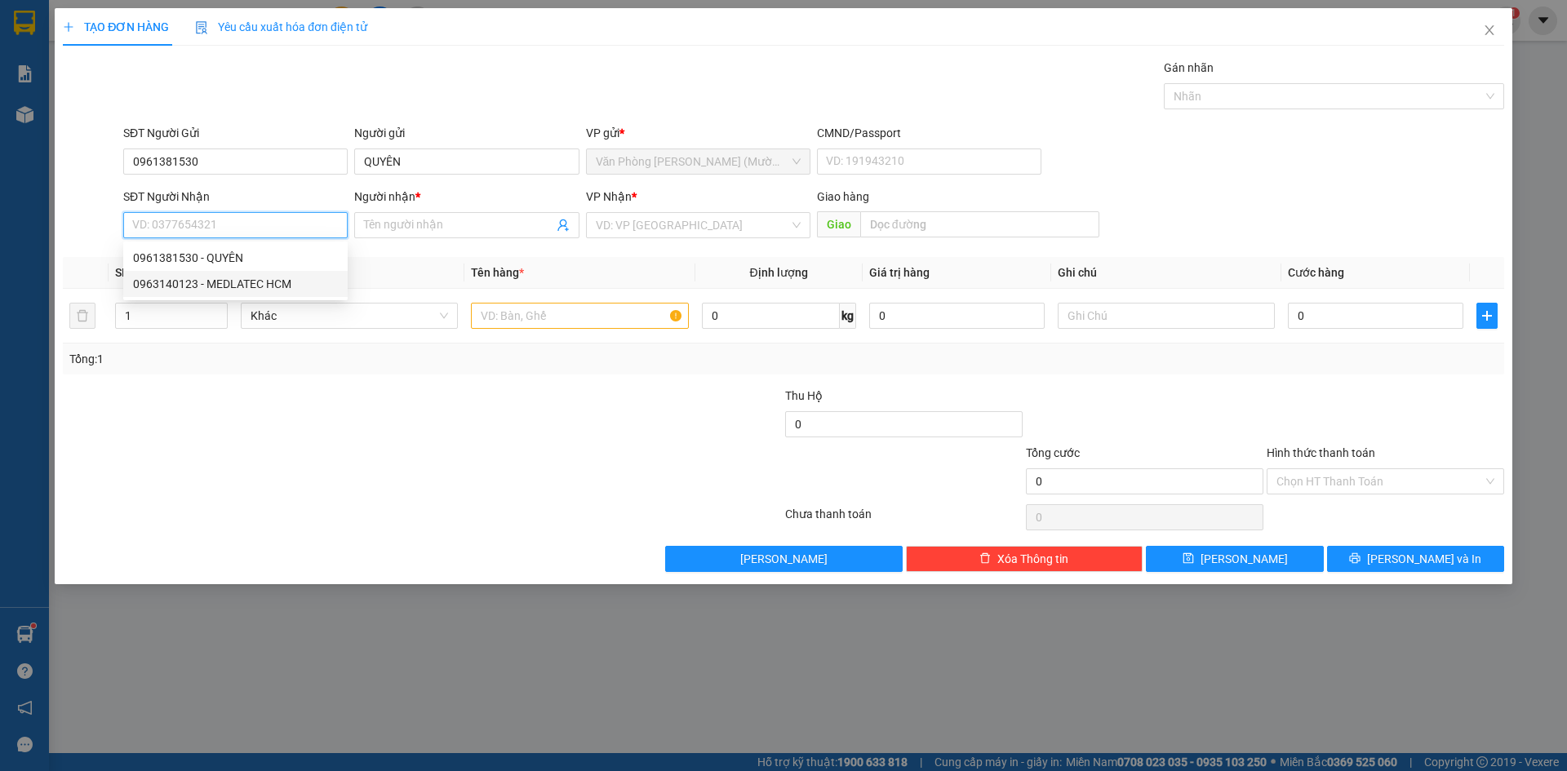
type input "MEDLATEC HCM"
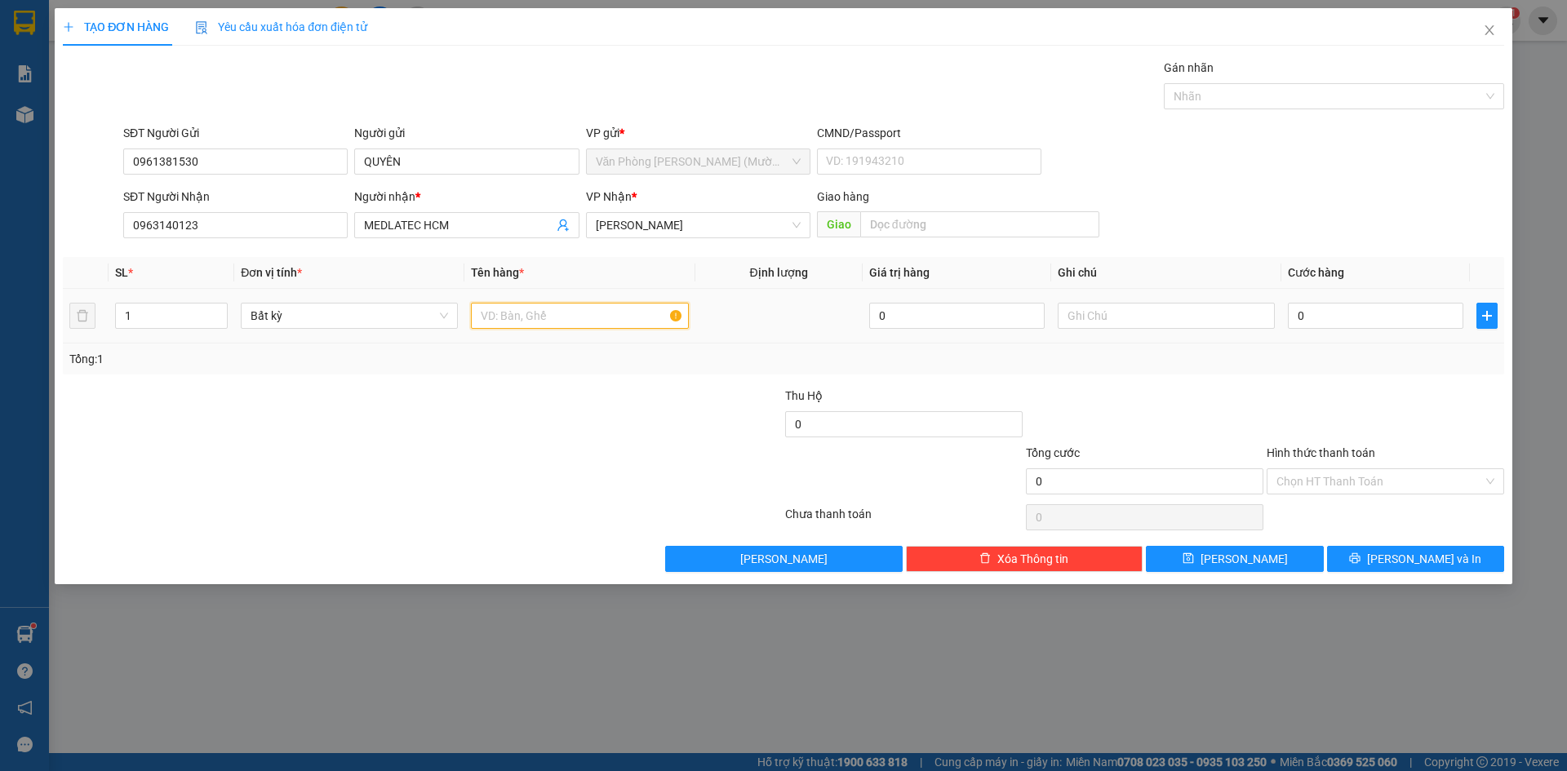
click at [531, 322] on input "text" at bounding box center [579, 316] width 217 height 26
type input "1TX"
click at [1406, 309] on input "0" at bounding box center [1376, 316] width 176 height 26
type input "3"
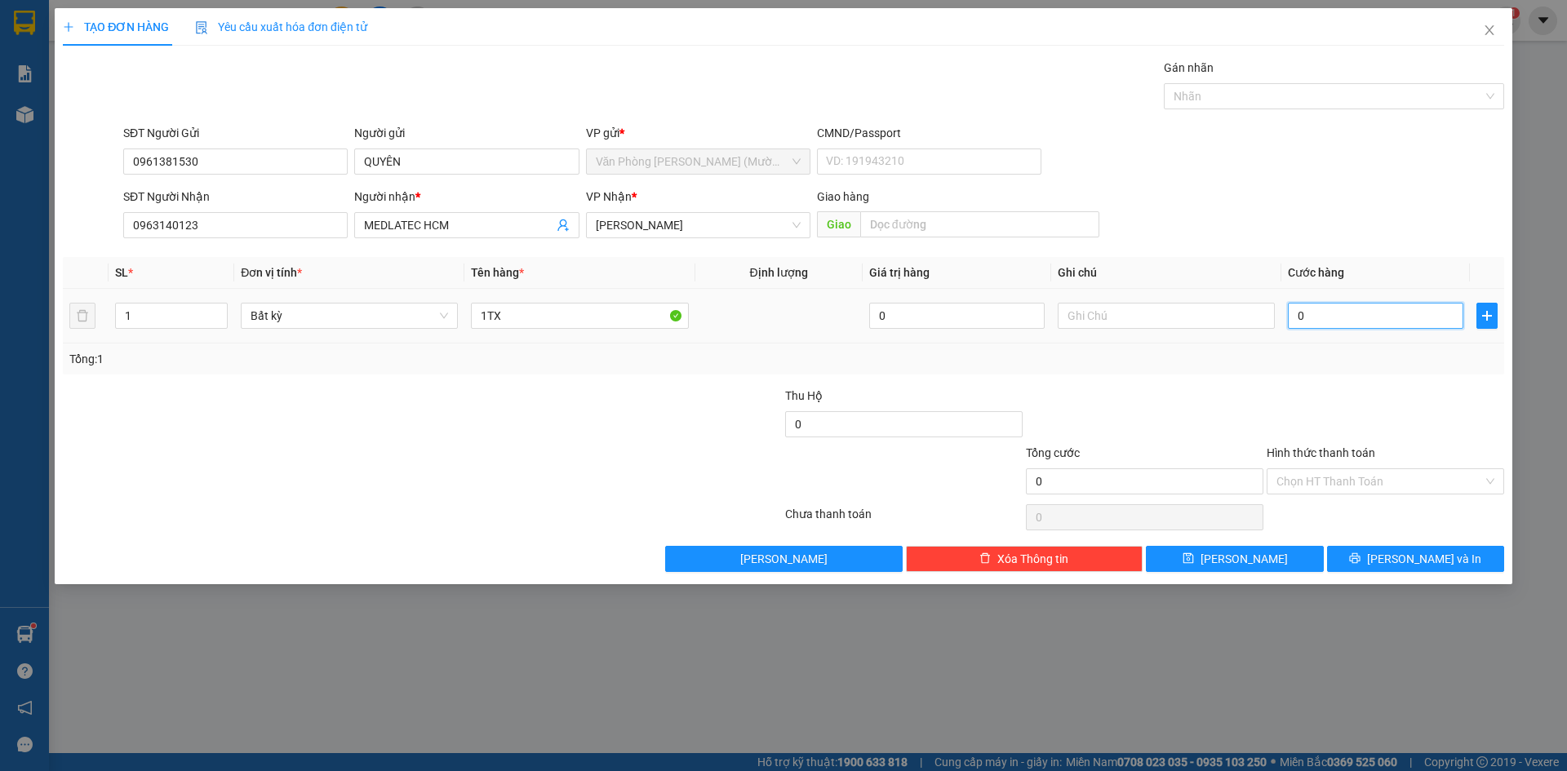
type input "3"
type input "30"
type input "30.000"
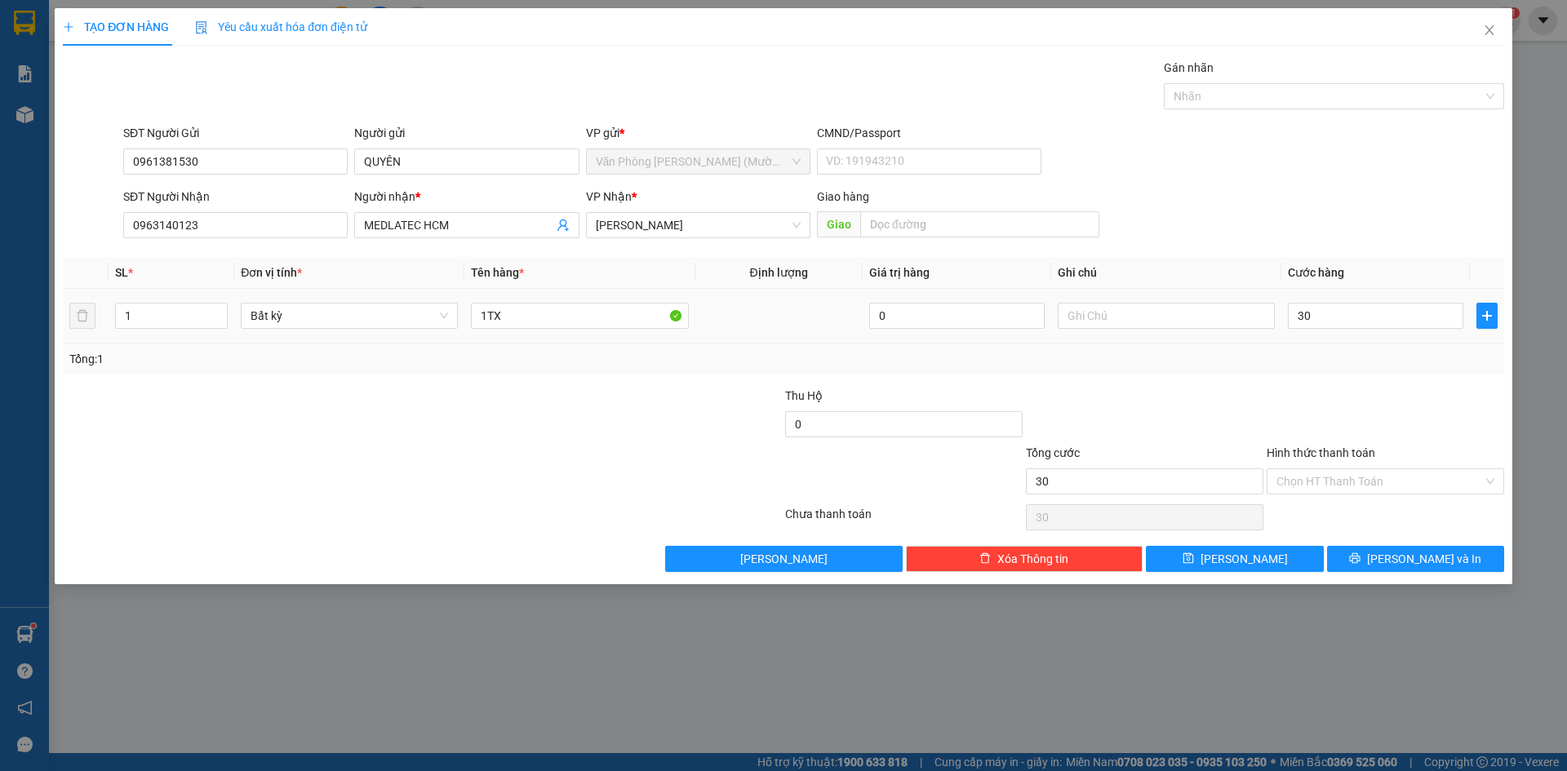
type input "30.000"
click at [1363, 189] on div "SĐT Người Nhận 0963140123 Người nhận * MEDLATEC HCM VP Nhận * Phạm Ngũ Lão Giao…" at bounding box center [814, 216] width 1388 height 57
click at [1374, 466] on div "Hình thức thanh toán" at bounding box center [1386, 456] width 238 height 24
click at [1370, 485] on input "Hình thức thanh toán" at bounding box center [1380, 481] width 207 height 24
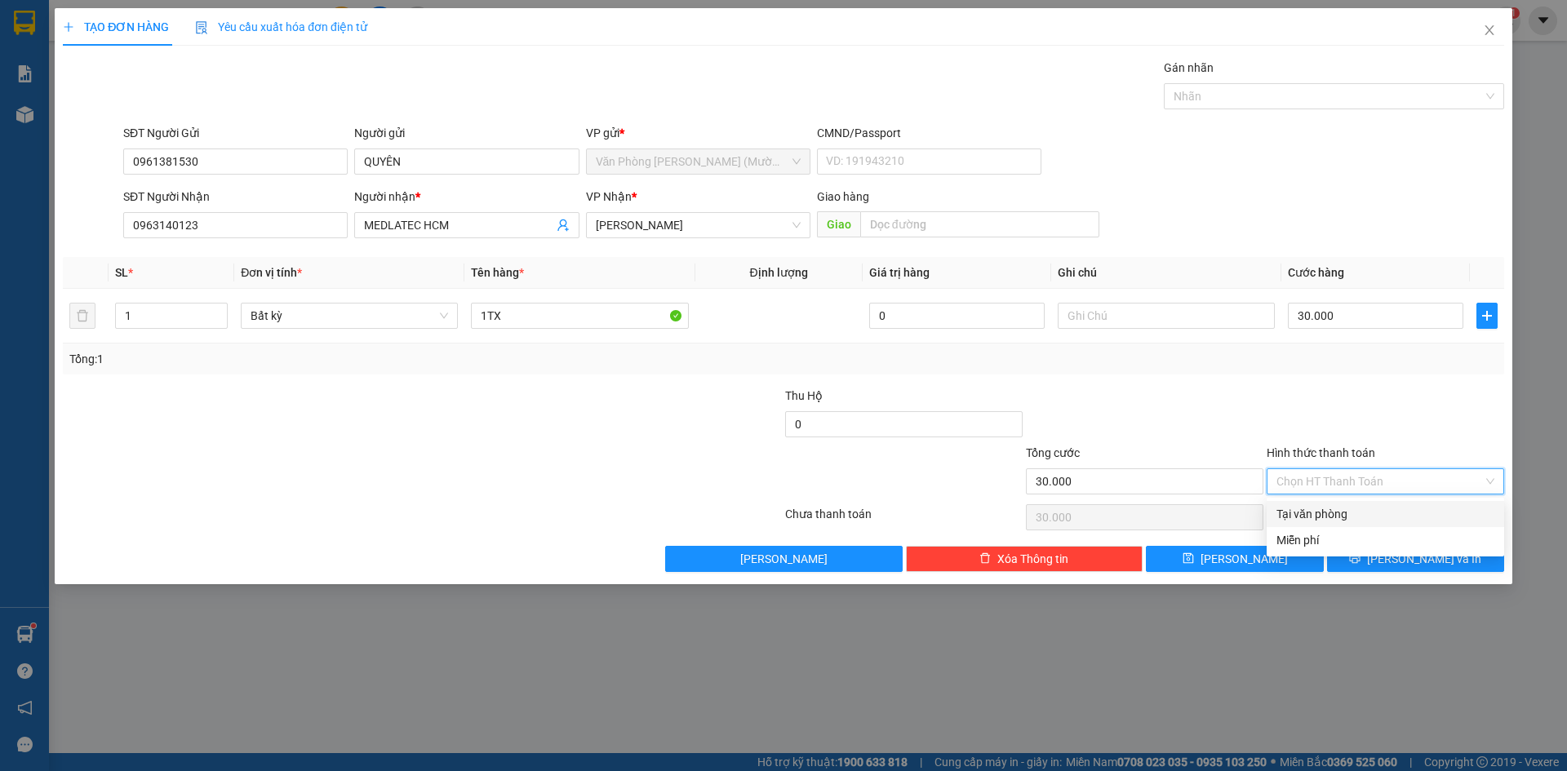
drag, startPoint x: 1367, startPoint y: 514, endPoint x: 1419, endPoint y: 416, distance: 110.6
click at [1368, 511] on div "Tại văn phòng" at bounding box center [1386, 514] width 218 height 18
type input "0"
click at [1419, 416] on div at bounding box center [1385, 415] width 241 height 57
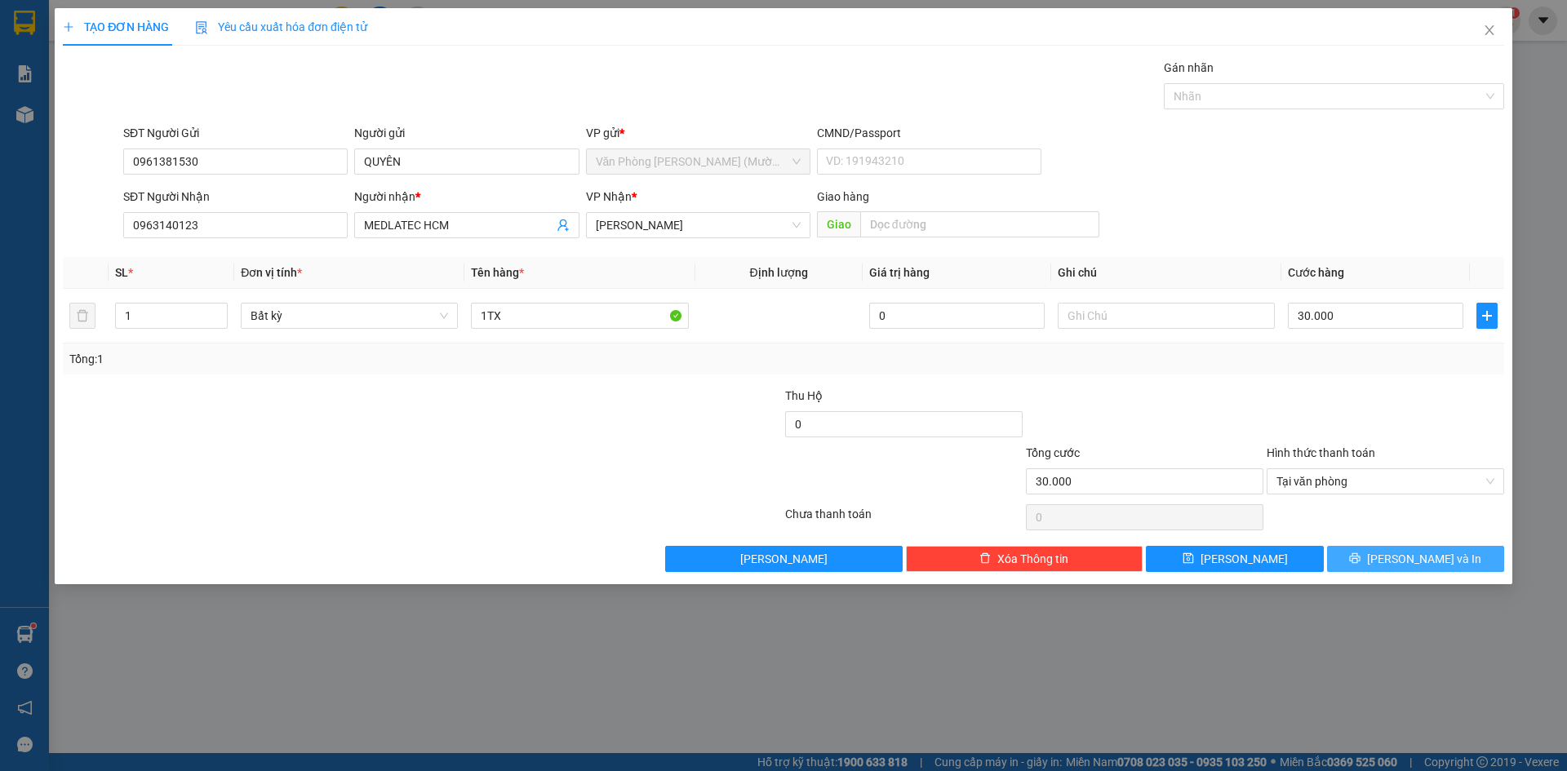
click at [1438, 562] on span "[PERSON_NAME] và In" at bounding box center [1424, 559] width 114 height 18
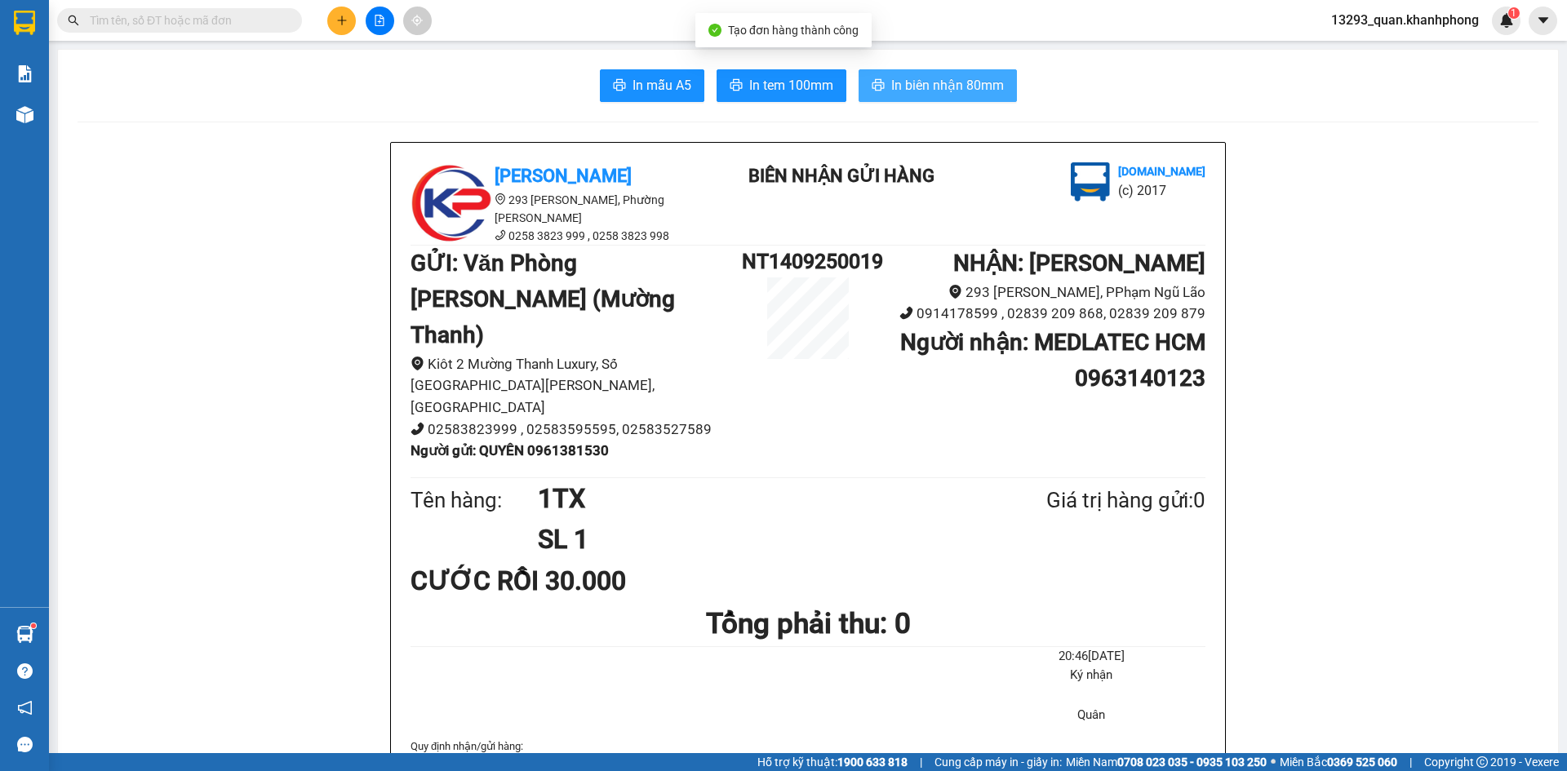
click at [966, 82] on span "In biên nhận 80mm" at bounding box center [947, 85] width 113 height 20
drag, startPoint x: 1500, startPoint y: 254, endPoint x: 1512, endPoint y: 237, distance: 20.6
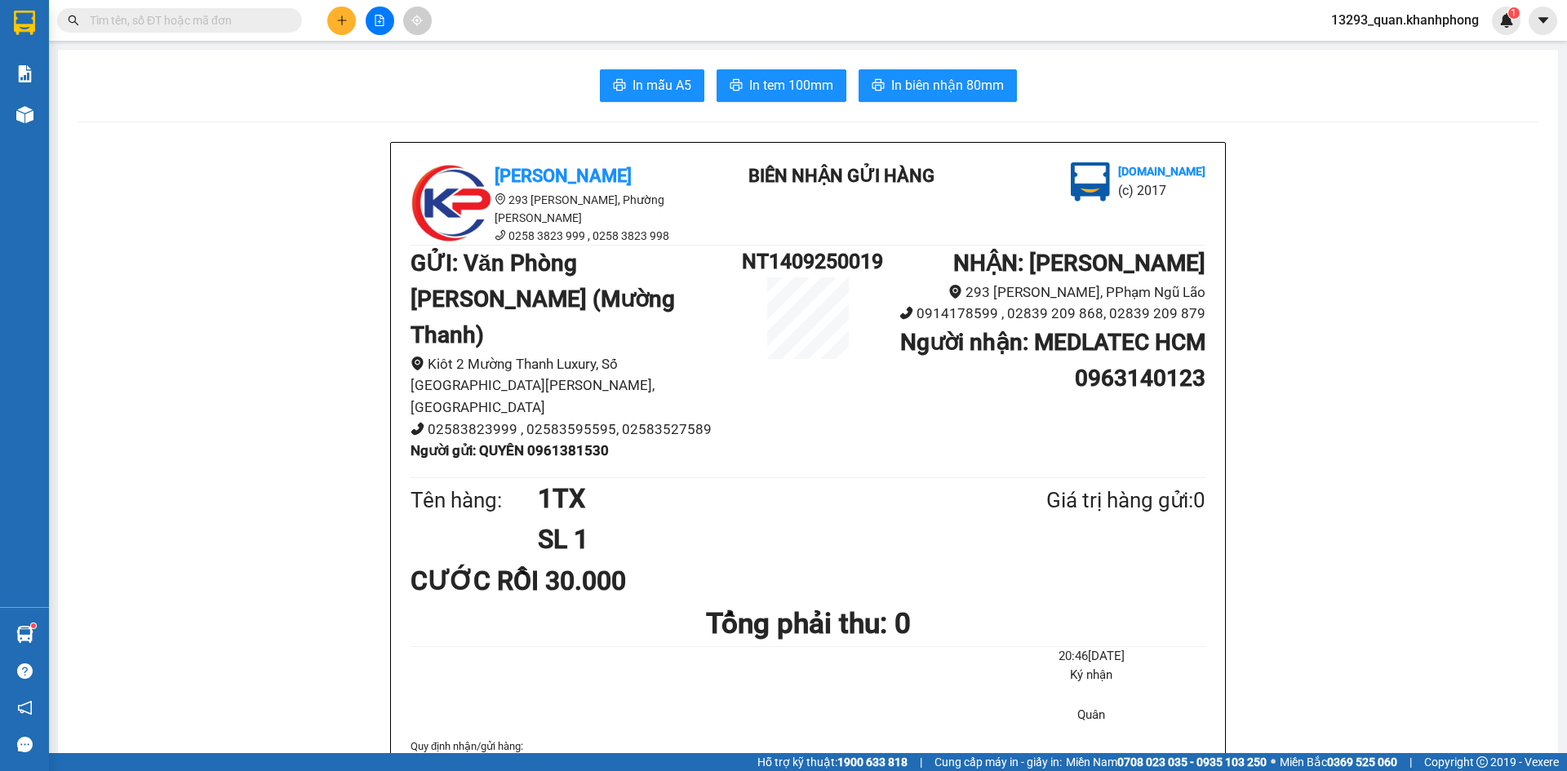
drag, startPoint x: 1531, startPoint y: 210, endPoint x: 1562, endPoint y: 179, distance: 44.4
drag, startPoint x: 1513, startPoint y: 234, endPoint x: 1557, endPoint y: 175, distance: 74.1
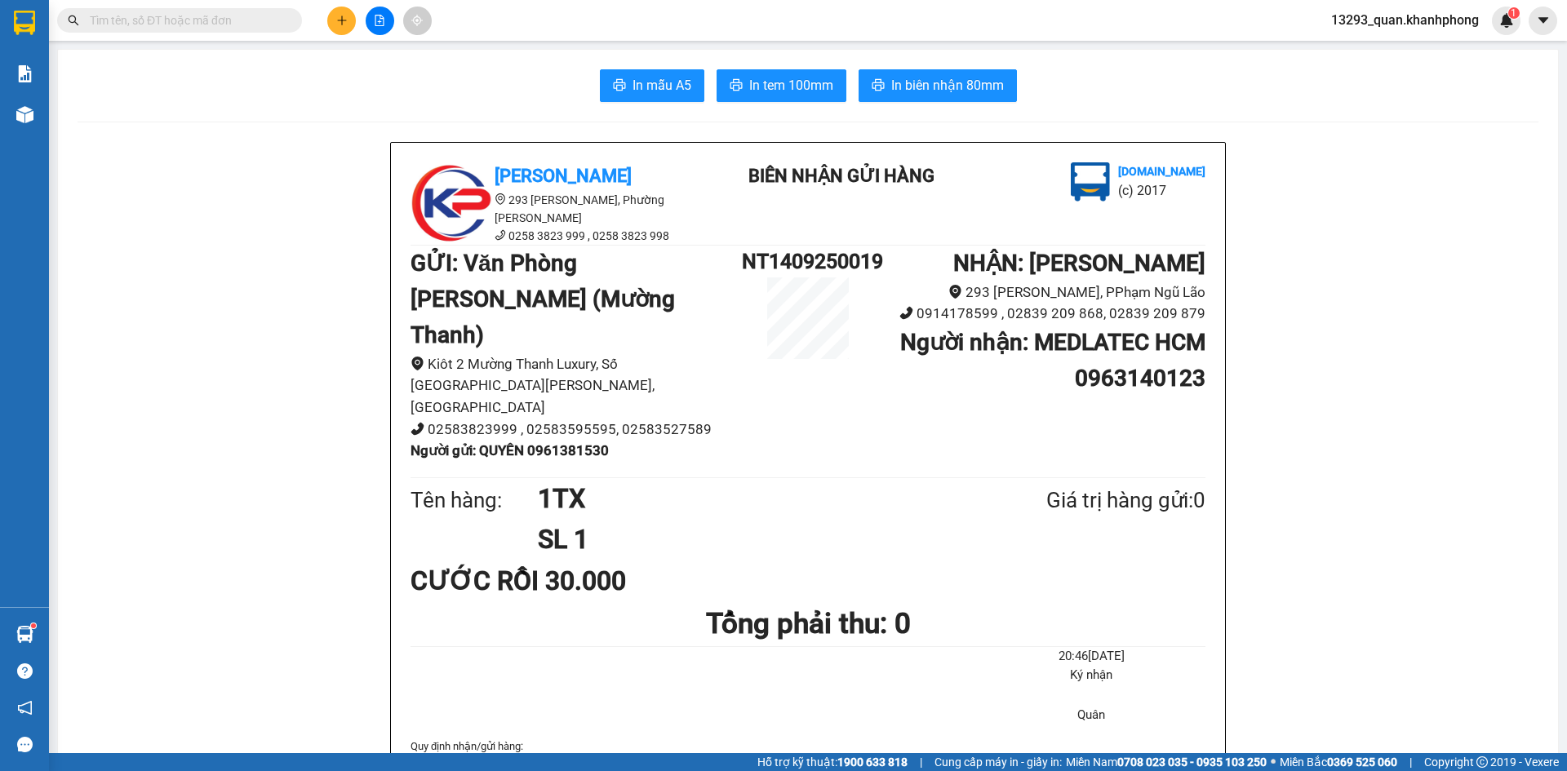
click at [350, 26] on button at bounding box center [341, 21] width 29 height 29
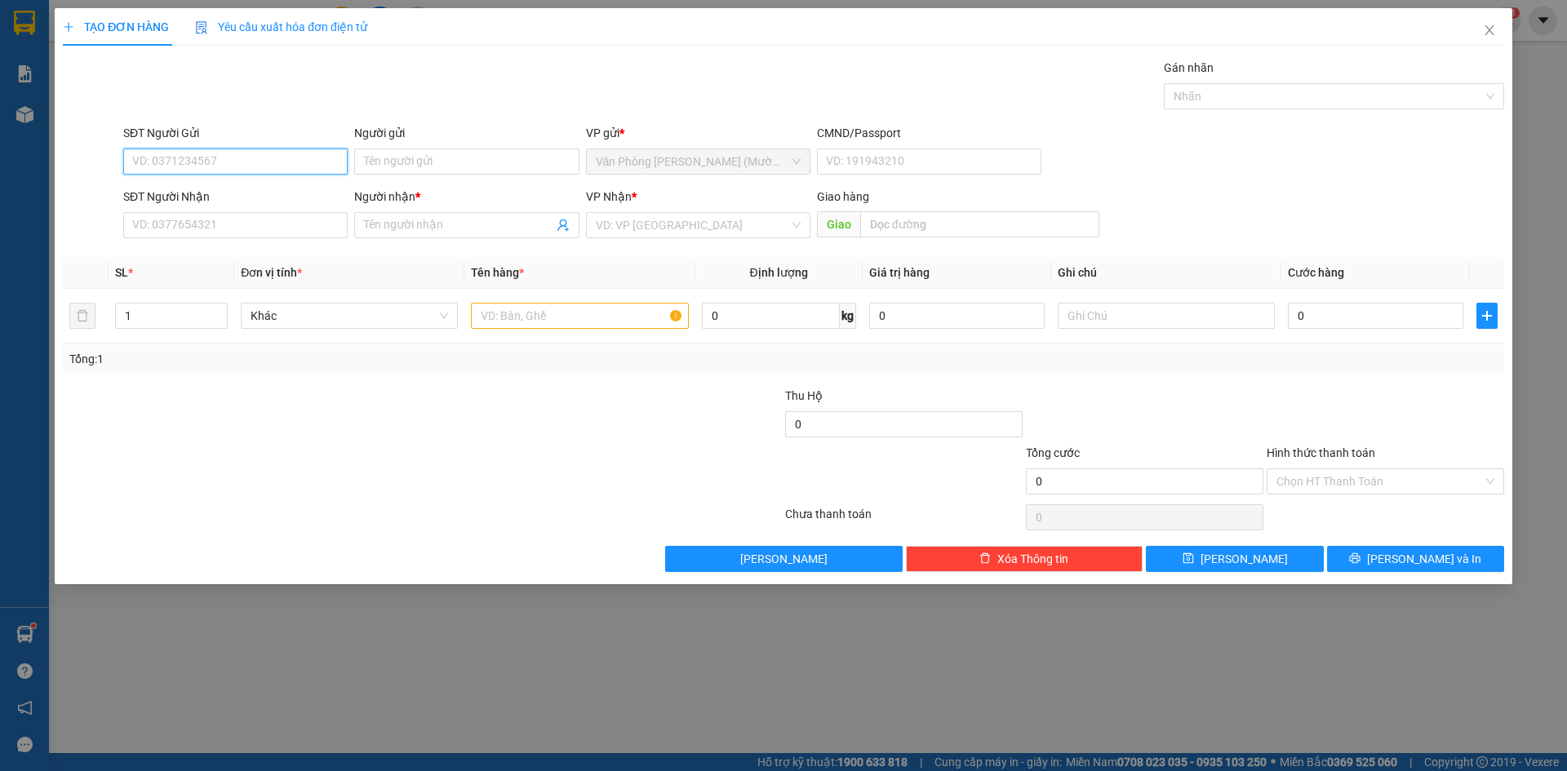
click at [273, 163] on input "SĐT Người Gửi" at bounding box center [235, 162] width 224 height 26
type input "0935798895"
click at [431, 157] on input "Người gửi" at bounding box center [466, 162] width 224 height 26
click at [425, 160] on input "Người gửi" at bounding box center [466, 162] width 224 height 26
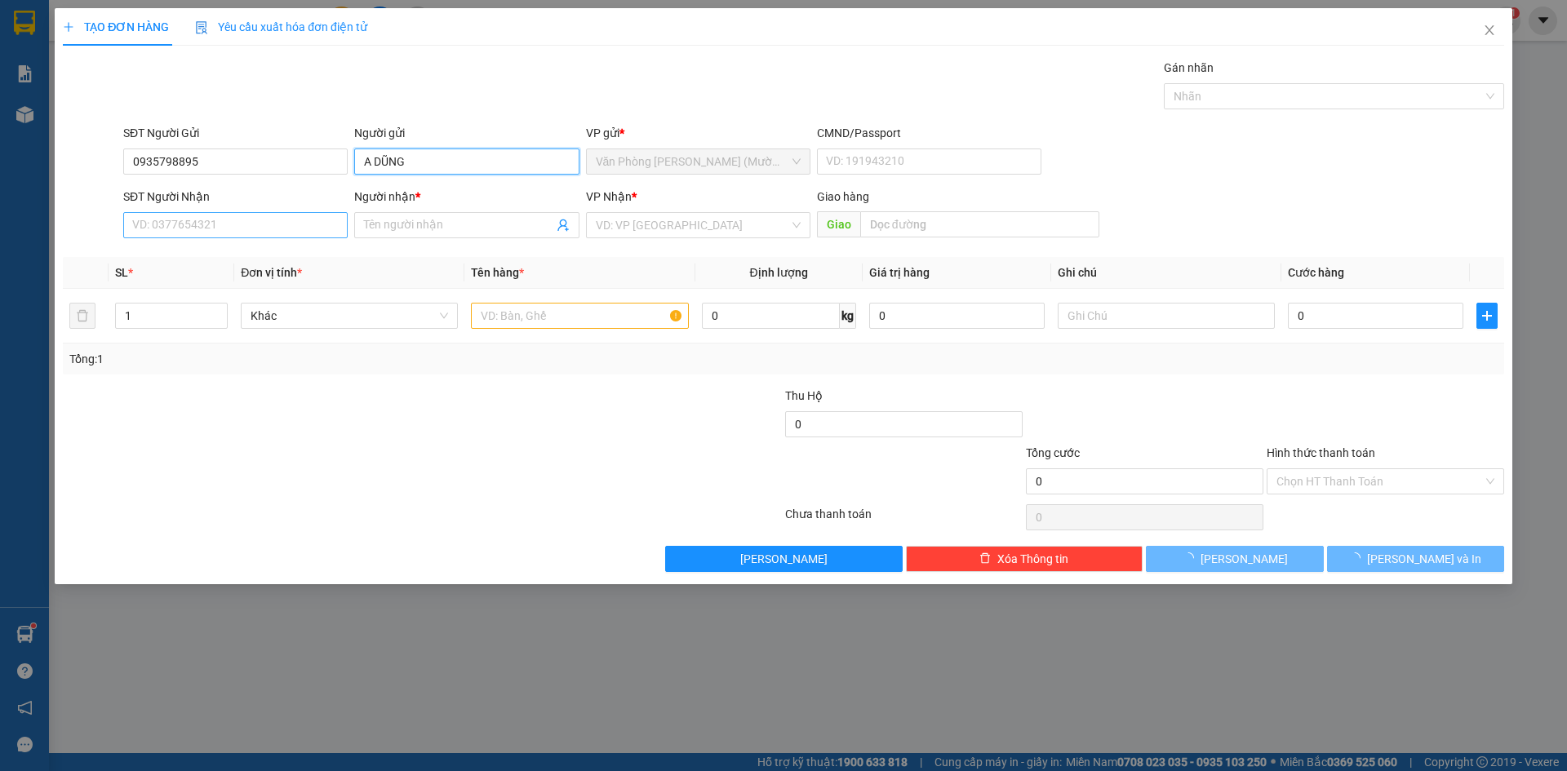
type input "A DŨNG"
click at [261, 218] on input "SĐT Người Nhận" at bounding box center [235, 225] width 224 height 26
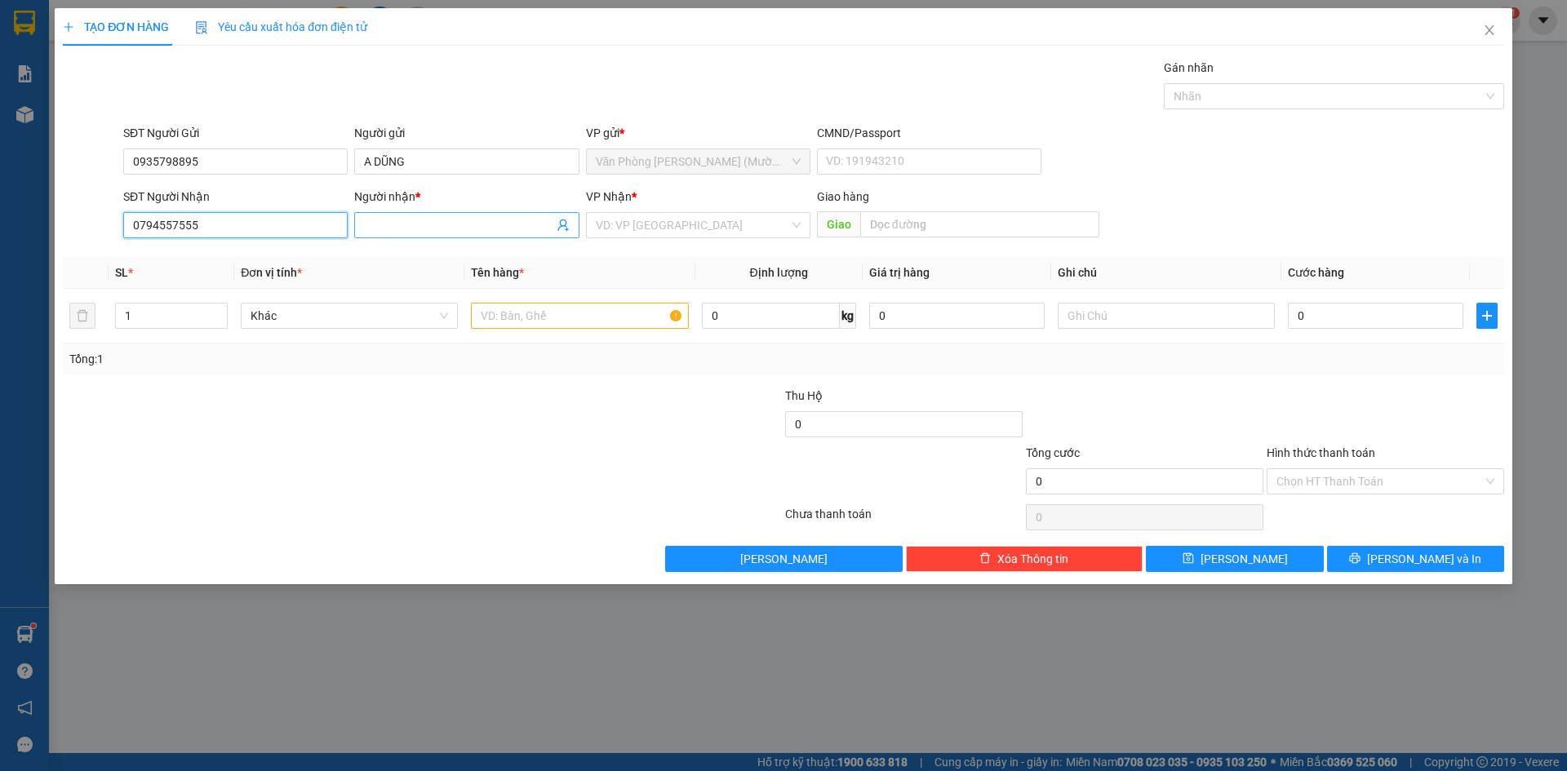
type input "0794557555"
click at [500, 226] on input "Người nhận *" at bounding box center [458, 225] width 189 height 18
type input "CHỊ NY"
click at [664, 233] on input "search" at bounding box center [692, 225] width 193 height 24
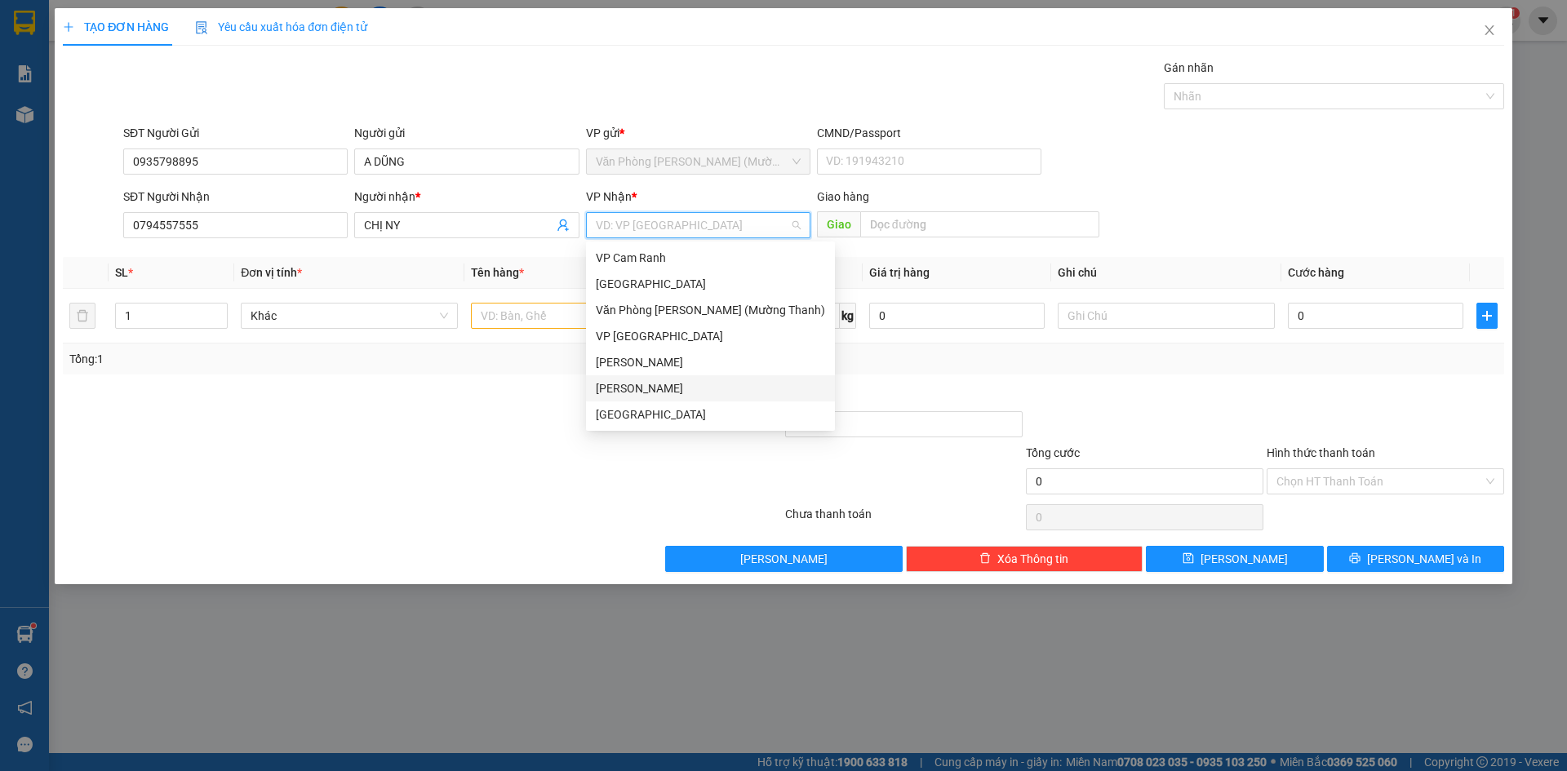
click at [682, 393] on div "[PERSON_NAME]" at bounding box center [710, 389] width 229 height 18
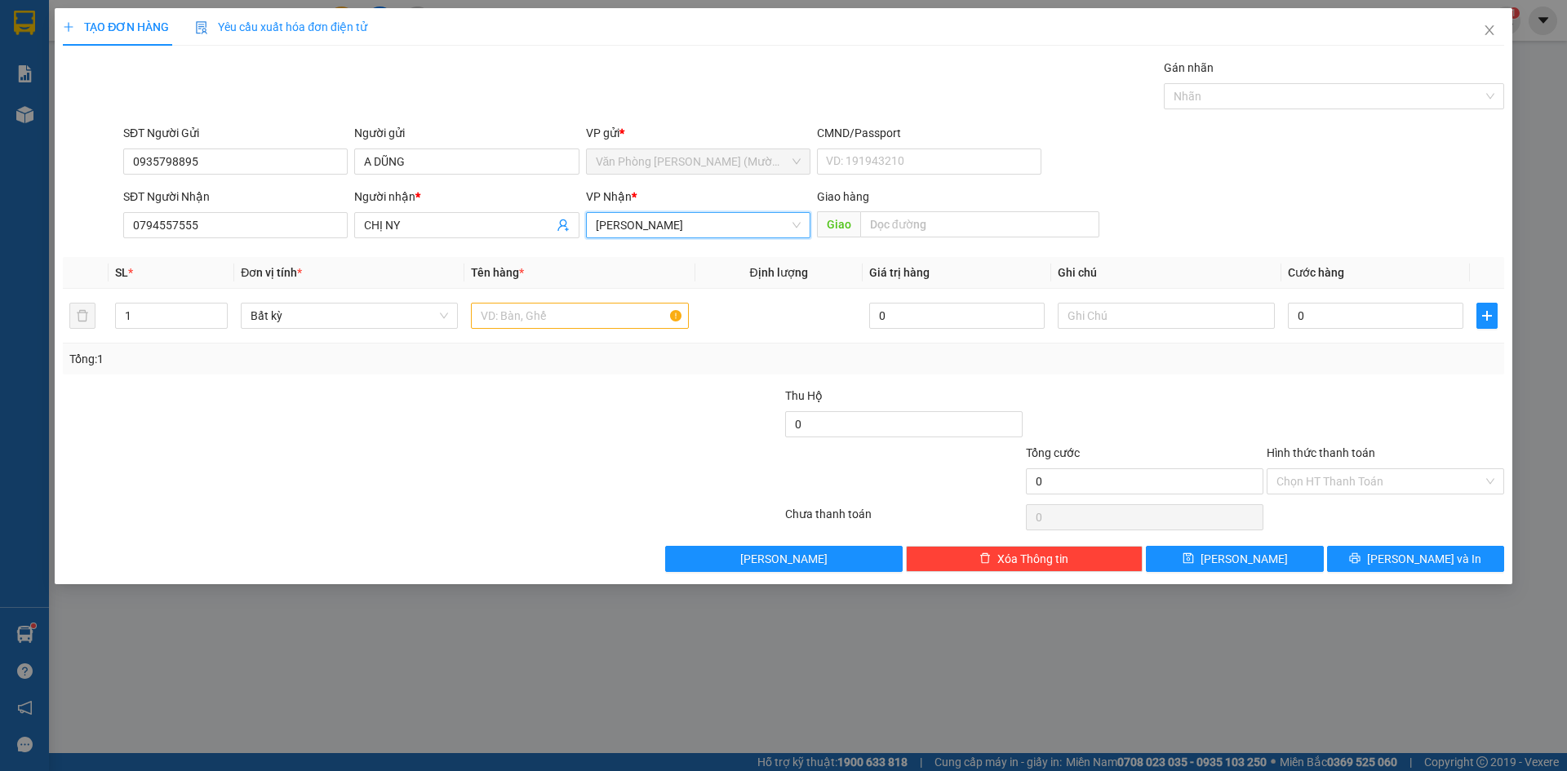
click at [1297, 191] on div "SĐT Người Nhận 0794557555 Người nhận * CHỊ NY VP Nhận * Phạm Ngũ Lão Phạm Ngũ L…" at bounding box center [814, 216] width 1388 height 57
click at [573, 318] on input "text" at bounding box center [579, 316] width 217 height 26
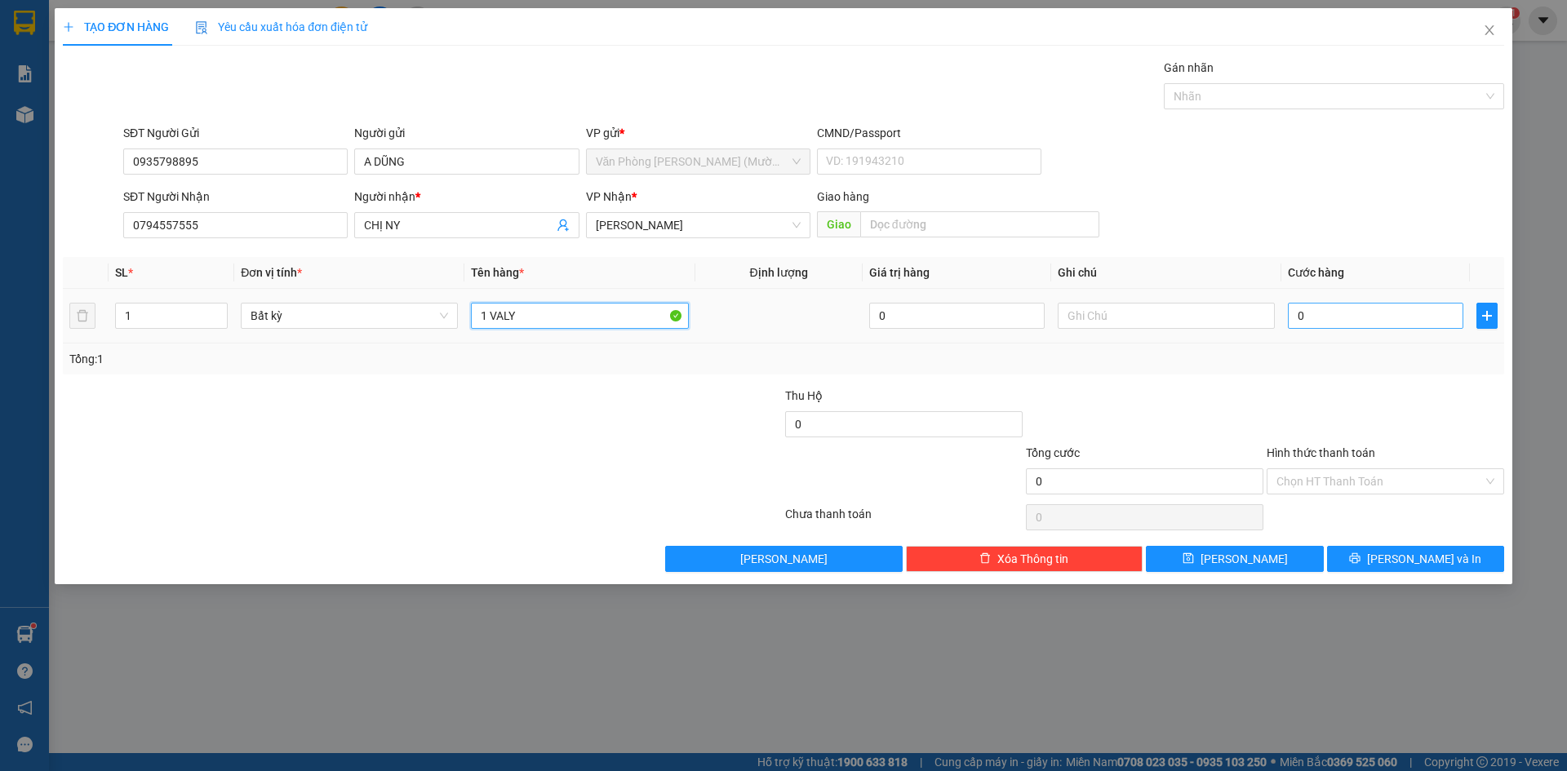
type input "1 VALY"
click at [1398, 327] on input "0" at bounding box center [1376, 316] width 176 height 26
type input "5"
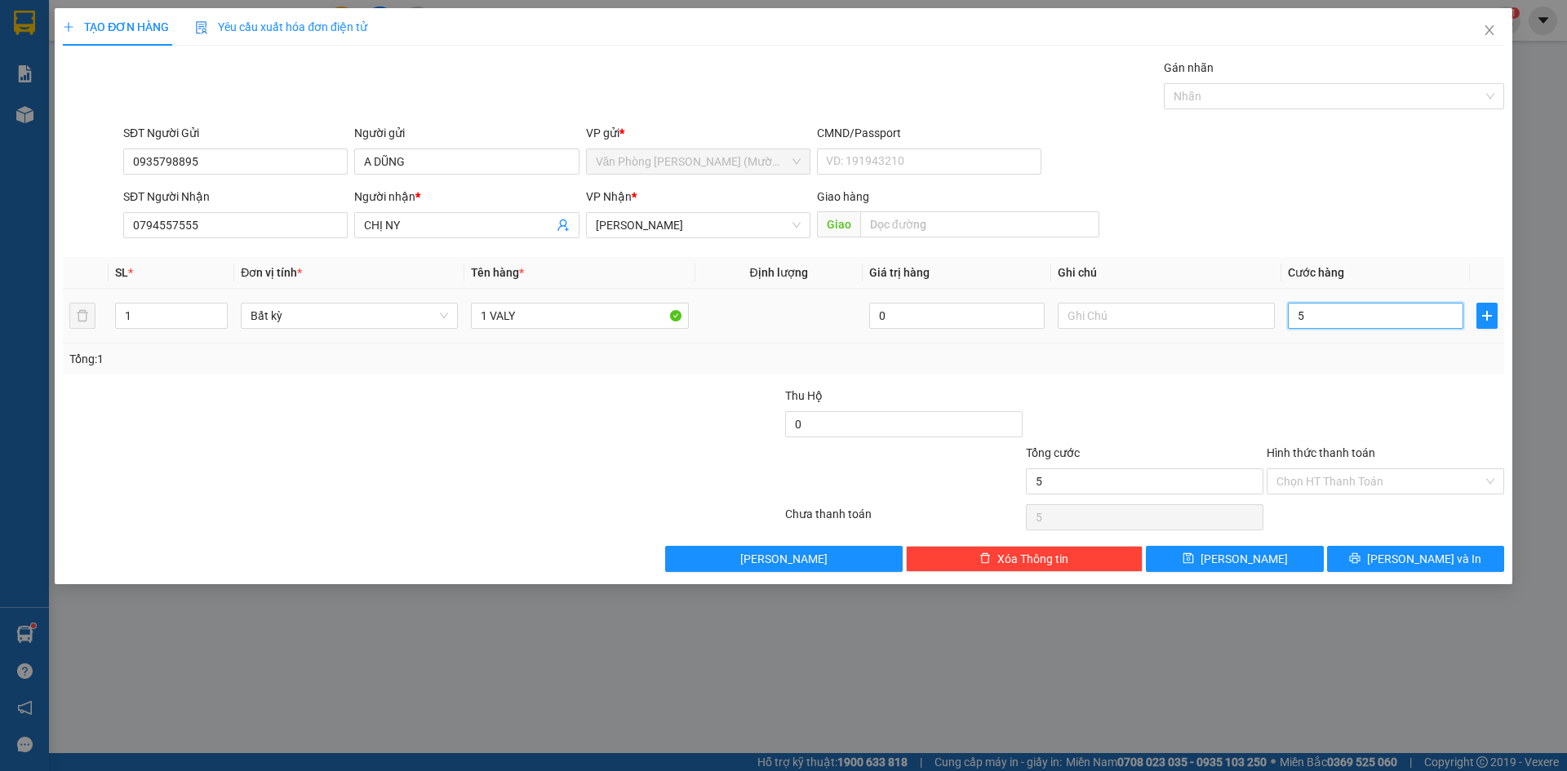
type input "50"
type input "50.000"
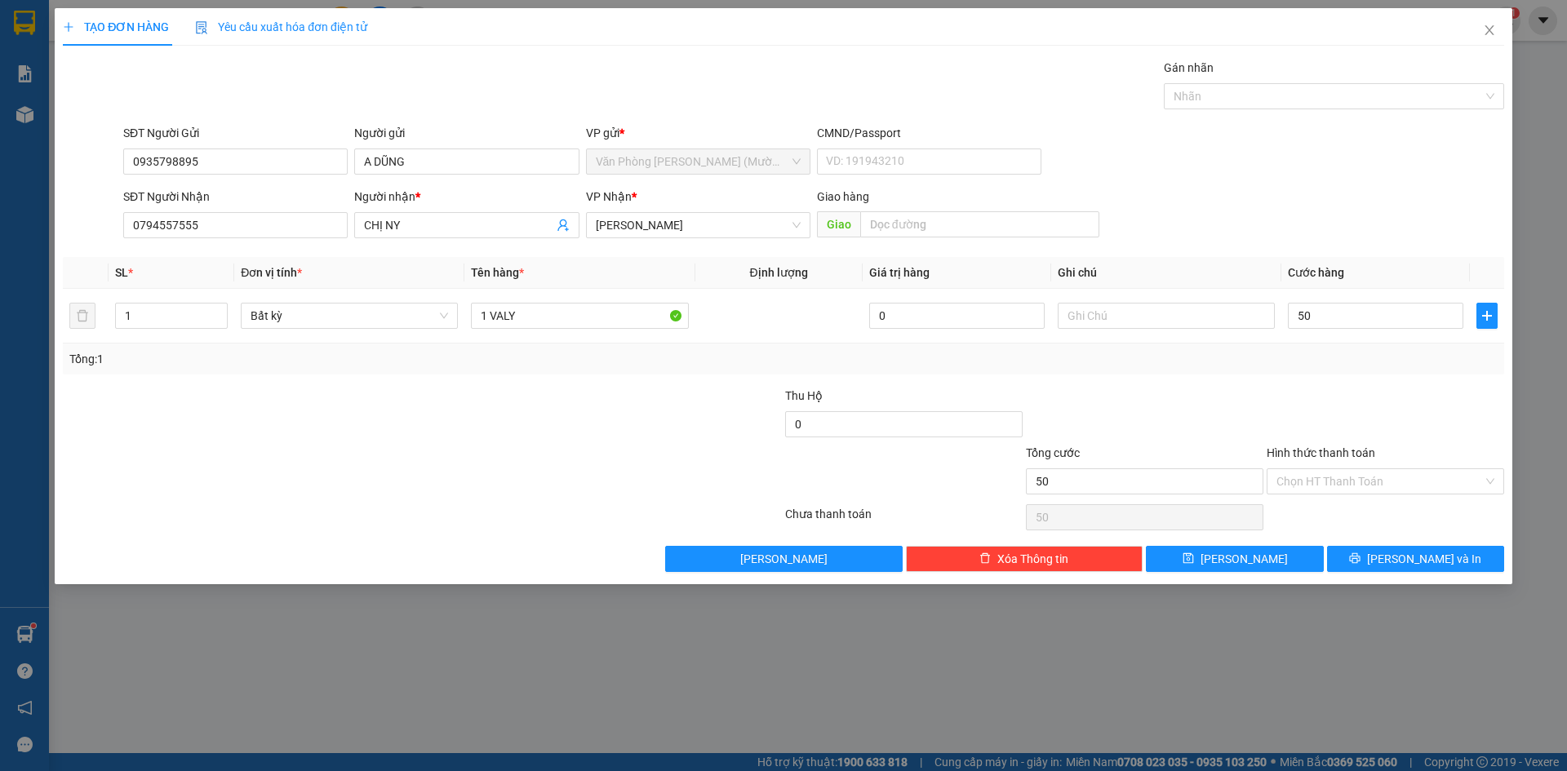
type input "50.000"
click at [1355, 204] on div "SĐT Người Nhận 0794557555 Người nhận * CHỊ NY VP Nhận * Phạm Ngũ Lão Giao hàng …" at bounding box center [814, 216] width 1388 height 57
click at [1374, 186] on form "SĐT Người Gửi 0935798895 Người gửi A DŨNG VP gửi * Văn Phòng Trần Phú (Mường Th…" at bounding box center [784, 184] width 1442 height 121
click at [1416, 561] on span "[PERSON_NAME] và In" at bounding box center [1424, 559] width 114 height 18
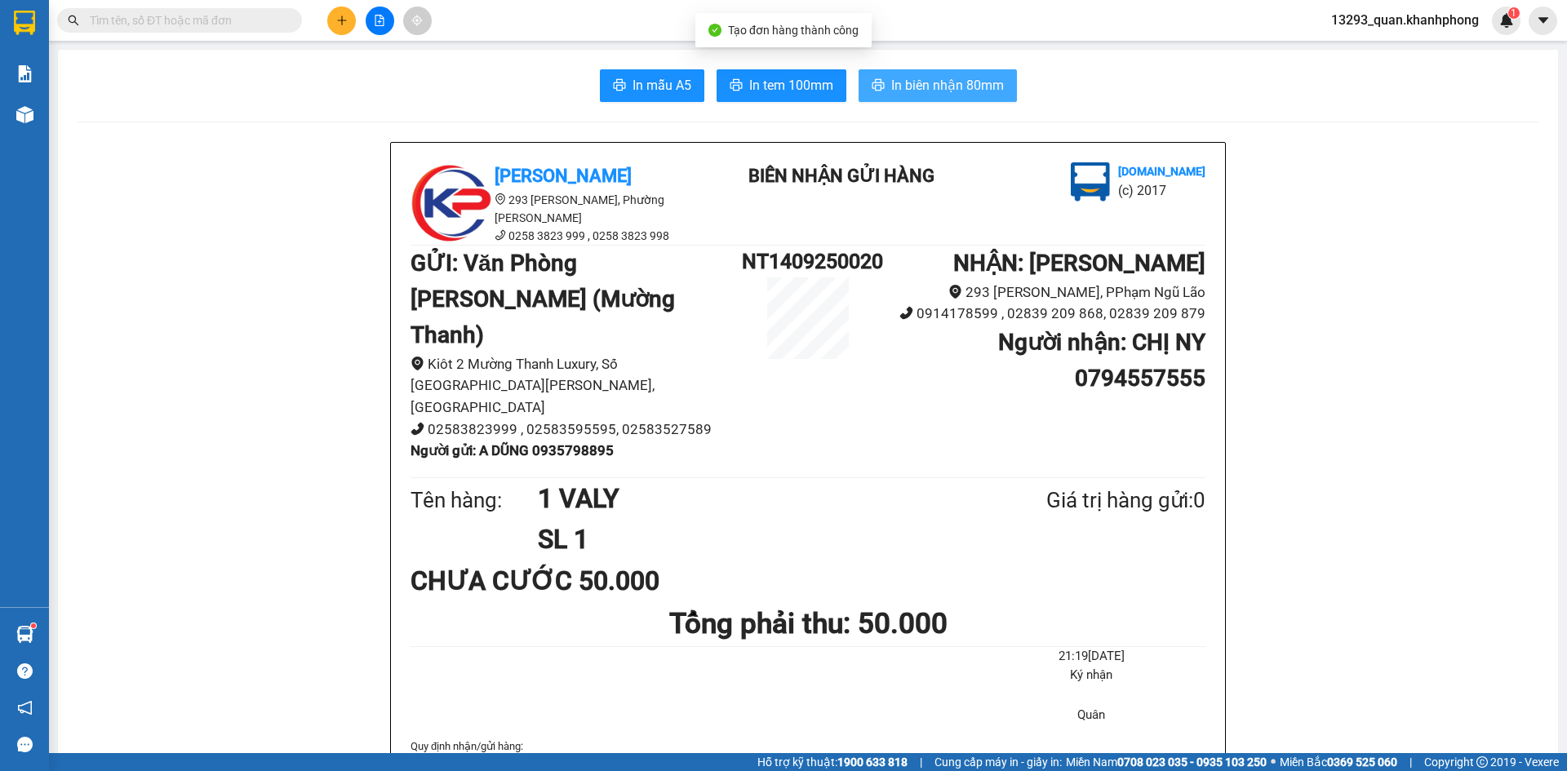
click at [958, 88] on span "In biên nhận 80mm" at bounding box center [947, 85] width 113 height 20
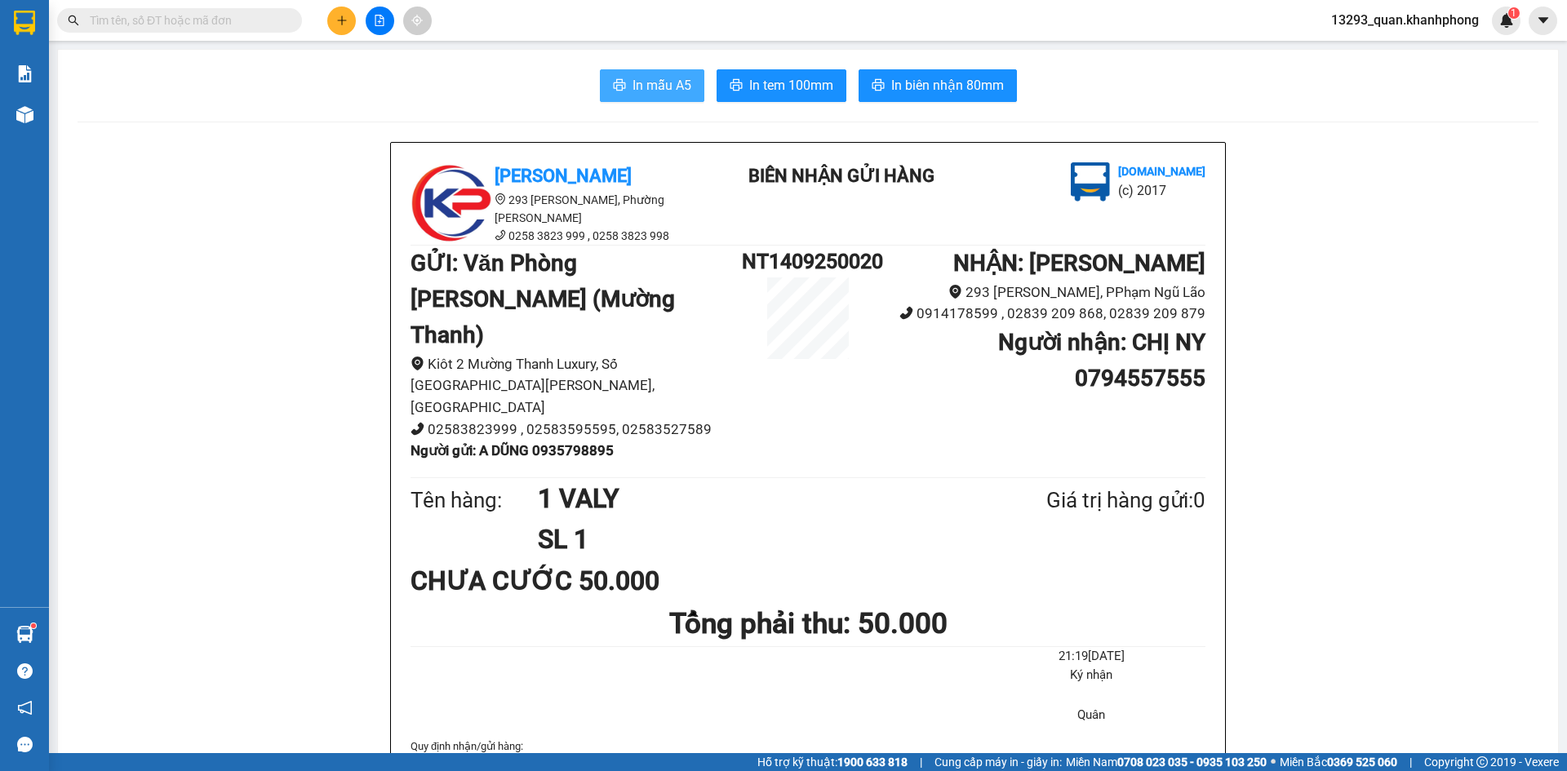
click at [668, 73] on button "In mẫu A5" at bounding box center [652, 85] width 104 height 33
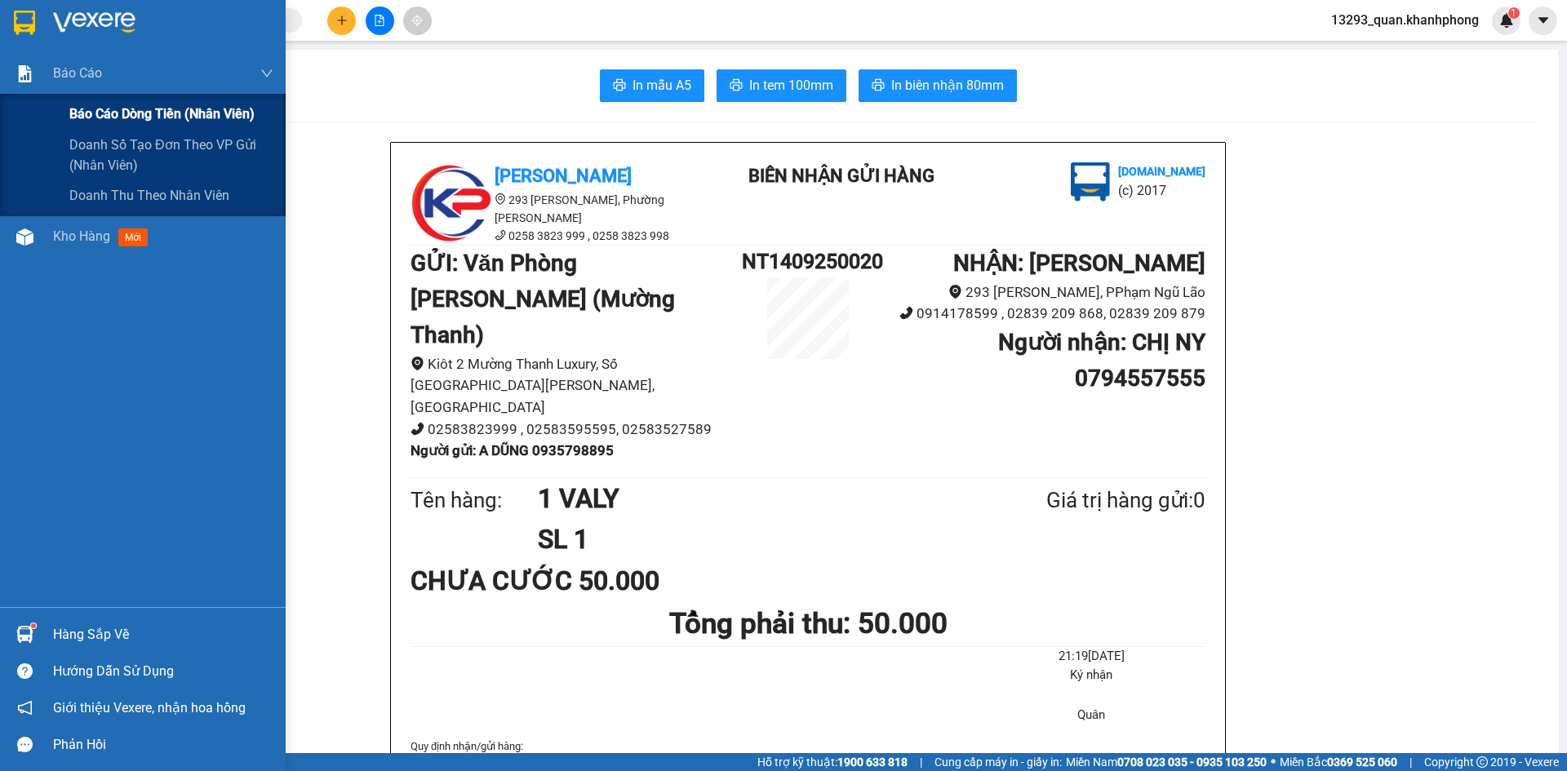
click at [93, 118] on span "Báo cáo dòng tiền (nhân viên)" at bounding box center [161, 114] width 185 height 20
